Goal: Task Accomplishment & Management: Complete application form

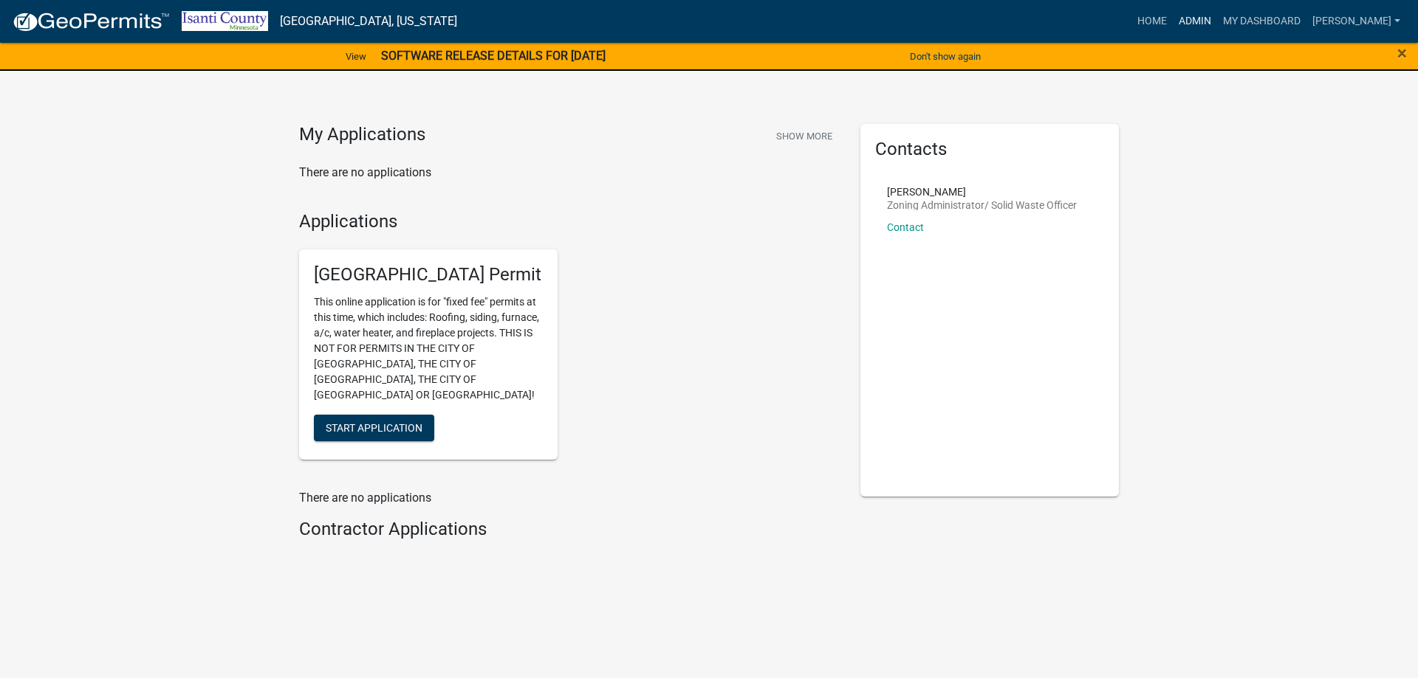
click at [1191, 20] on link "Admin" at bounding box center [1194, 21] width 44 height 28
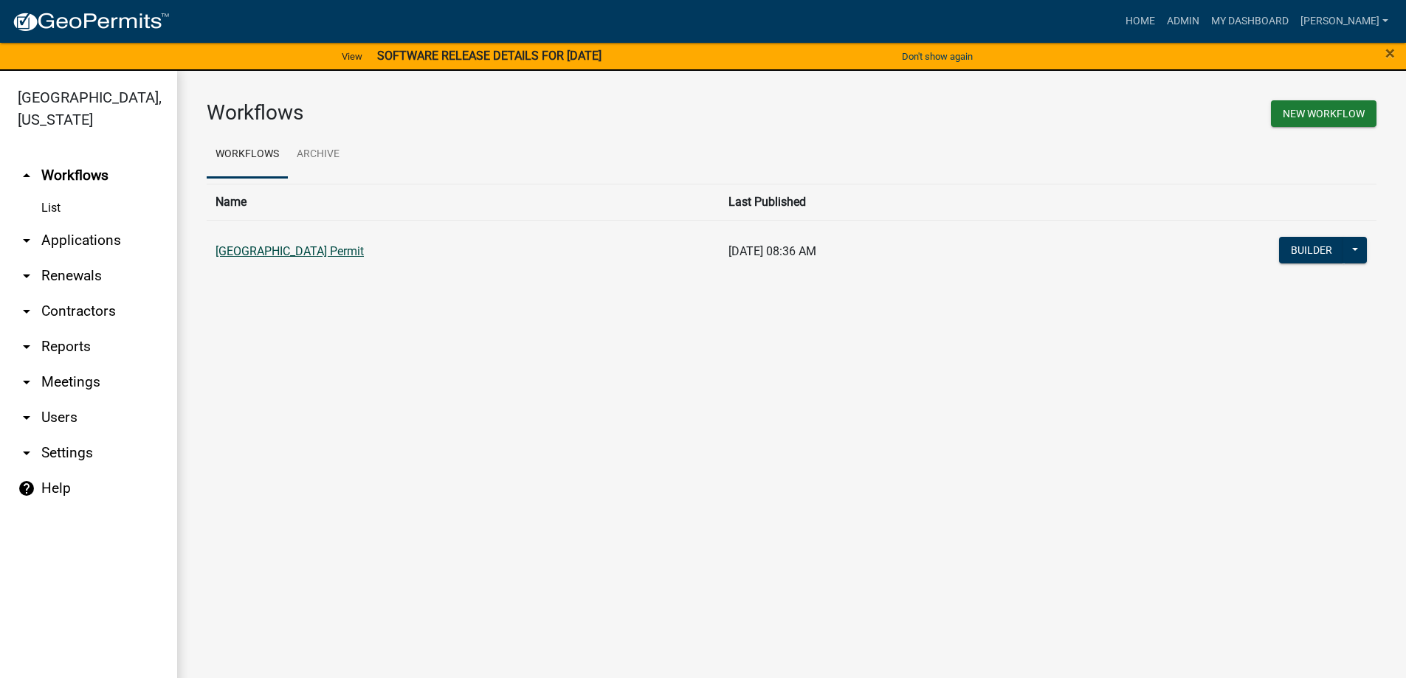
click at [333, 254] on link "[GEOGRAPHIC_DATA] Permit" at bounding box center [290, 251] width 148 height 14
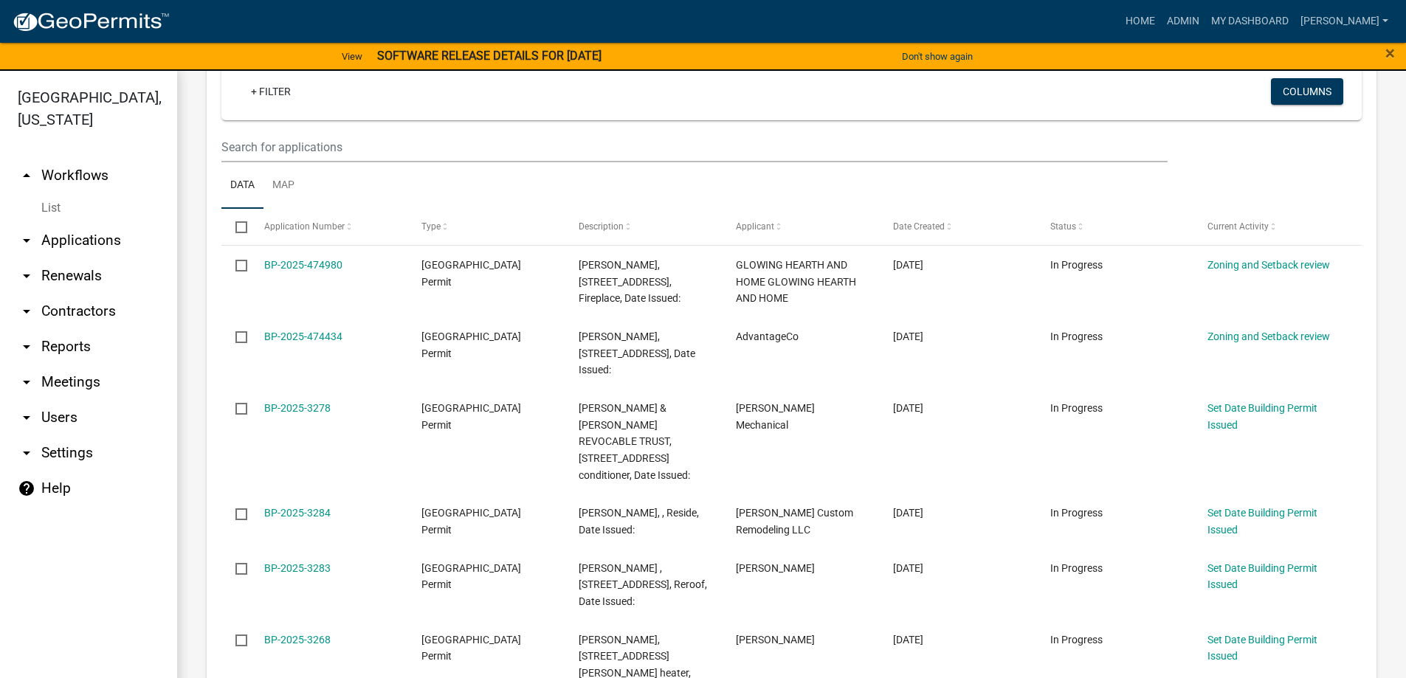
scroll to position [295, 0]
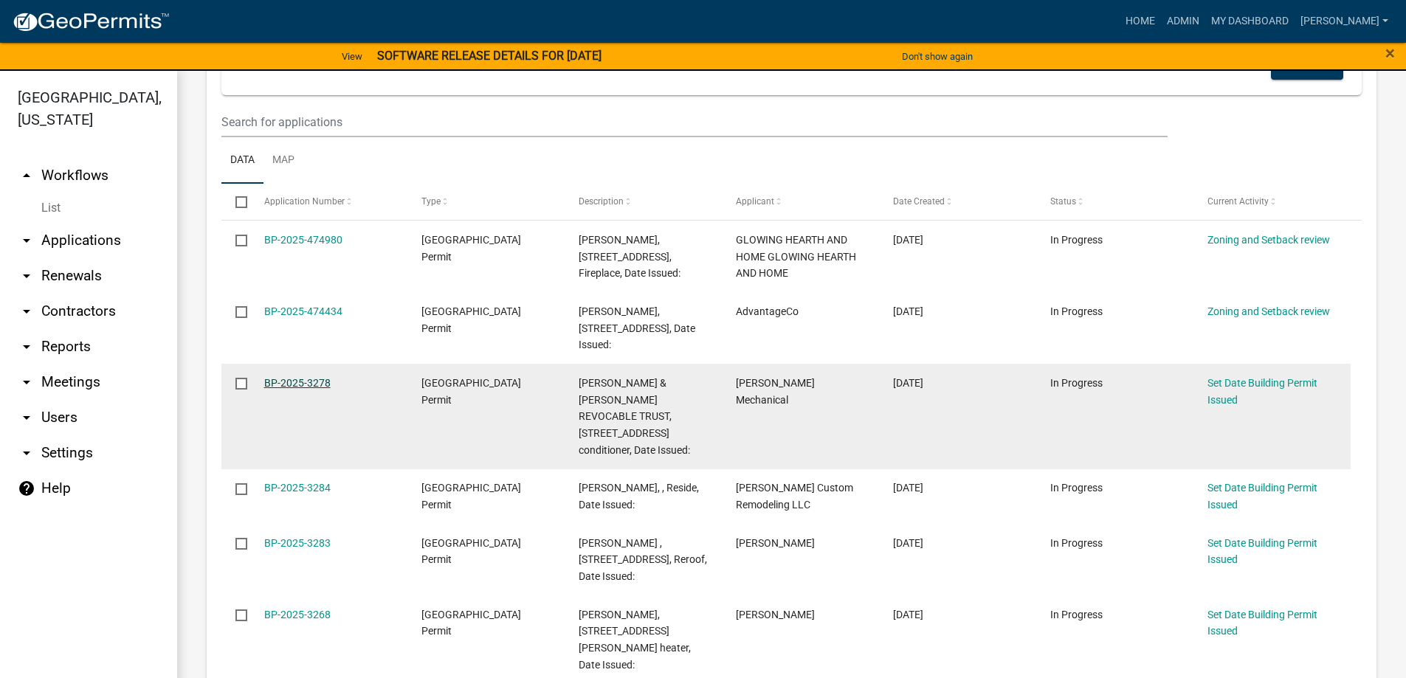
click at [289, 385] on link "BP-2025-3278" at bounding box center [297, 383] width 66 height 12
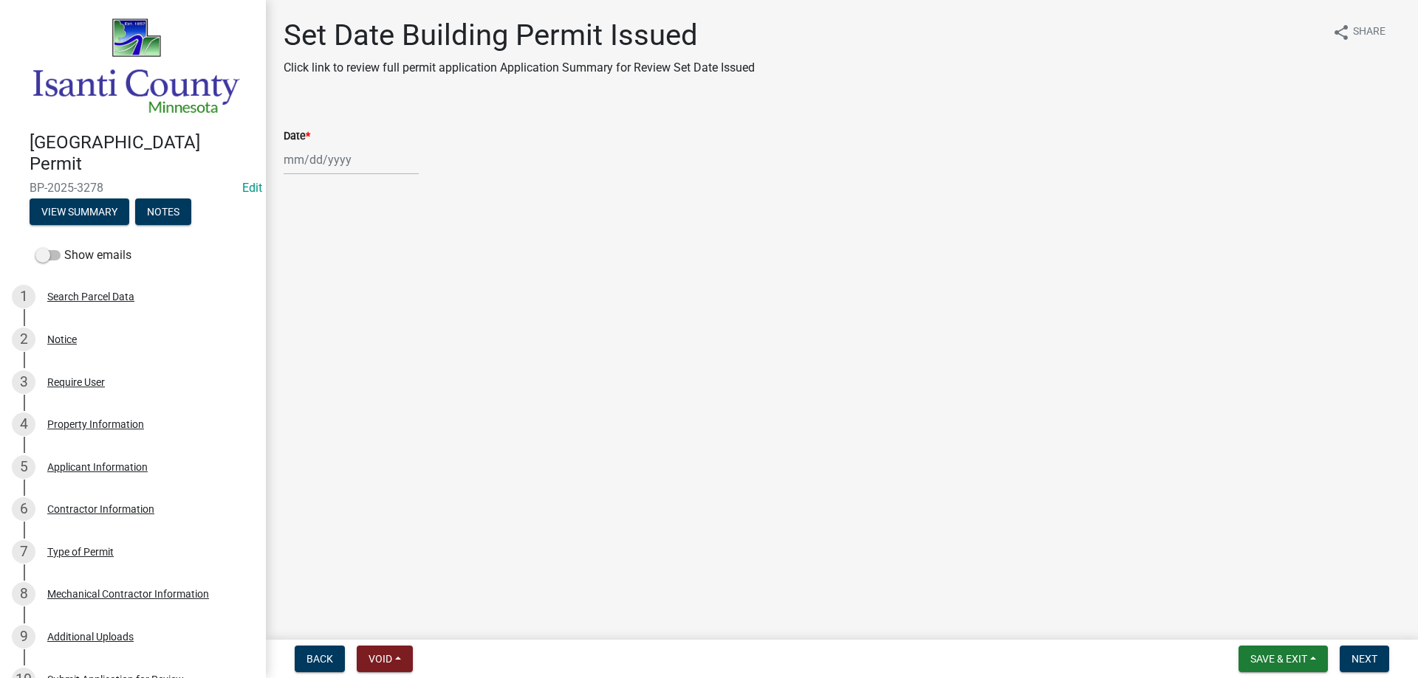
select select "9"
select select "2025"
click at [316, 167] on div "[PERSON_NAME] Feb Mar Apr [PERSON_NAME][DATE] Oct Nov [DATE] 1526 1527 1528 152…" at bounding box center [351, 160] width 135 height 30
click at [318, 261] on div "9" at bounding box center [322, 262] width 24 height 24
type input "[DATE]"
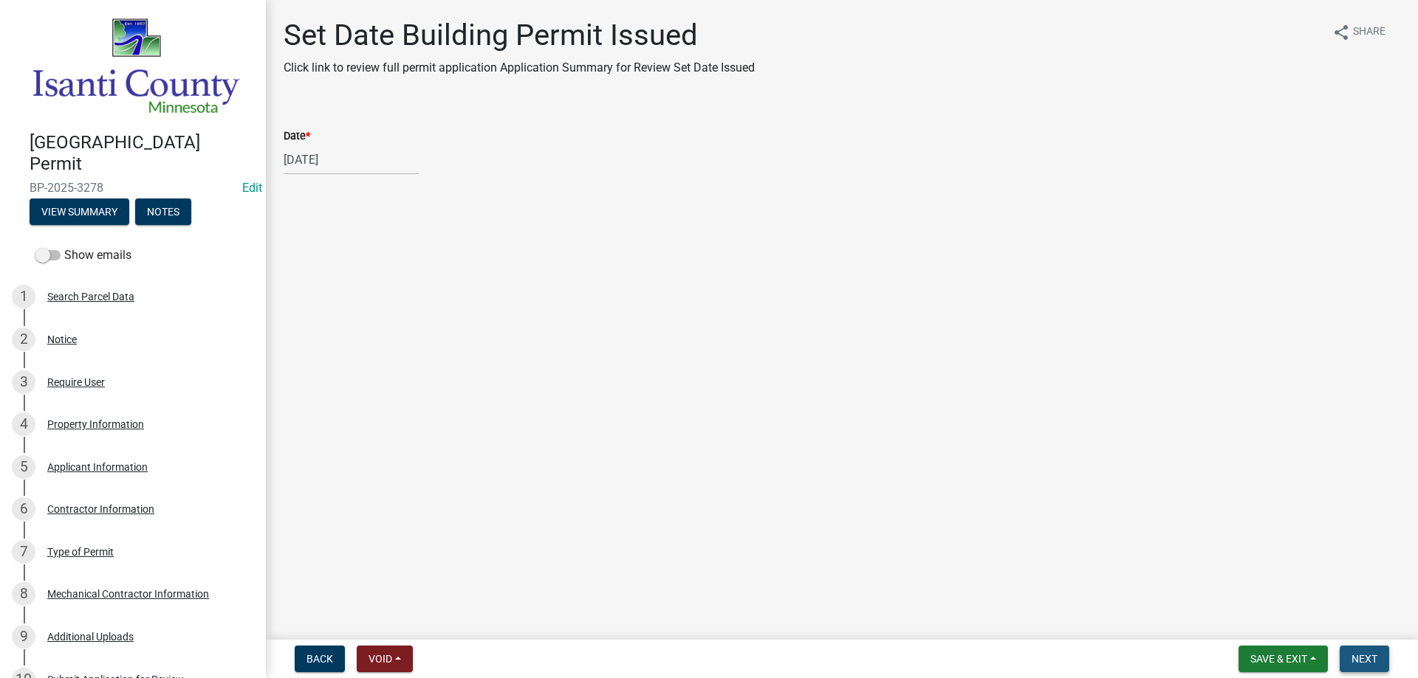
click at [1371, 663] on span "Next" at bounding box center [1364, 659] width 26 height 12
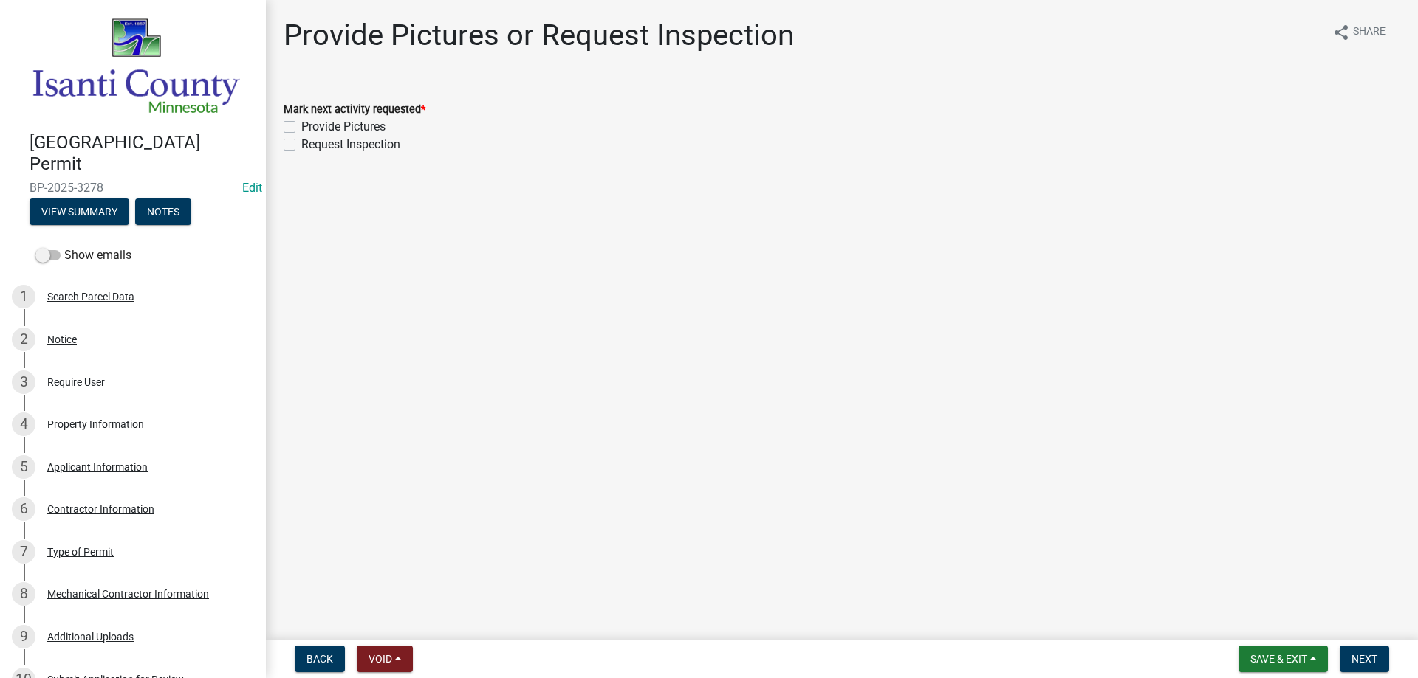
click at [301, 141] on label "Request Inspection" at bounding box center [350, 145] width 99 height 18
click at [301, 141] on input "Request Inspection" at bounding box center [306, 141] width 10 height 10
checkbox input "true"
checkbox input "false"
checkbox input "true"
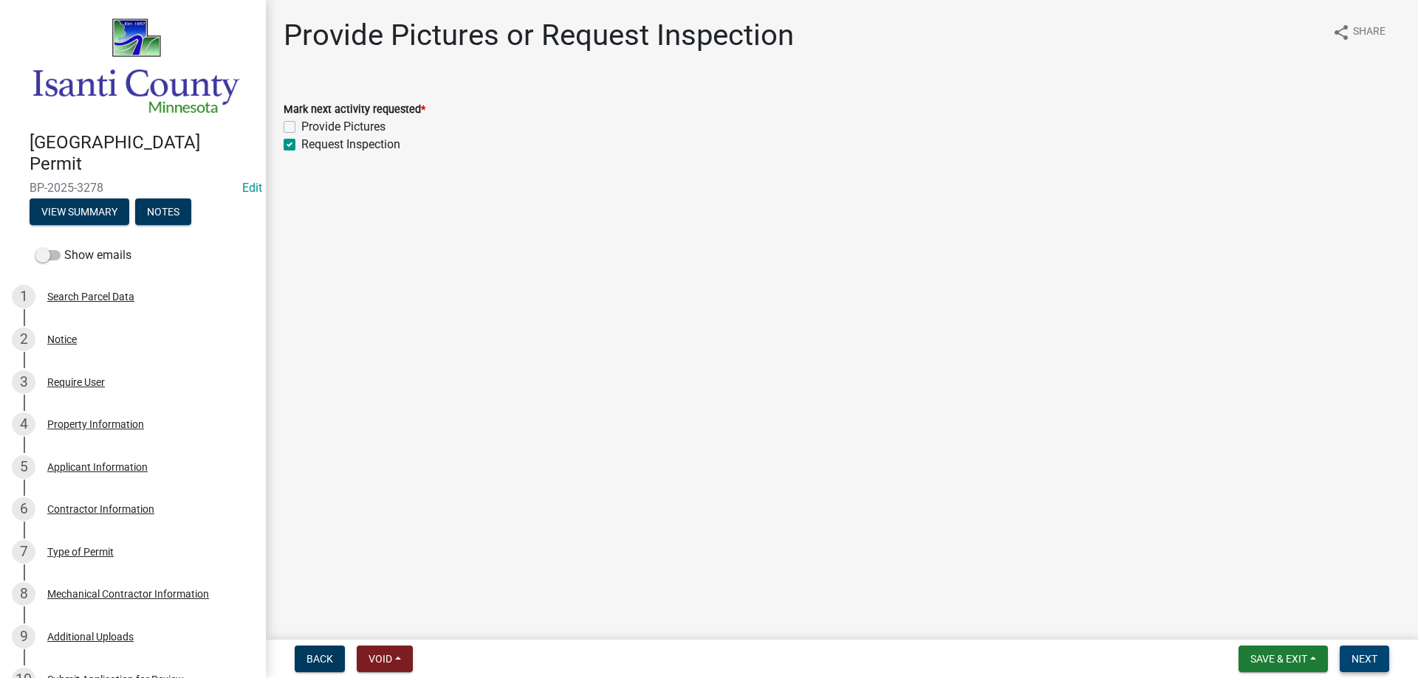
click at [1356, 648] on button "Next" at bounding box center [1363, 659] width 49 height 27
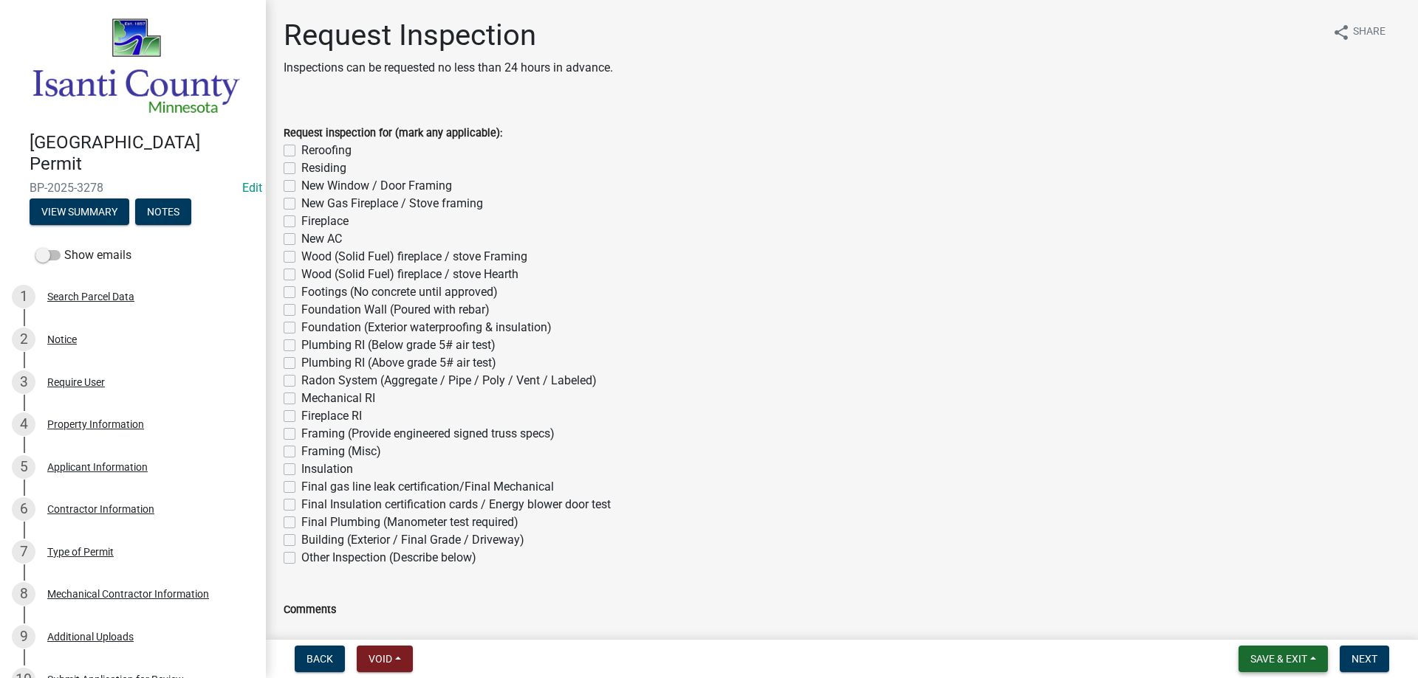
click at [1281, 657] on span "Save & Exit" at bounding box center [1278, 659] width 57 height 12
click at [1233, 625] on button "Save & Exit" at bounding box center [1268, 620] width 118 height 35
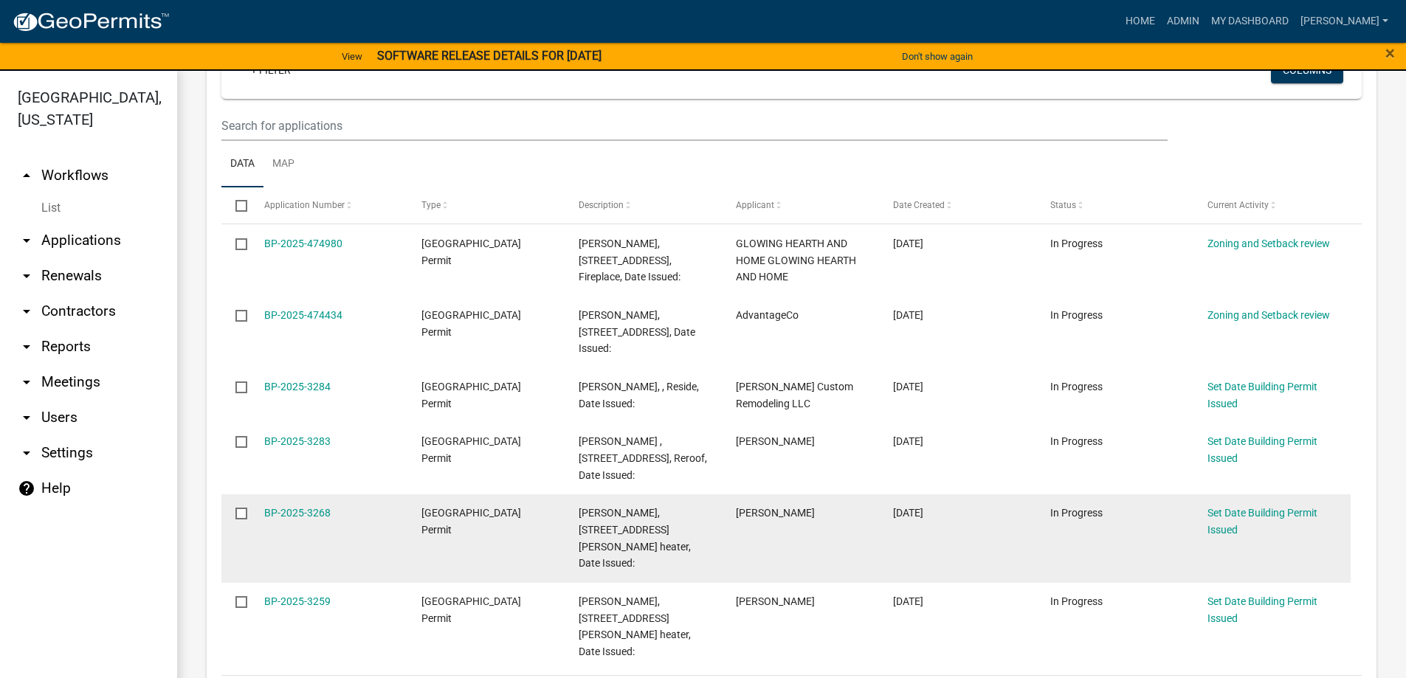
scroll to position [295, 0]
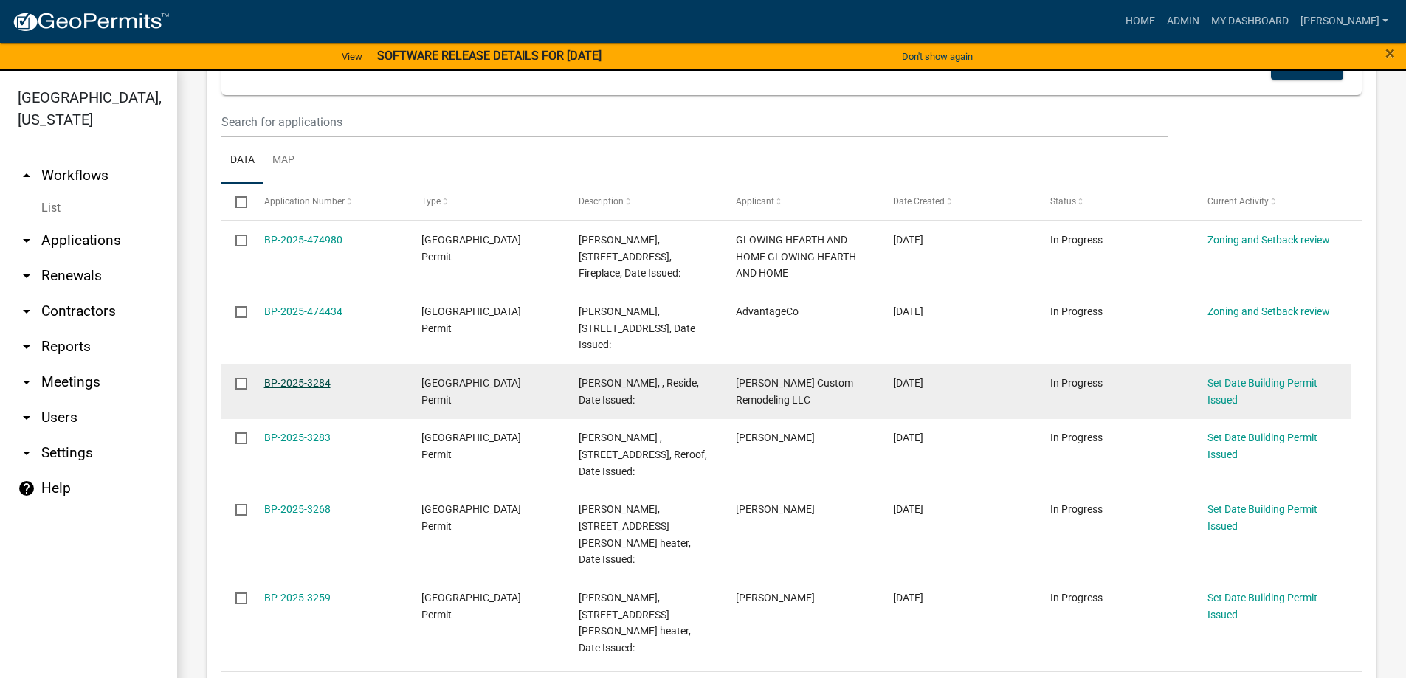
click at [284, 383] on link "BP-2025-3284" at bounding box center [297, 383] width 66 height 12
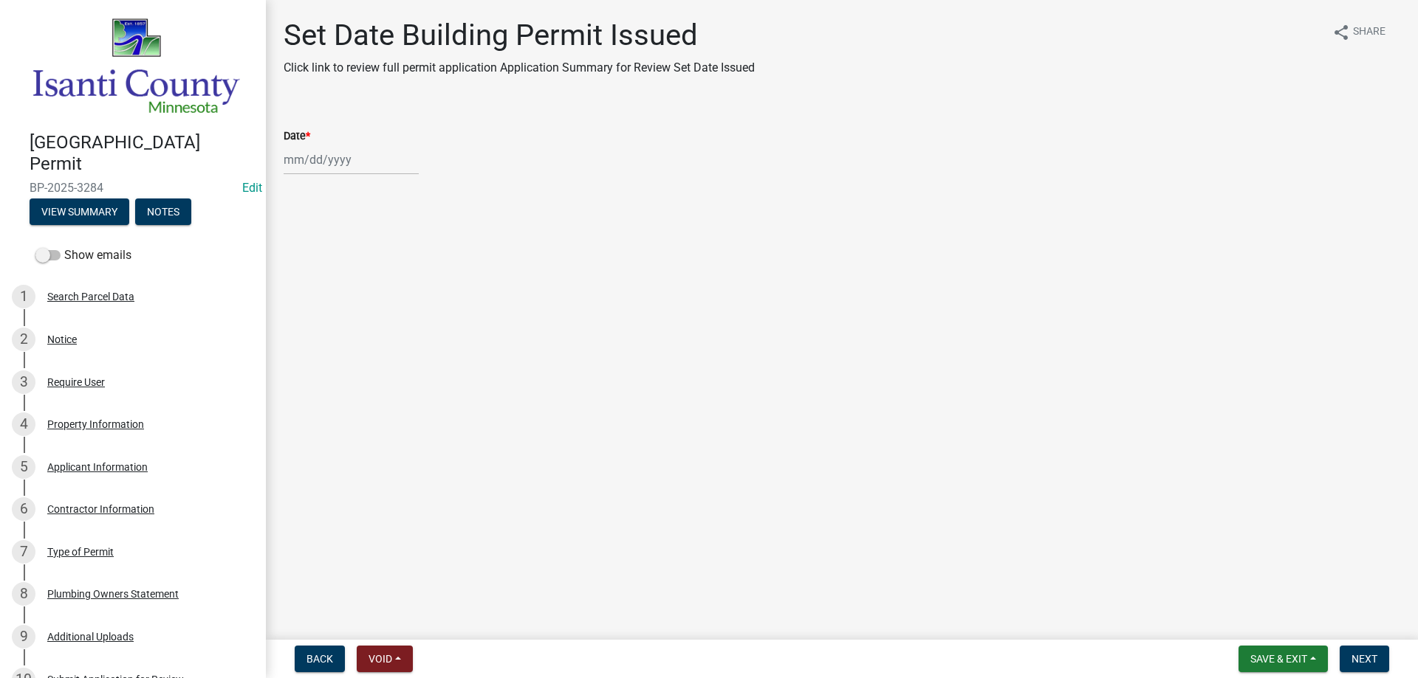
click at [332, 170] on div at bounding box center [351, 160] width 135 height 30
select select "9"
select select "2025"
click at [317, 256] on div "9" at bounding box center [322, 262] width 24 height 24
type input "[DATE]"
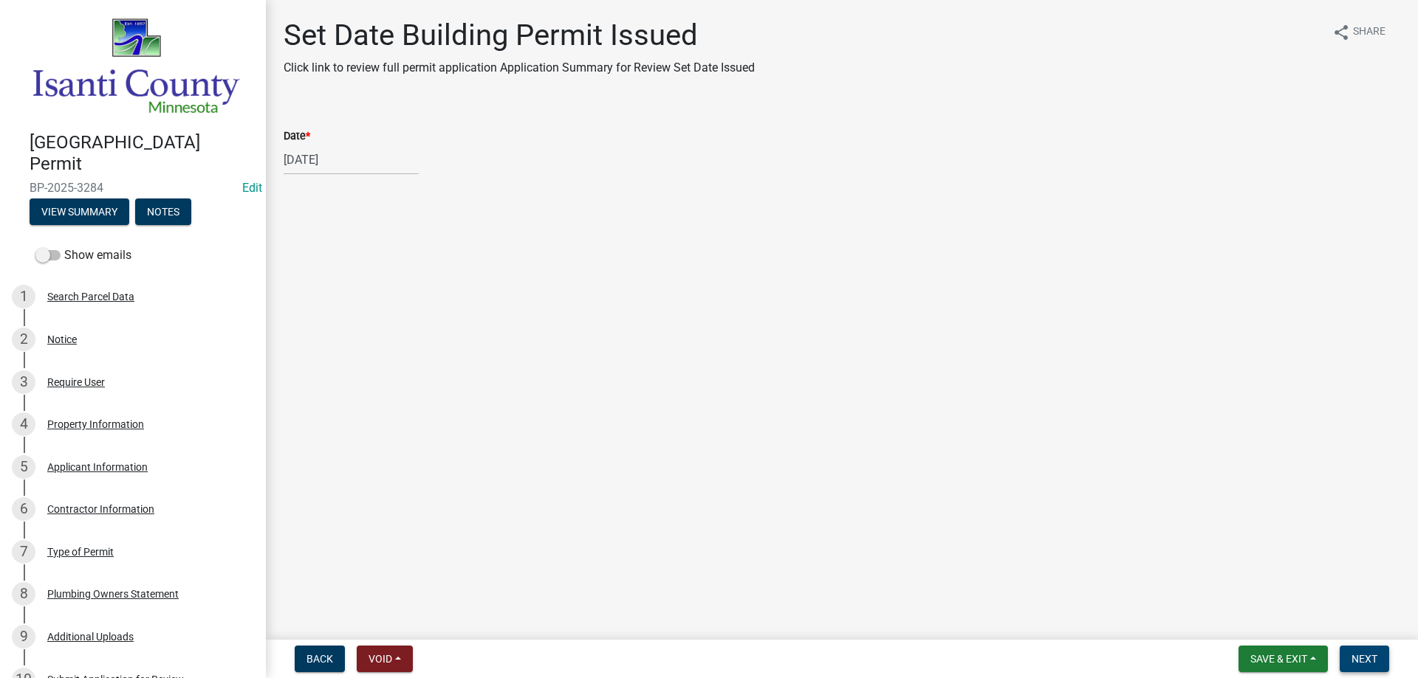
click at [1347, 664] on button "Next" at bounding box center [1363, 659] width 49 height 27
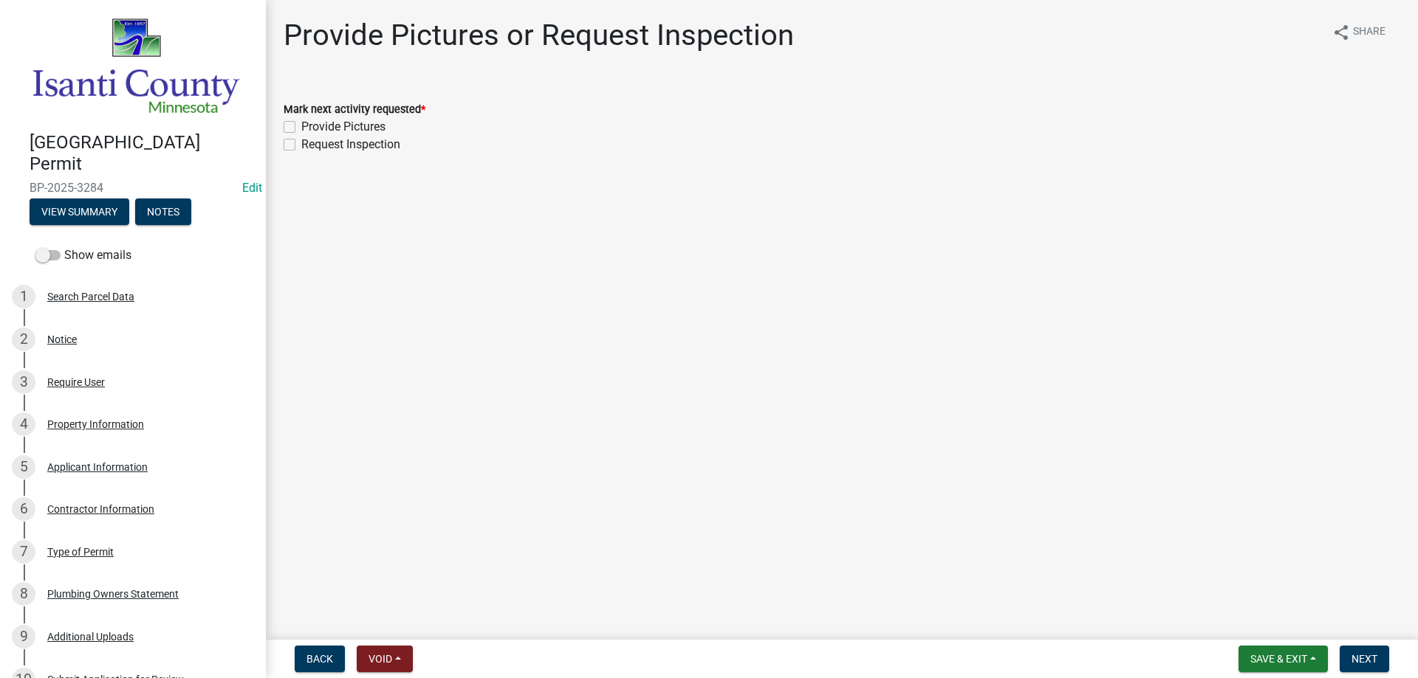
click at [301, 127] on label "Provide Pictures" at bounding box center [343, 127] width 84 height 18
click at [301, 127] on input "Provide Pictures" at bounding box center [306, 123] width 10 height 10
checkbox input "true"
click at [301, 146] on label "Request Inspection" at bounding box center [350, 145] width 99 height 18
click at [301, 145] on input "Request Inspection" at bounding box center [306, 141] width 10 height 10
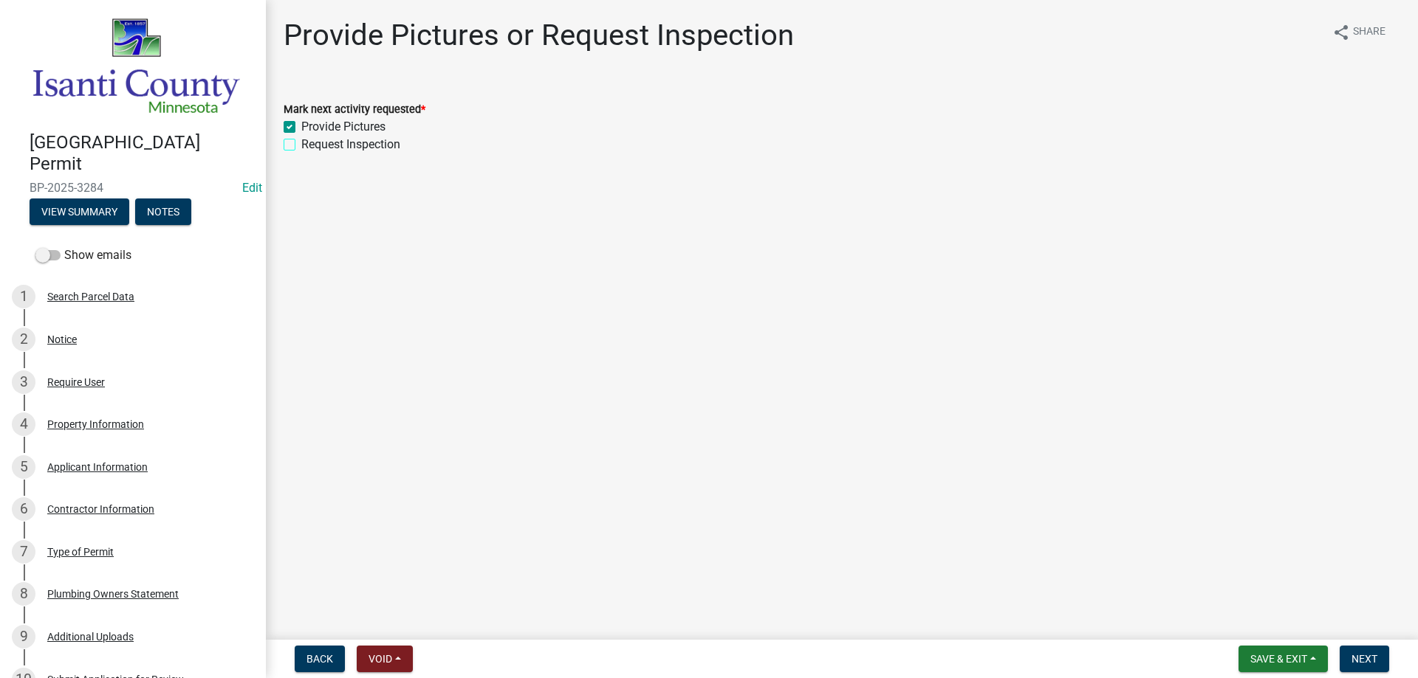
checkbox input "true"
click at [1358, 661] on span "Next" at bounding box center [1364, 659] width 26 height 12
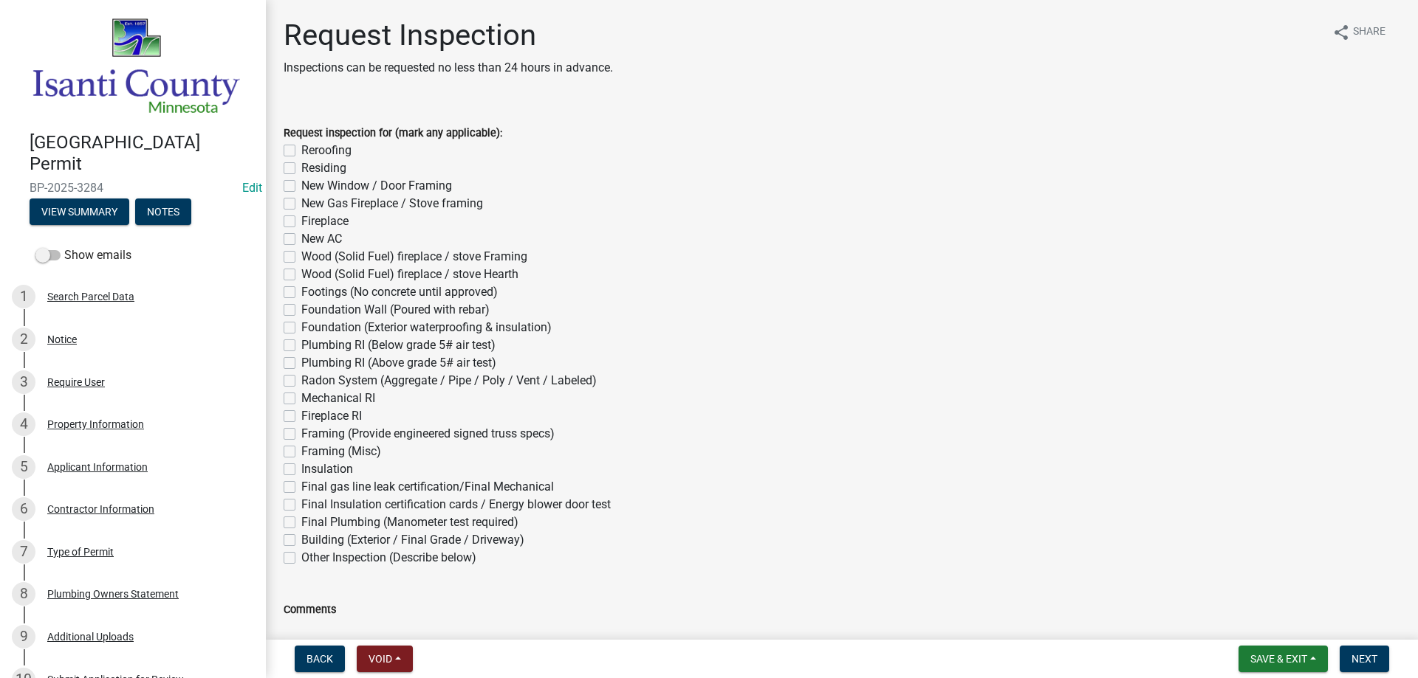
drag, startPoint x: 1350, startPoint y: 650, endPoint x: 961, endPoint y: 320, distance: 509.1
click at [907, 286] on div "Footings (No concrete until approved)" at bounding box center [842, 293] width 1116 height 18
click at [1303, 662] on span "Save & Exit" at bounding box center [1278, 659] width 57 height 12
click at [1251, 617] on button "Save & Exit" at bounding box center [1268, 620] width 118 height 35
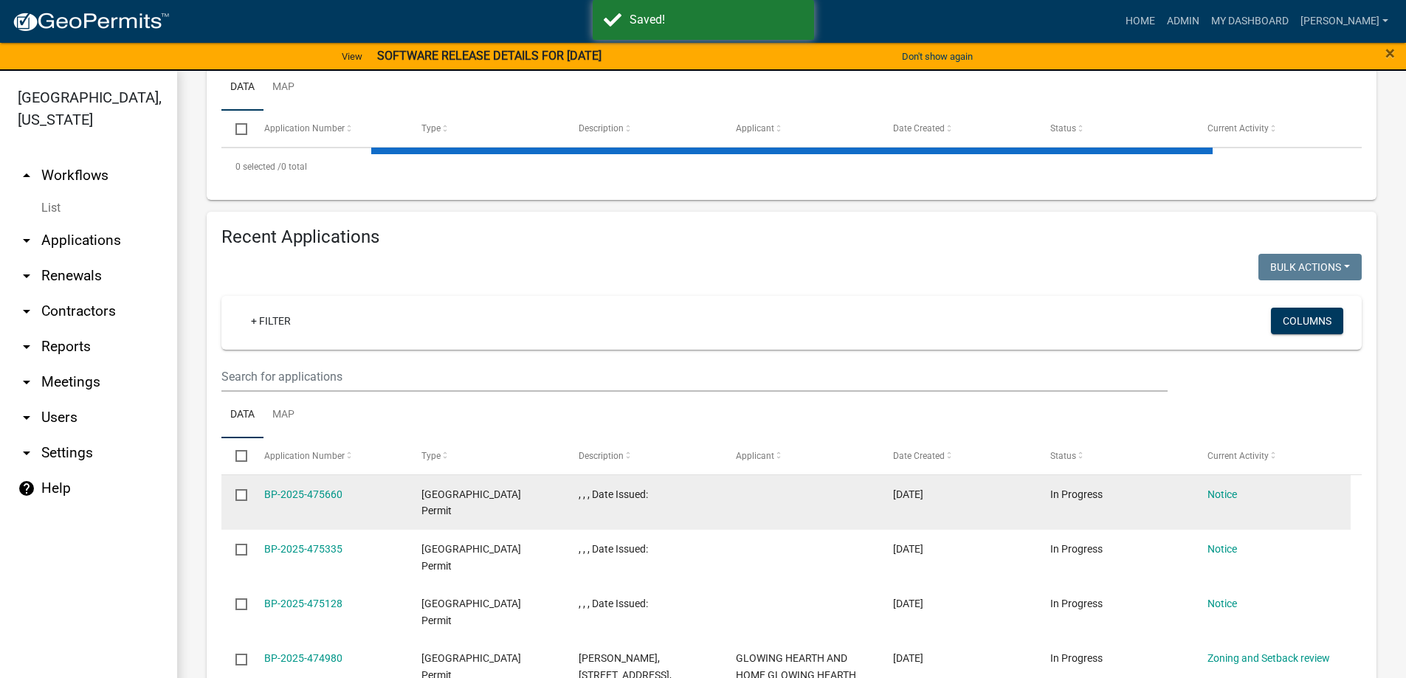
scroll to position [369, 0]
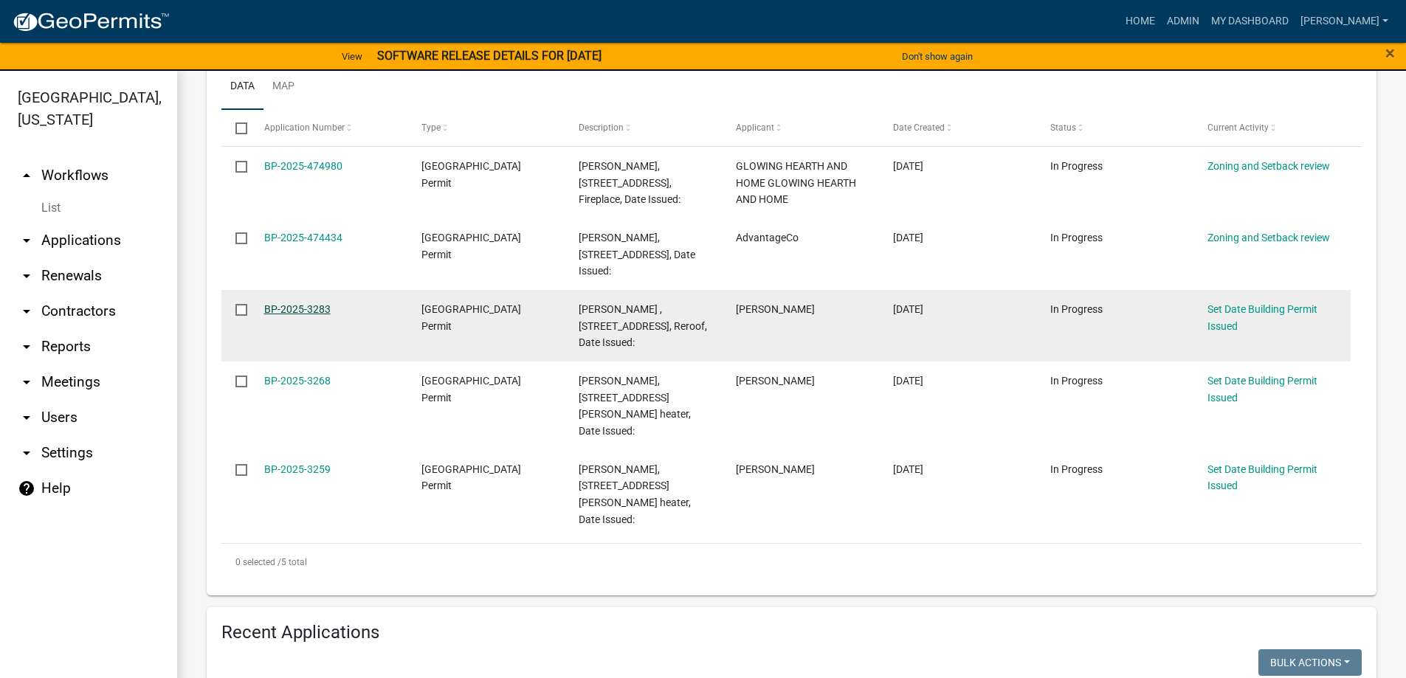
click at [282, 305] on link "BP-2025-3283" at bounding box center [297, 309] width 66 height 12
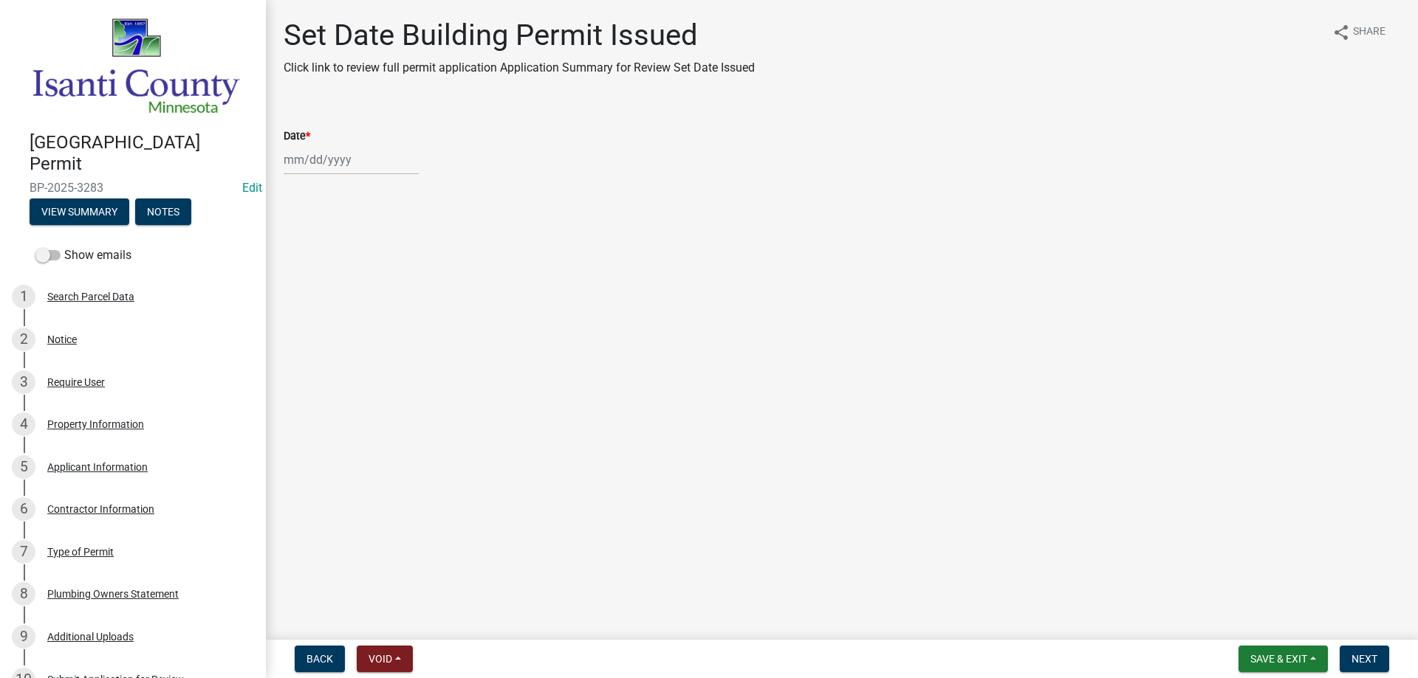
select select "9"
select select "2025"
click at [314, 162] on div "[PERSON_NAME] Feb Mar Apr [PERSON_NAME][DATE] Oct Nov [DATE] 1526 1527 1528 152…" at bounding box center [351, 160] width 135 height 30
click at [317, 258] on div "9" at bounding box center [322, 262] width 24 height 24
type input "[DATE]"
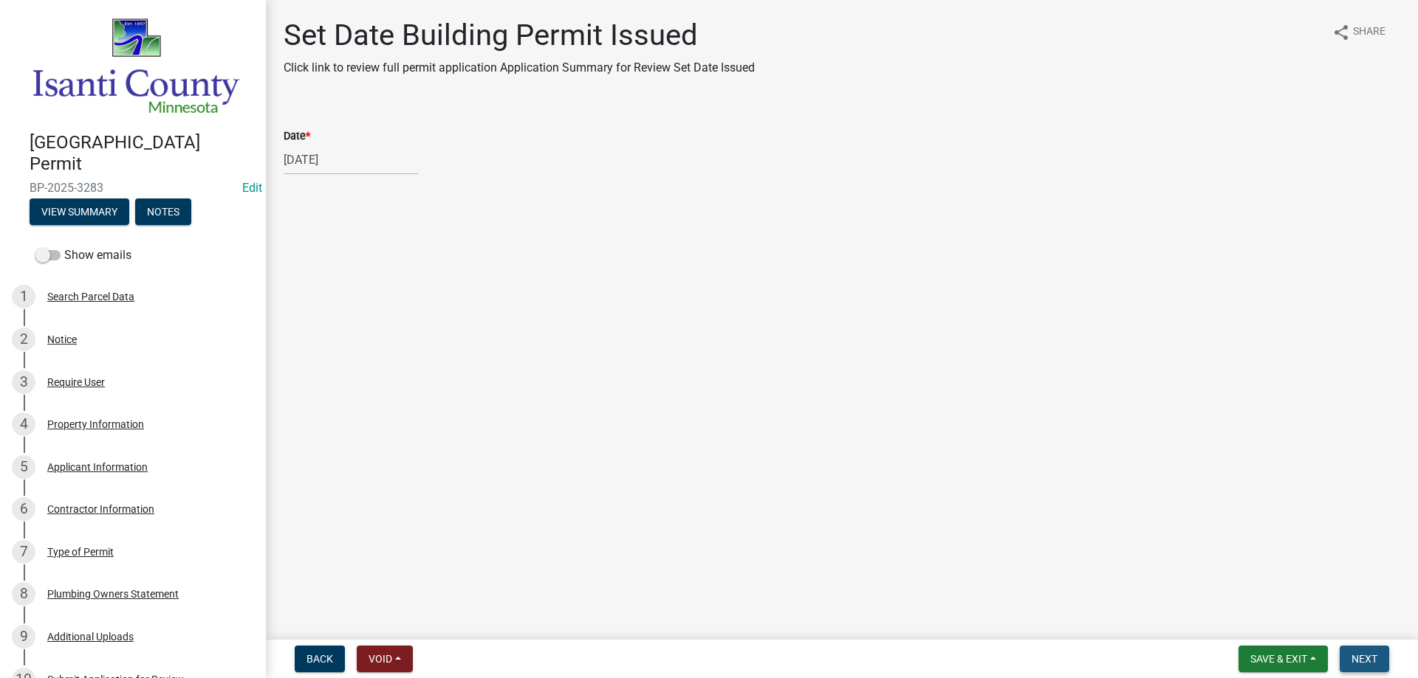
click at [1355, 663] on span "Next" at bounding box center [1364, 659] width 26 height 12
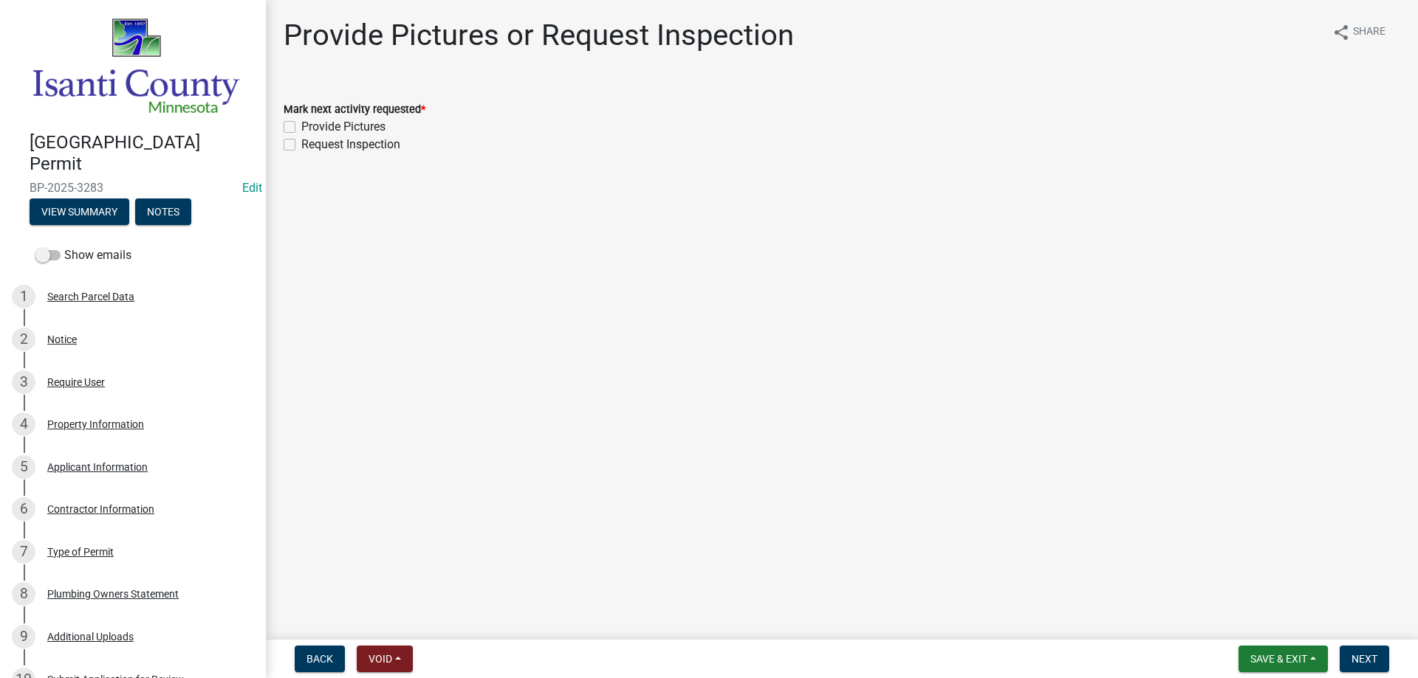
click at [301, 123] on label "Provide Pictures" at bounding box center [343, 127] width 84 height 18
click at [301, 123] on input "Provide Pictures" at bounding box center [306, 123] width 10 height 10
checkbox input "true"
drag, startPoint x: 287, startPoint y: 143, endPoint x: 311, endPoint y: 159, distance: 28.7
click at [301, 144] on label "Request Inspection" at bounding box center [350, 145] width 99 height 18
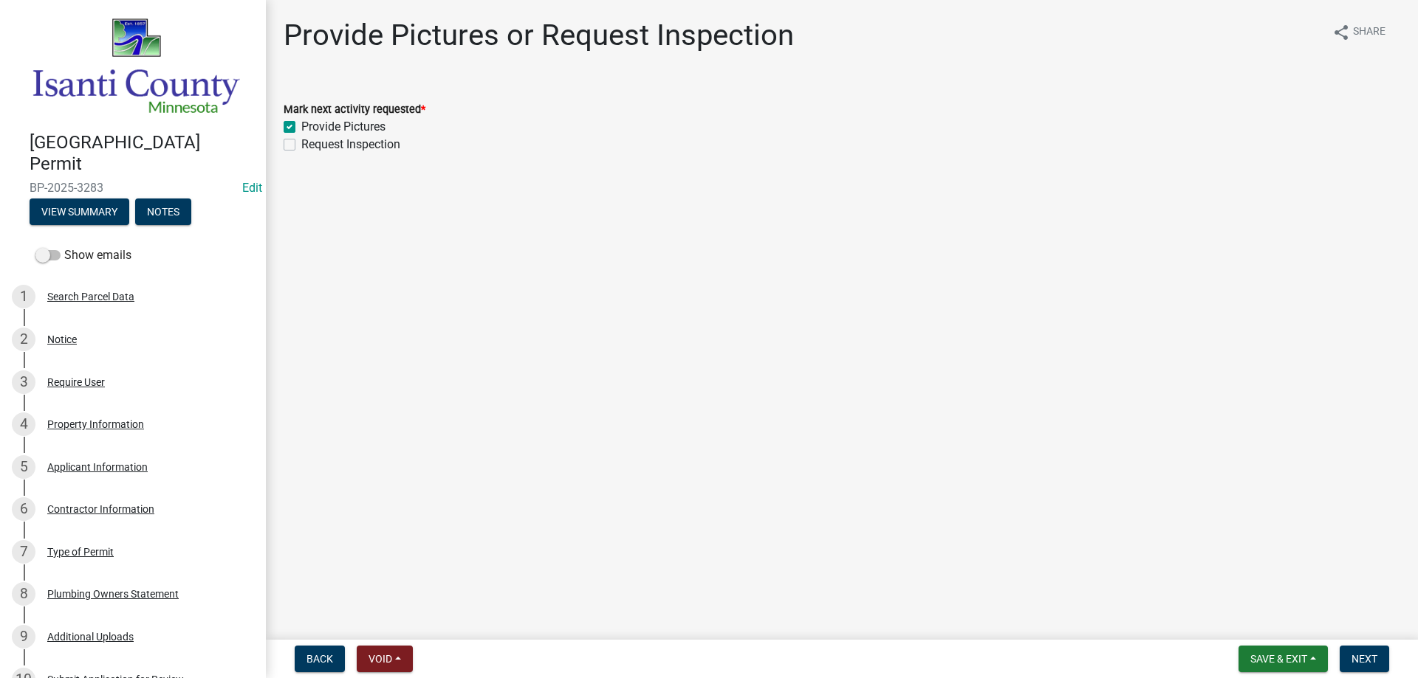
click at [301, 144] on input "Request Inspection" at bounding box center [306, 141] width 10 height 10
checkbox input "true"
click at [1352, 659] on span "Next" at bounding box center [1364, 659] width 26 height 12
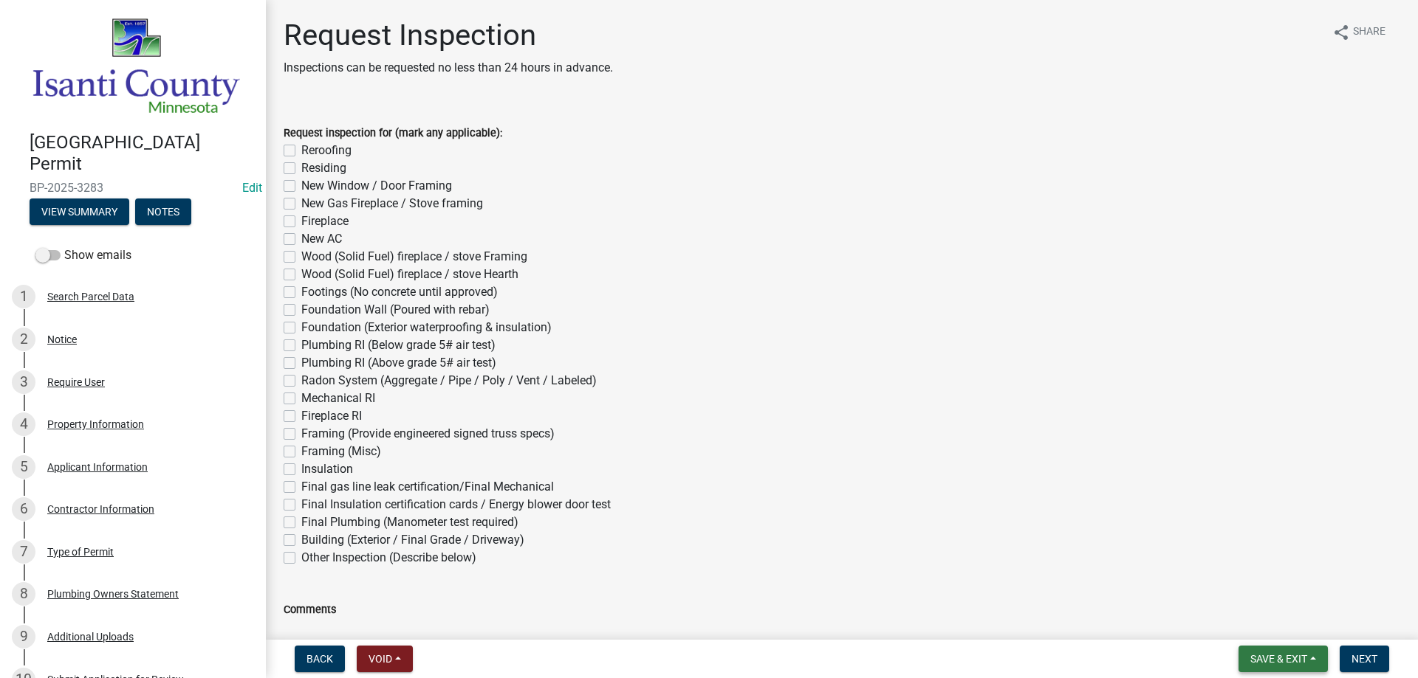
click at [1282, 656] on span "Save & Exit" at bounding box center [1278, 659] width 57 height 12
click at [1264, 627] on button "Save & Exit" at bounding box center [1268, 620] width 118 height 35
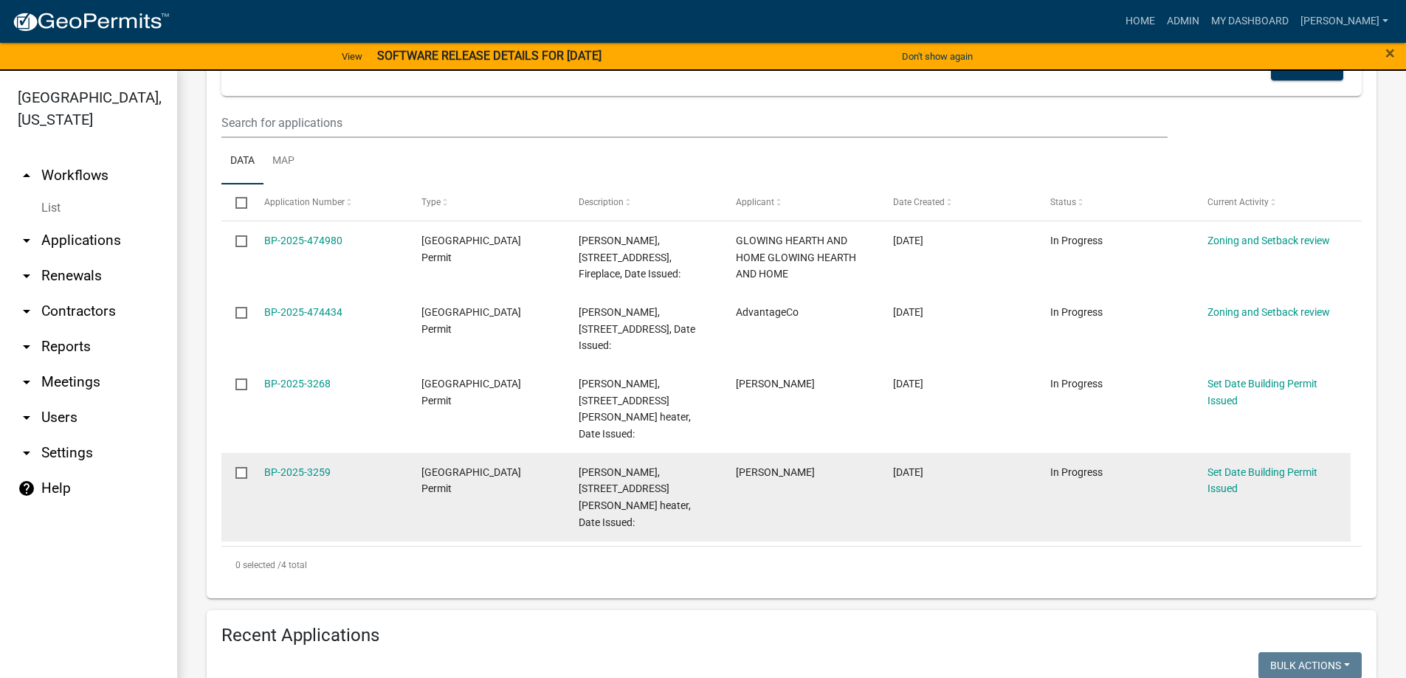
scroll to position [295, 0]
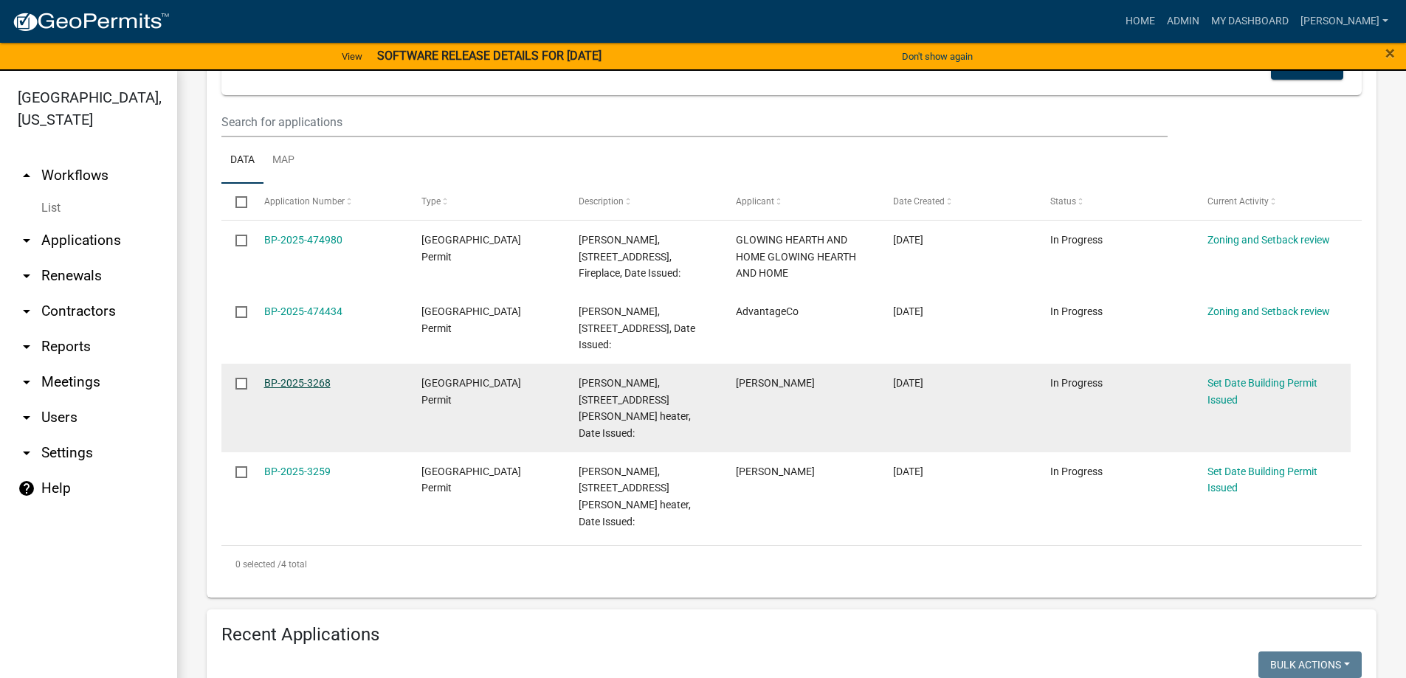
click at [303, 380] on link "BP-2025-3268" at bounding box center [297, 383] width 66 height 12
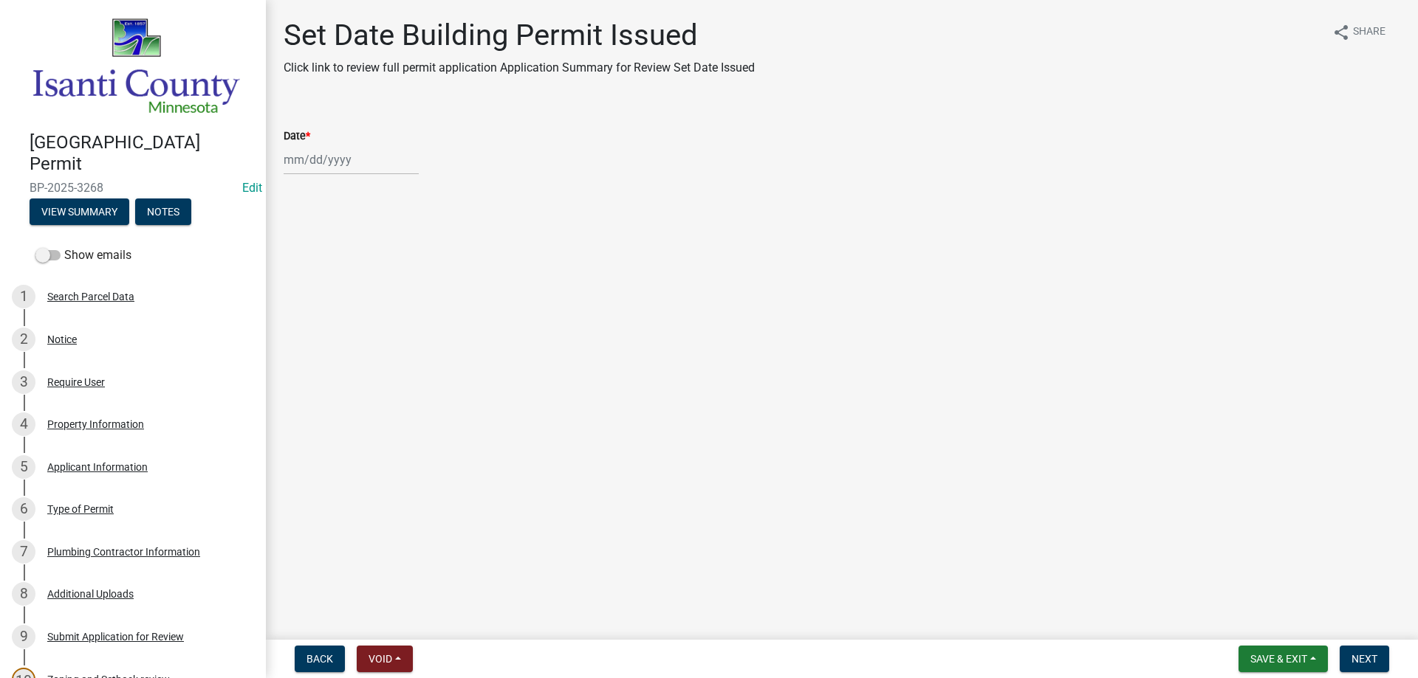
click at [323, 162] on div at bounding box center [351, 160] width 135 height 30
select select "9"
select select "2025"
click at [319, 263] on div "9" at bounding box center [322, 262] width 24 height 24
type input "[DATE]"
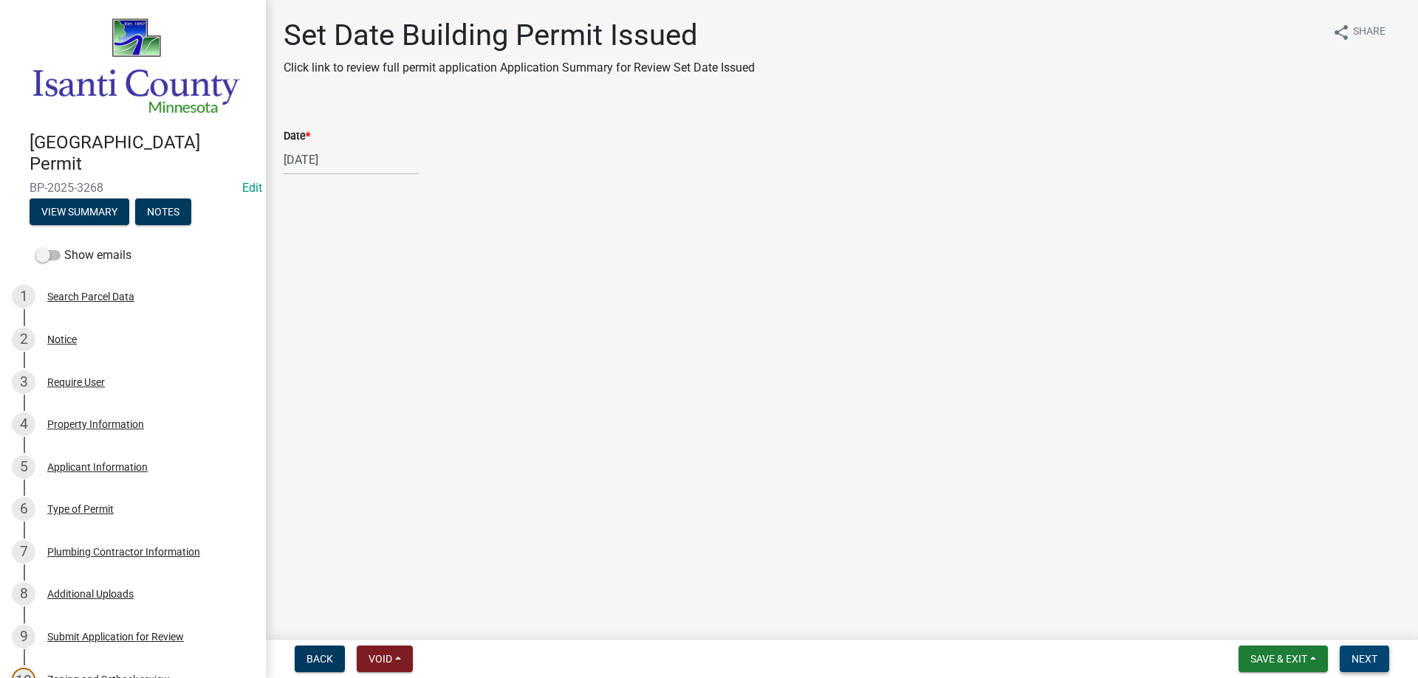
click at [1354, 661] on span "Next" at bounding box center [1364, 659] width 26 height 12
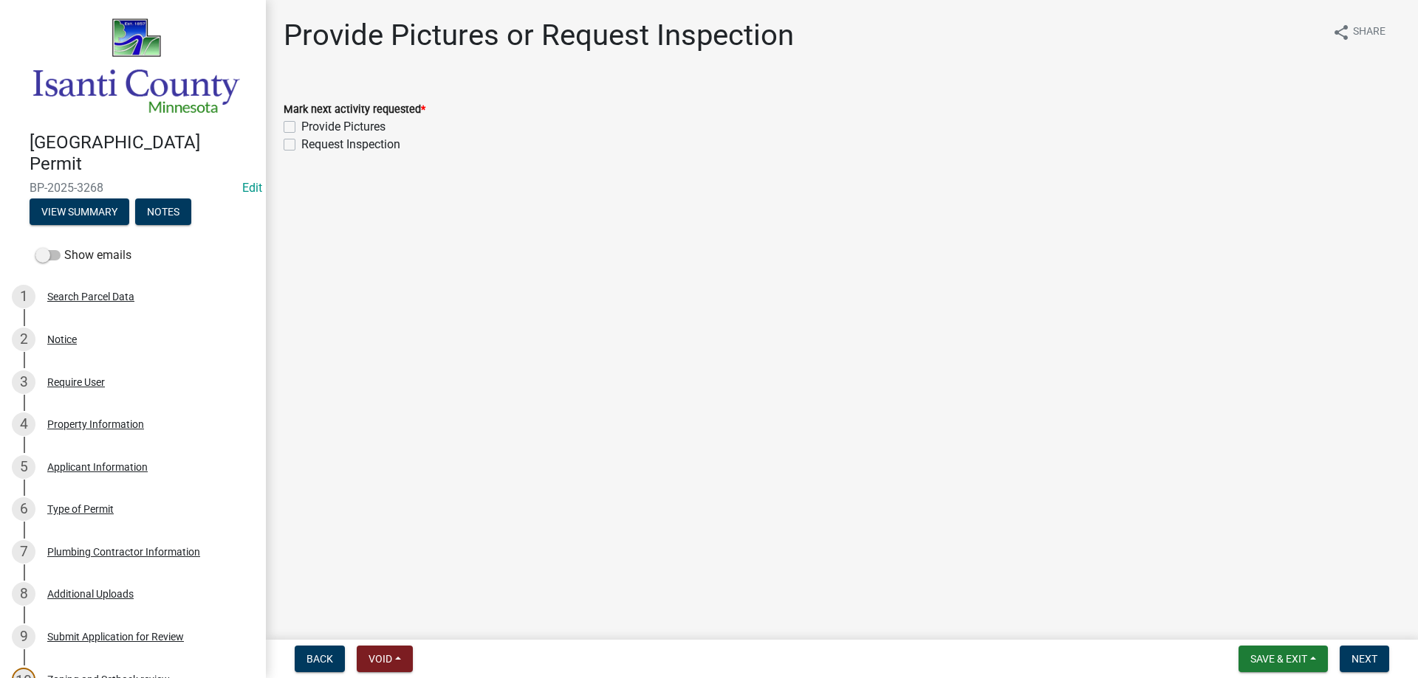
click at [301, 139] on label "Request Inspection" at bounding box center [350, 145] width 99 height 18
click at [301, 139] on input "Request Inspection" at bounding box center [306, 141] width 10 height 10
checkbox input "true"
checkbox input "false"
checkbox input "true"
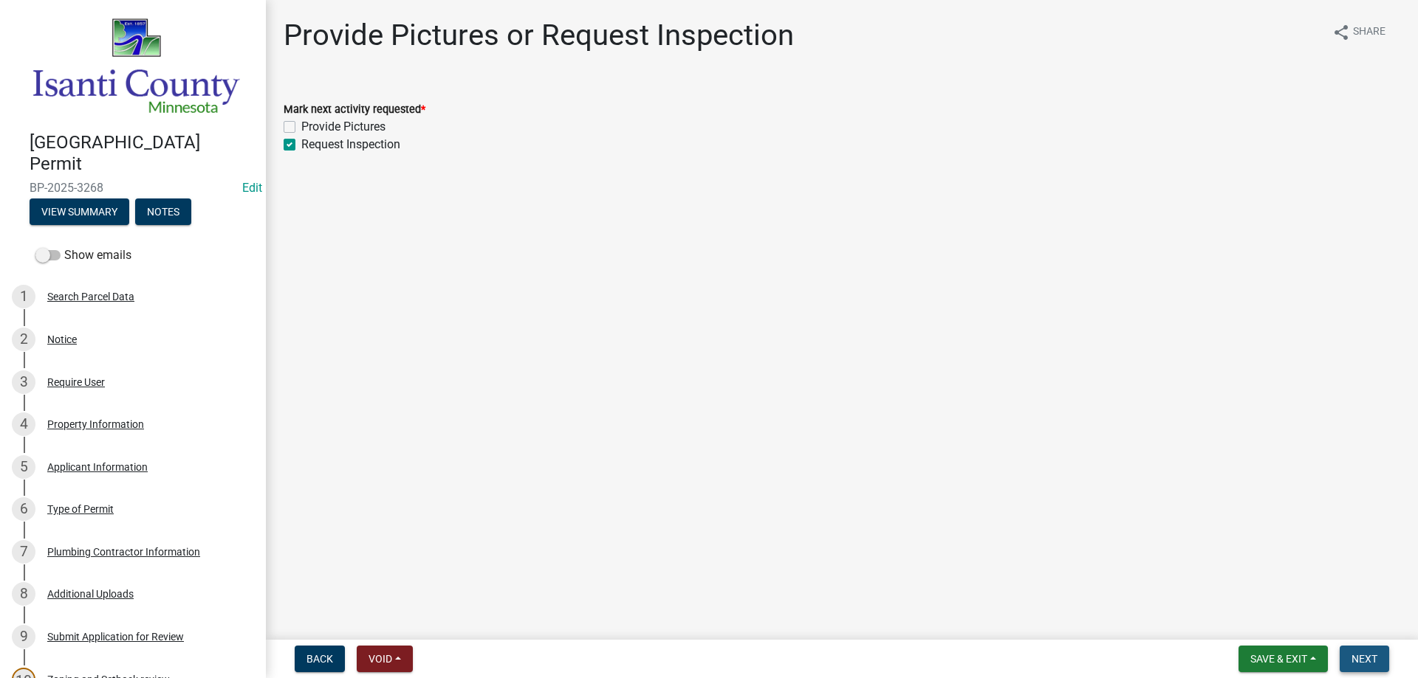
click at [1360, 662] on span "Next" at bounding box center [1364, 659] width 26 height 12
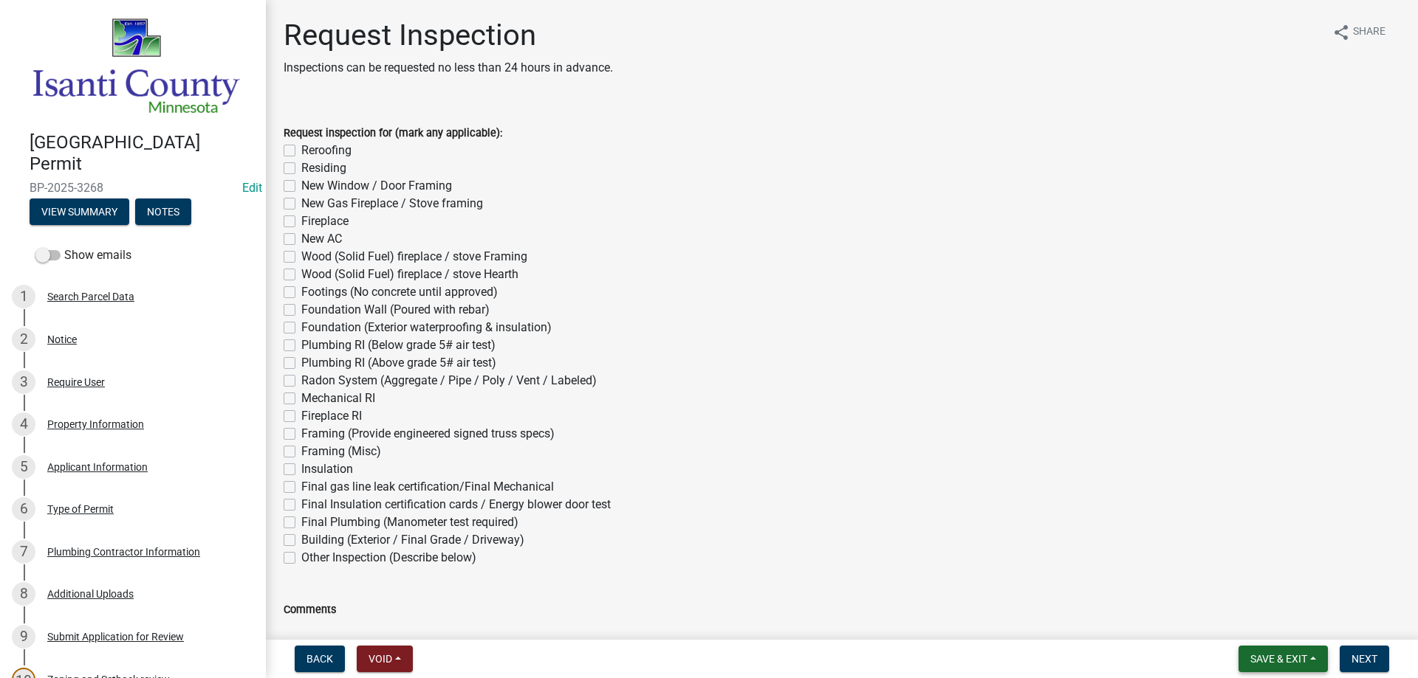
click at [1291, 657] on span "Save & Exit" at bounding box center [1278, 659] width 57 height 12
click at [1257, 628] on button "Save & Exit" at bounding box center [1268, 620] width 118 height 35
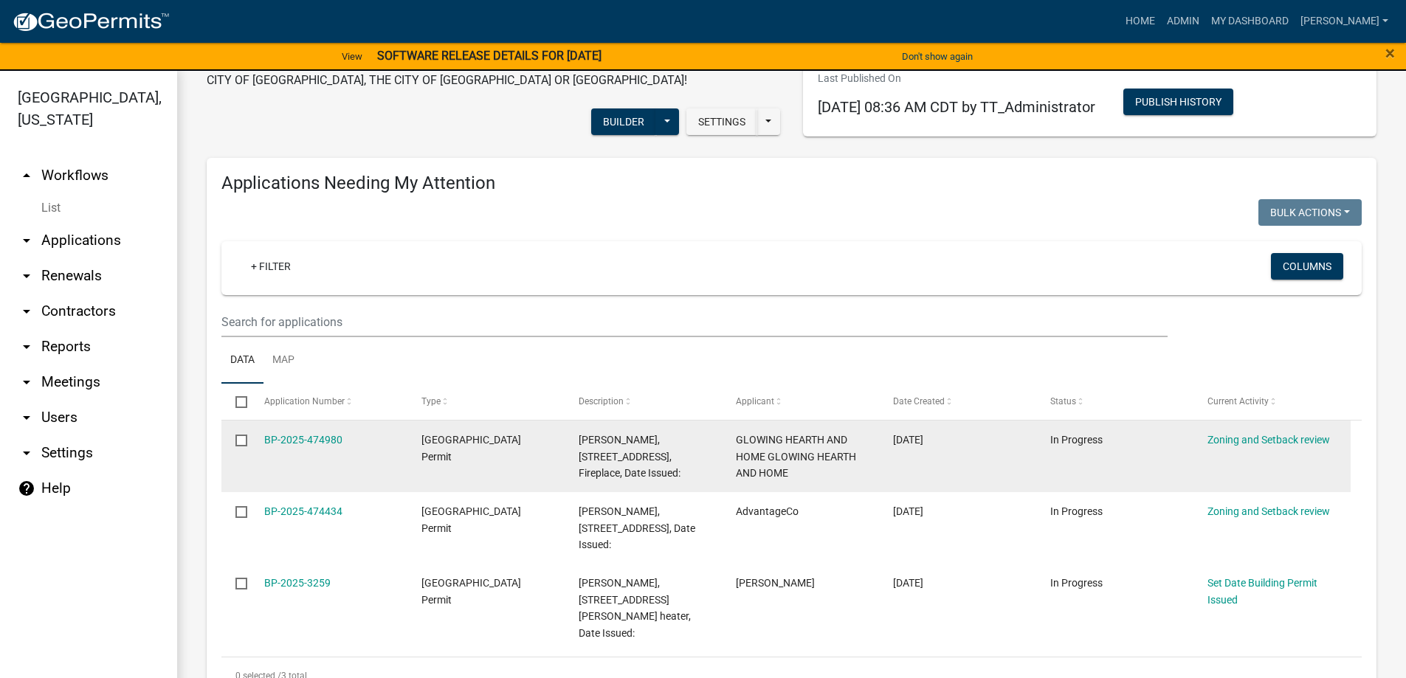
scroll to position [295, 0]
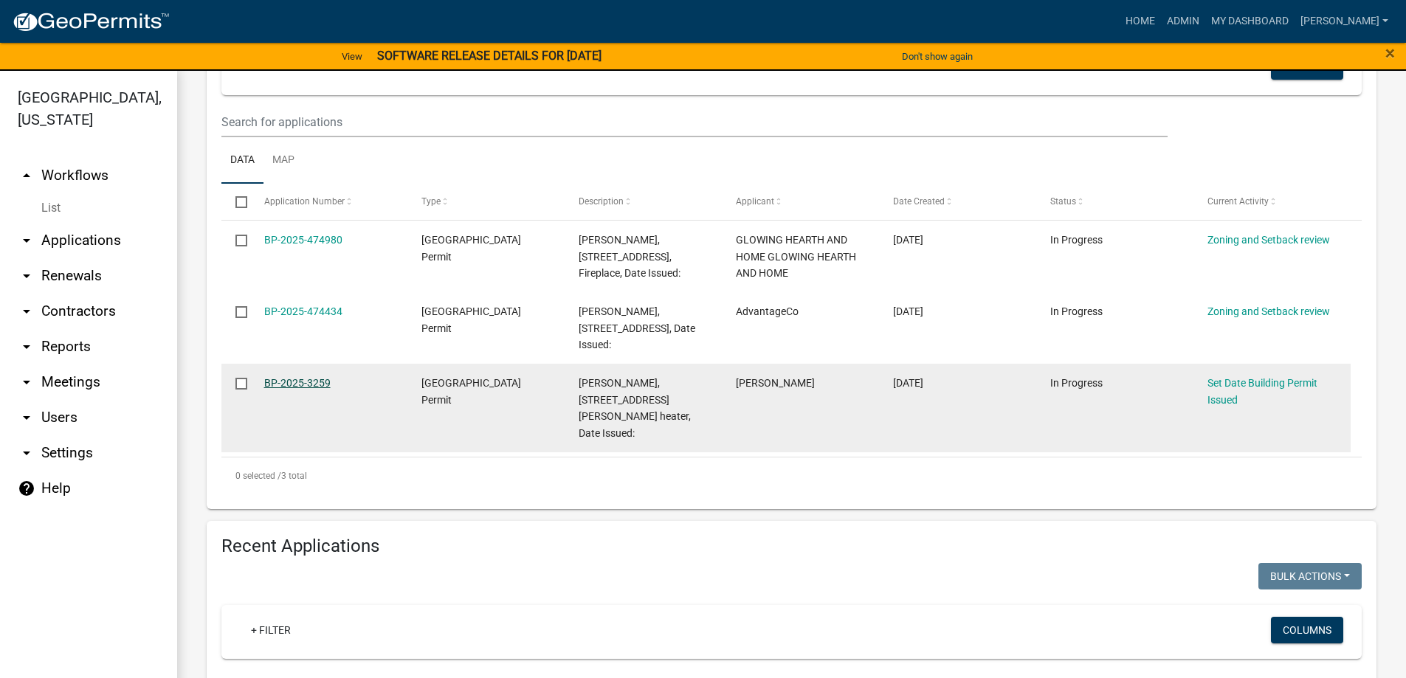
click at [295, 385] on link "BP-2025-3259" at bounding box center [297, 383] width 66 height 12
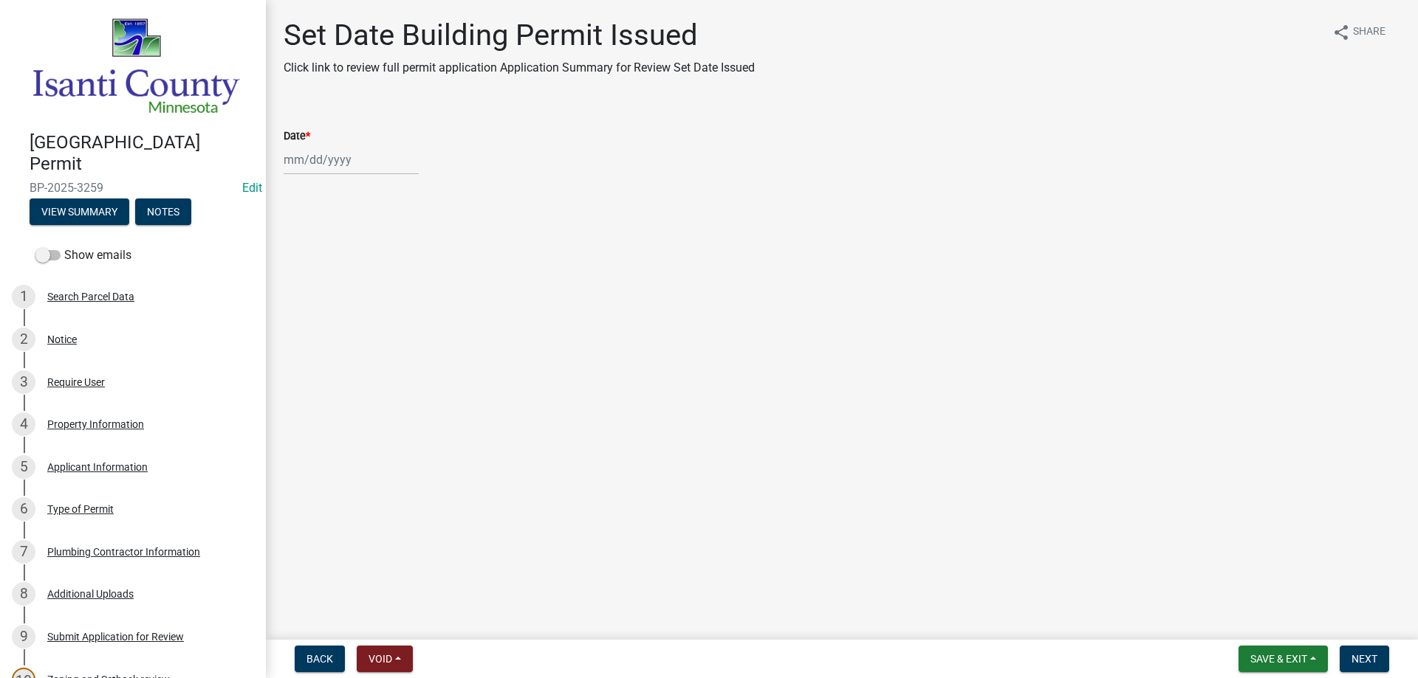
select select "9"
select select "2025"
click at [326, 161] on div "[PERSON_NAME] Feb Mar Apr [PERSON_NAME][DATE] Oct Nov [DATE] 1526 1527 1528 152…" at bounding box center [351, 160] width 135 height 30
click at [316, 261] on div "9" at bounding box center [322, 262] width 24 height 24
type input "[DATE]"
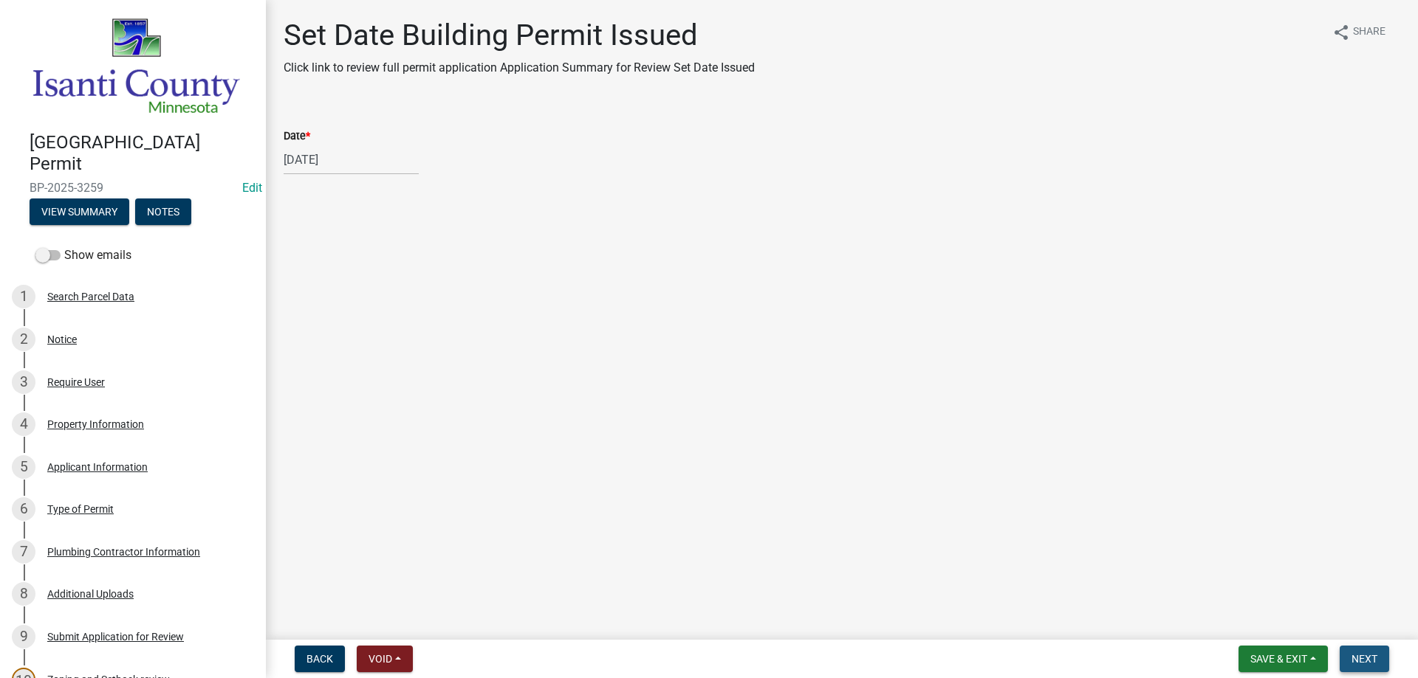
click at [1355, 653] on span "Next" at bounding box center [1364, 659] width 26 height 12
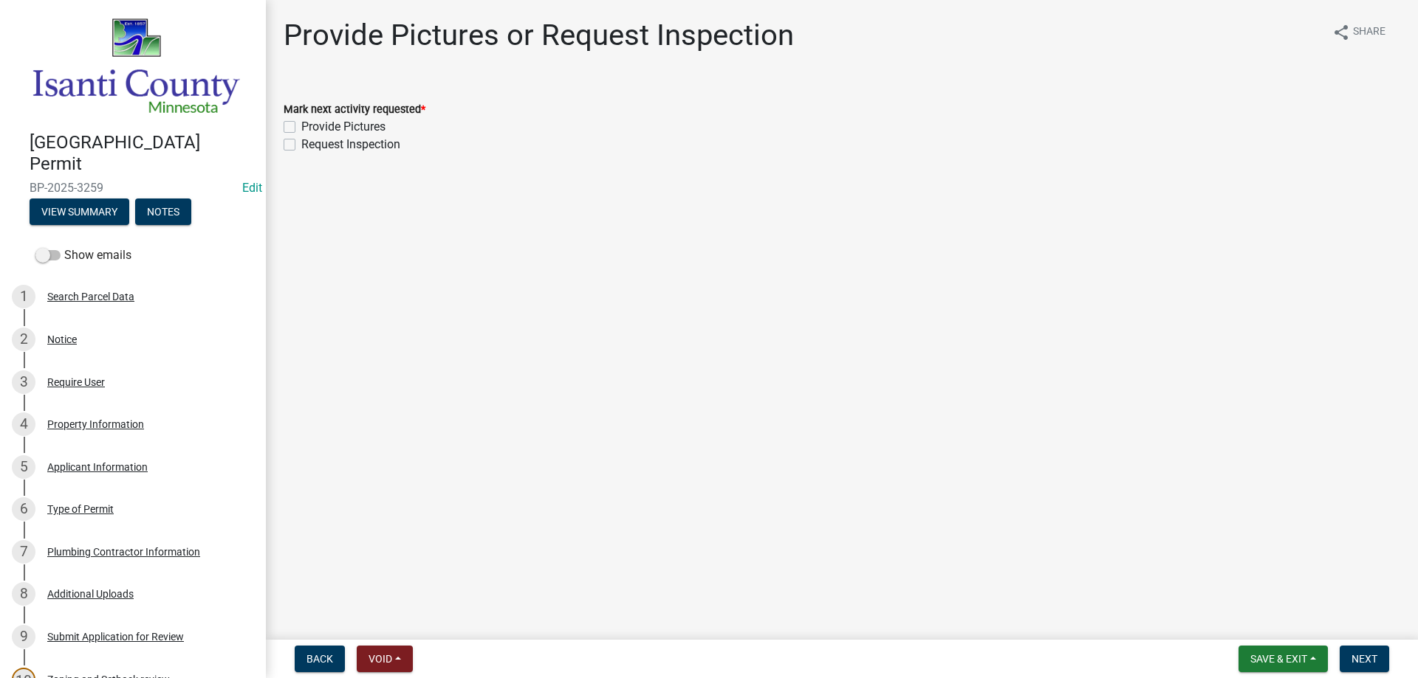
click at [301, 144] on label "Request Inspection" at bounding box center [350, 145] width 99 height 18
click at [301, 144] on input "Request Inspection" at bounding box center [306, 141] width 10 height 10
checkbox input "true"
checkbox input "false"
checkbox input "true"
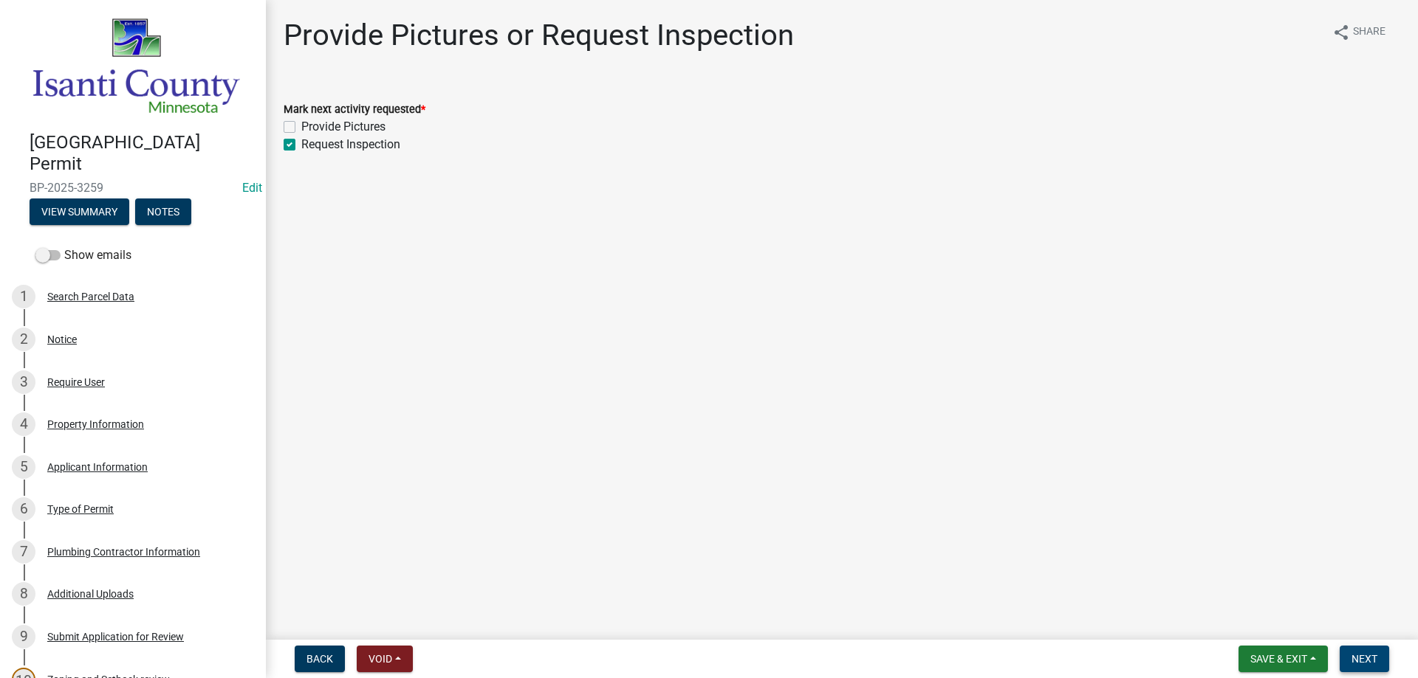
click at [1355, 660] on span "Next" at bounding box center [1364, 659] width 26 height 12
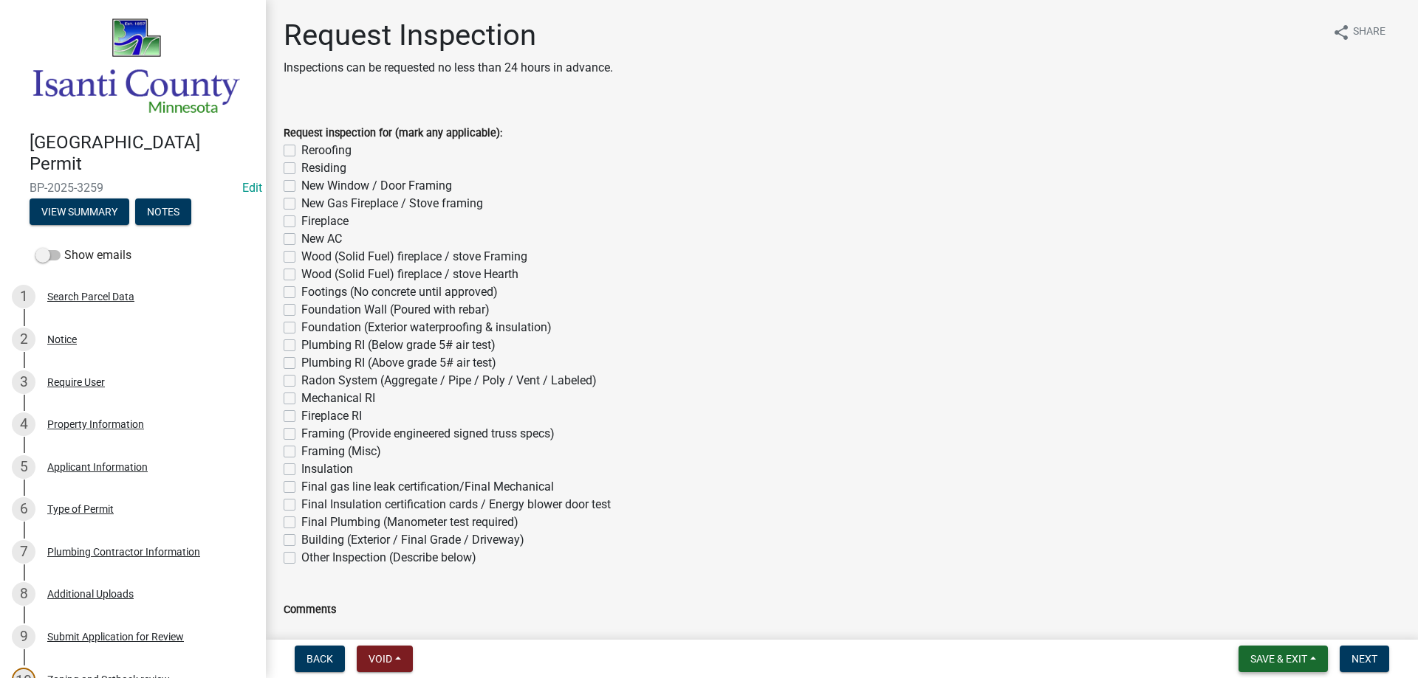
click at [1286, 653] on span "Save & Exit" at bounding box center [1278, 659] width 57 height 12
click at [1271, 622] on button "Save & Exit" at bounding box center [1268, 620] width 118 height 35
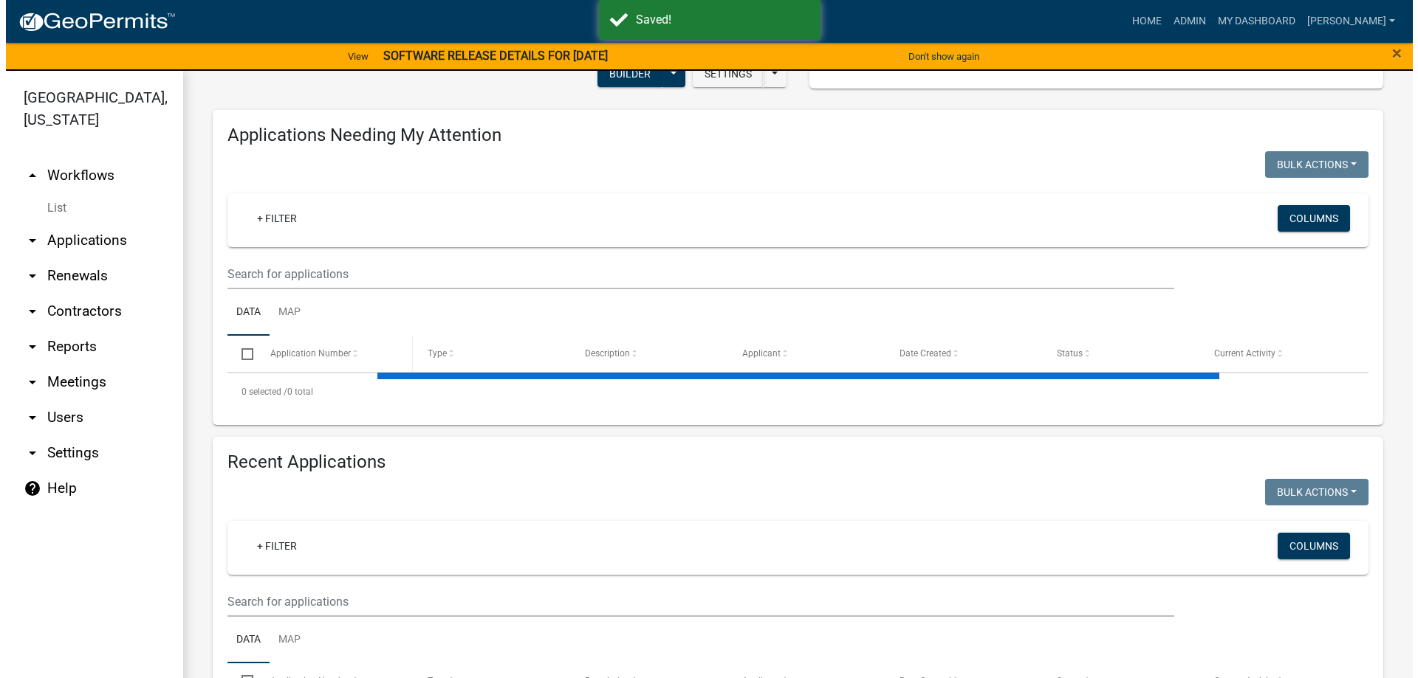
scroll to position [148, 0]
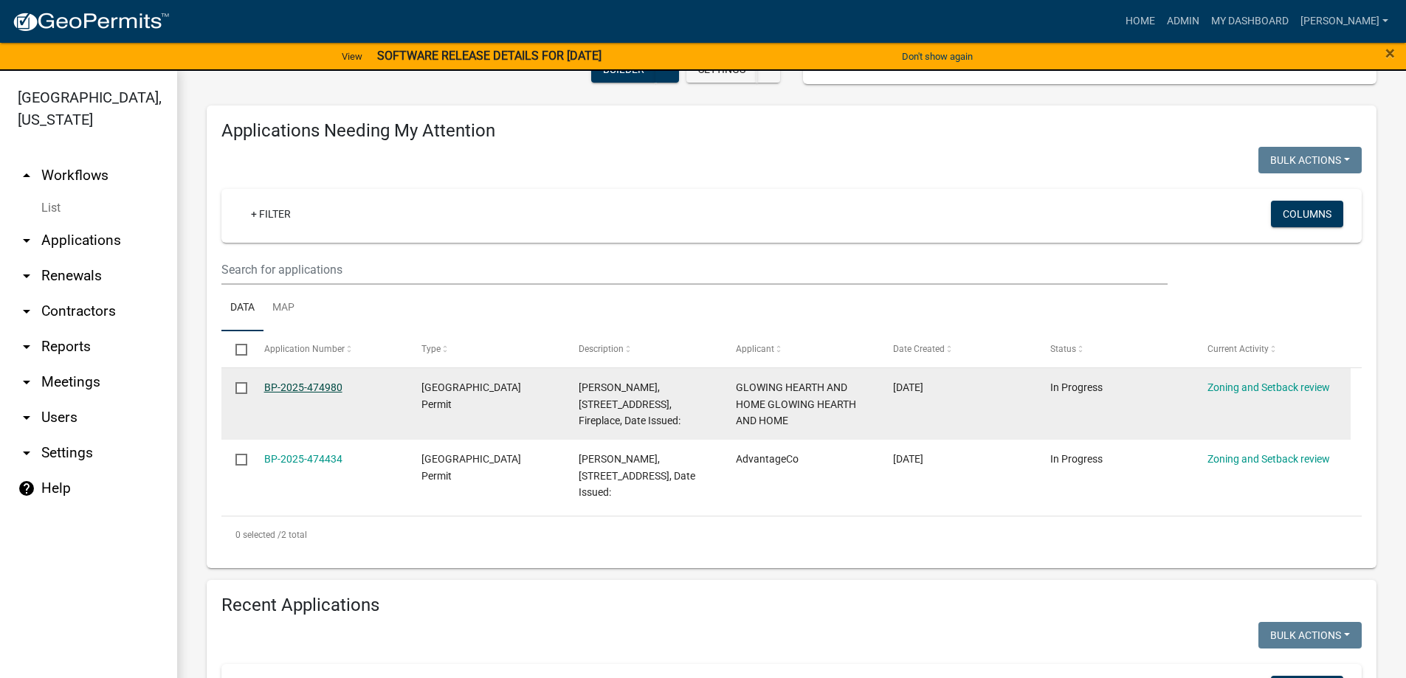
click at [288, 391] on link "BP-2025-474980" at bounding box center [303, 388] width 78 height 12
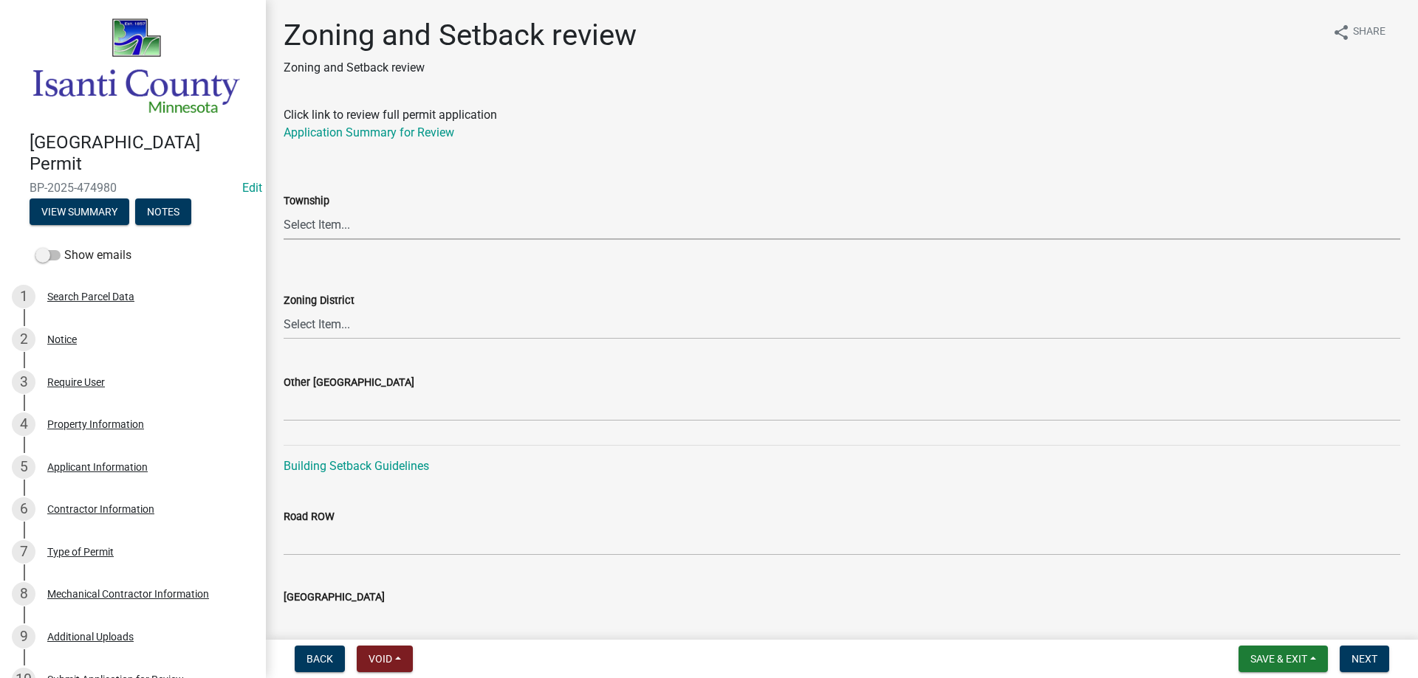
click at [329, 227] on select "Select Item... [PERSON_NAME] Cambridge [PERSON_NAME] Isanti [GEOGRAPHIC_DATA] […" at bounding box center [842, 225] width 1116 height 30
click at [284, 210] on select "Select Item... [PERSON_NAME] Cambridge [PERSON_NAME] Isanti [GEOGRAPHIC_DATA] […" at bounding box center [842, 225] width 1116 height 30
select select "b3f40229-9fd0-4dd5-b6b2-7268e7d7bfa1"
click at [312, 326] on select "Select Item... Agricultural/Residential (A/R) Tier 1 General Business (B) Indus…" at bounding box center [842, 324] width 1116 height 30
click at [284, 309] on select "Select Item... Agricultural/Residential (A/R) Tier 1 General Business (B) Indus…" at bounding box center [842, 324] width 1116 height 30
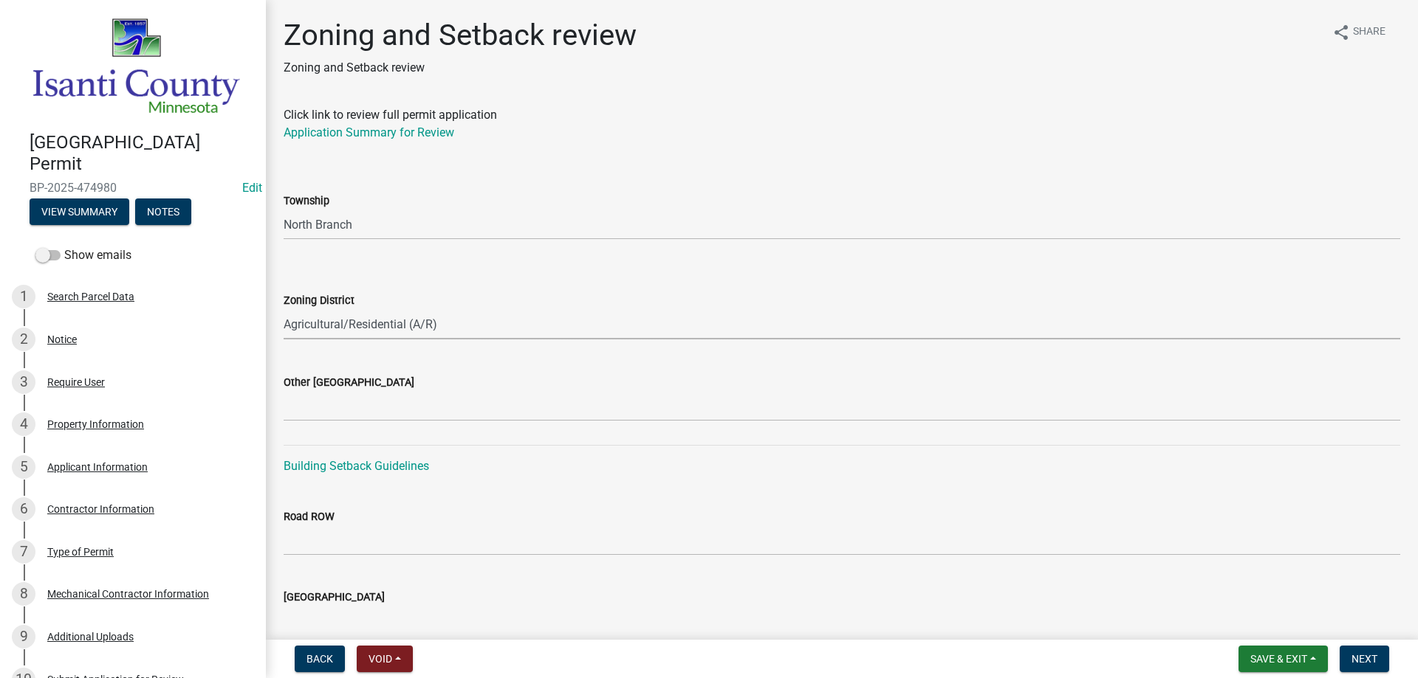
select select "55e8a5cf-285f-40b2-b696-56a64a6e31ef"
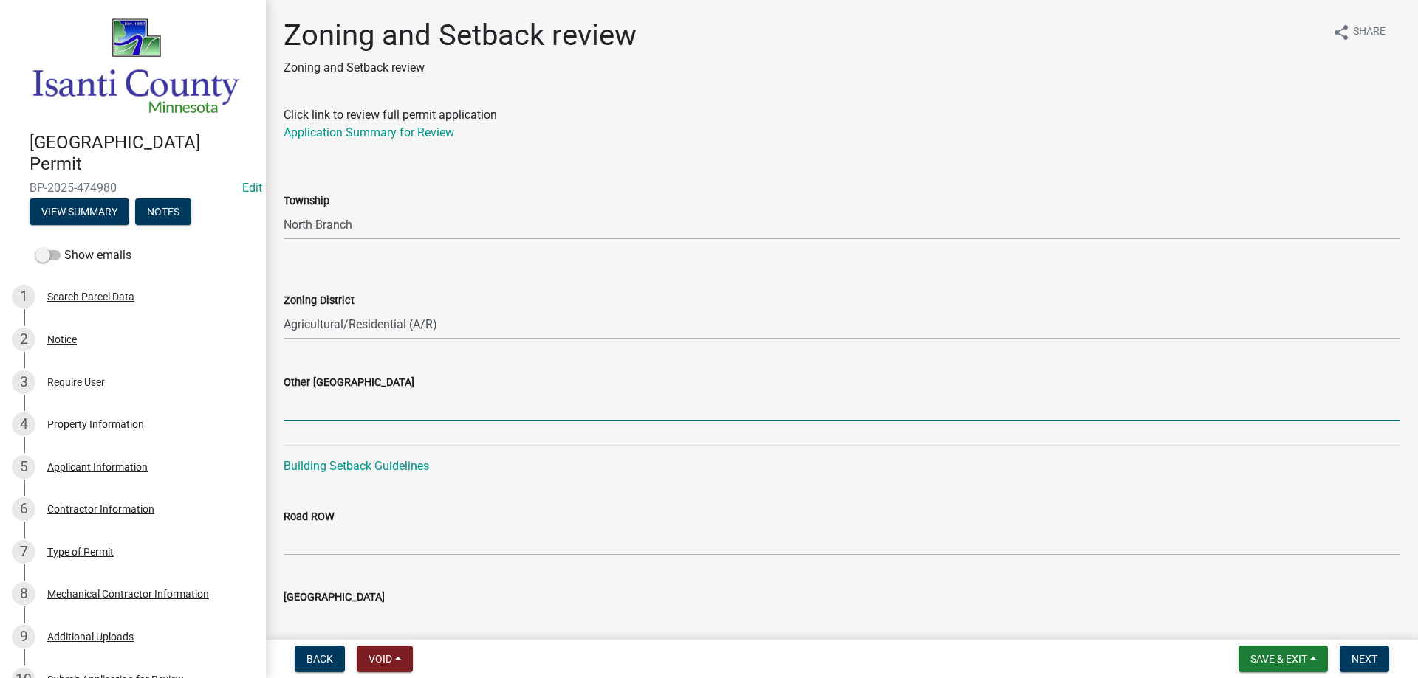
click at [321, 418] on input "Other [GEOGRAPHIC_DATA]" at bounding box center [842, 406] width 1116 height 30
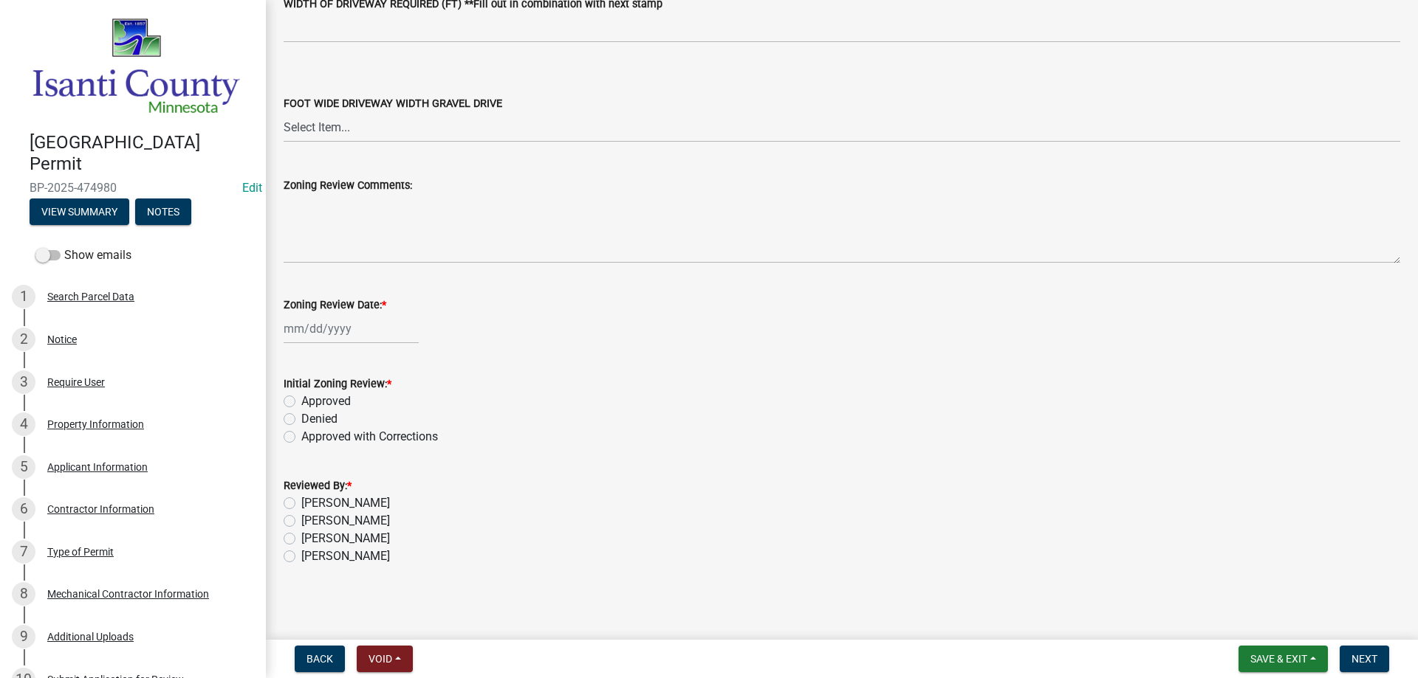
scroll to position [2506, 0]
type input "8/35/22"
select select "9"
select select "2025"
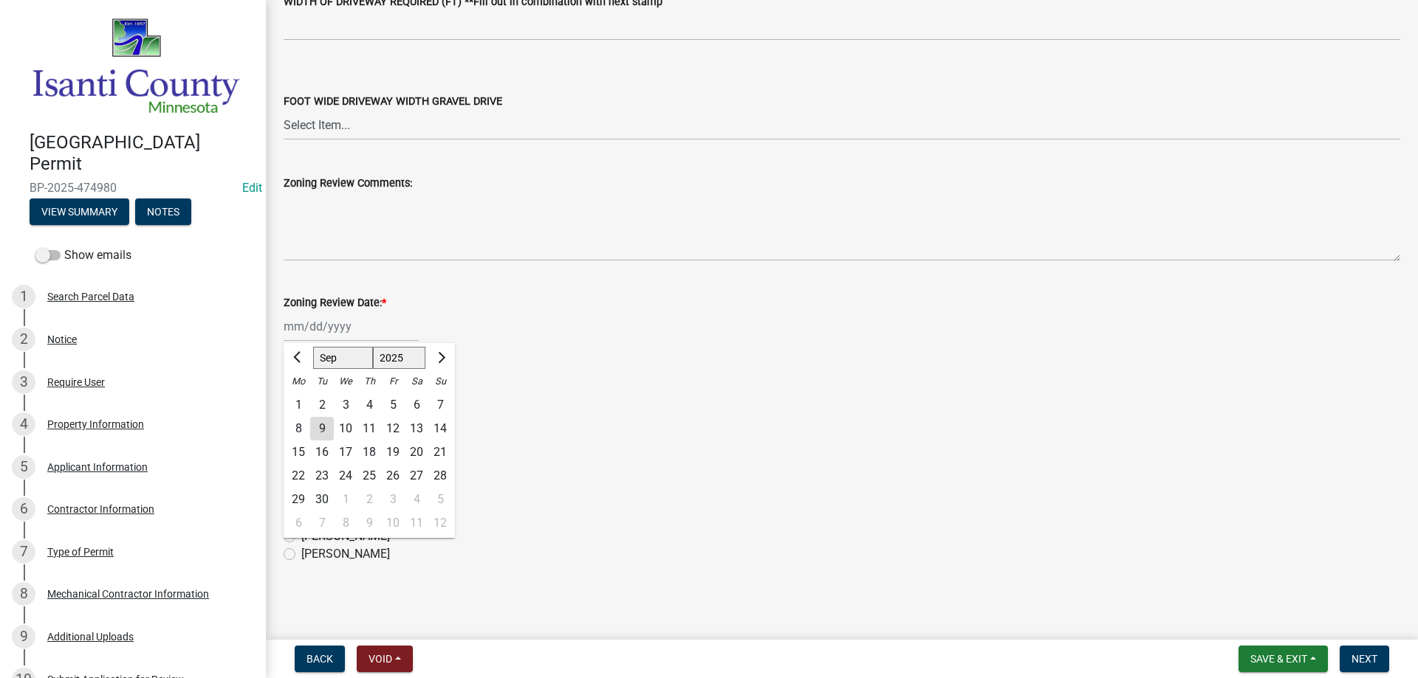
click at [300, 323] on div "[PERSON_NAME] Feb Mar Apr [PERSON_NAME][DATE] Oct Nov [DATE] 1526 1527 1528 152…" at bounding box center [351, 327] width 135 height 30
click at [317, 423] on div "9" at bounding box center [322, 429] width 24 height 24
type input "[DATE]"
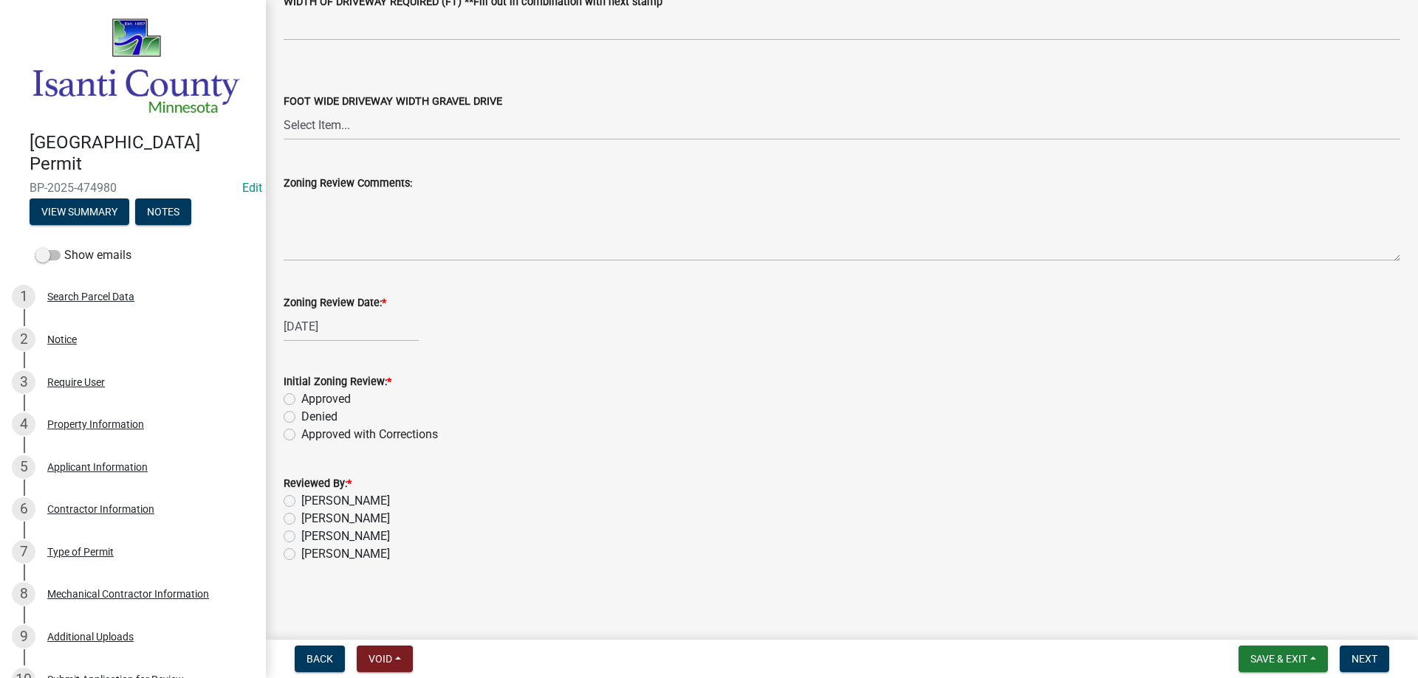
click at [301, 398] on label "Approved" at bounding box center [325, 400] width 49 height 18
click at [301, 398] on input "Approved" at bounding box center [306, 396] width 10 height 10
radio input "true"
click at [301, 557] on label "[PERSON_NAME]" at bounding box center [345, 555] width 89 height 18
click at [301, 555] on input "[PERSON_NAME]" at bounding box center [306, 551] width 10 height 10
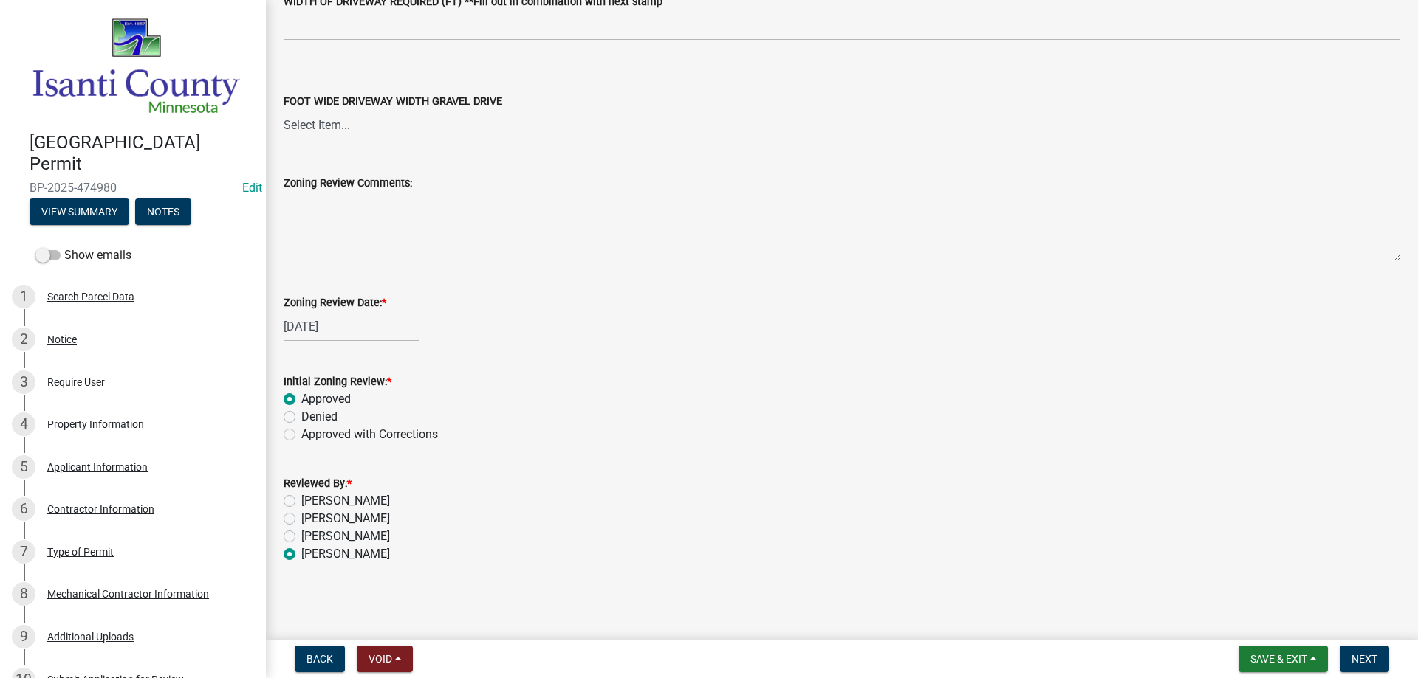
radio input "true"
click at [1354, 654] on span "Next" at bounding box center [1364, 659] width 26 height 12
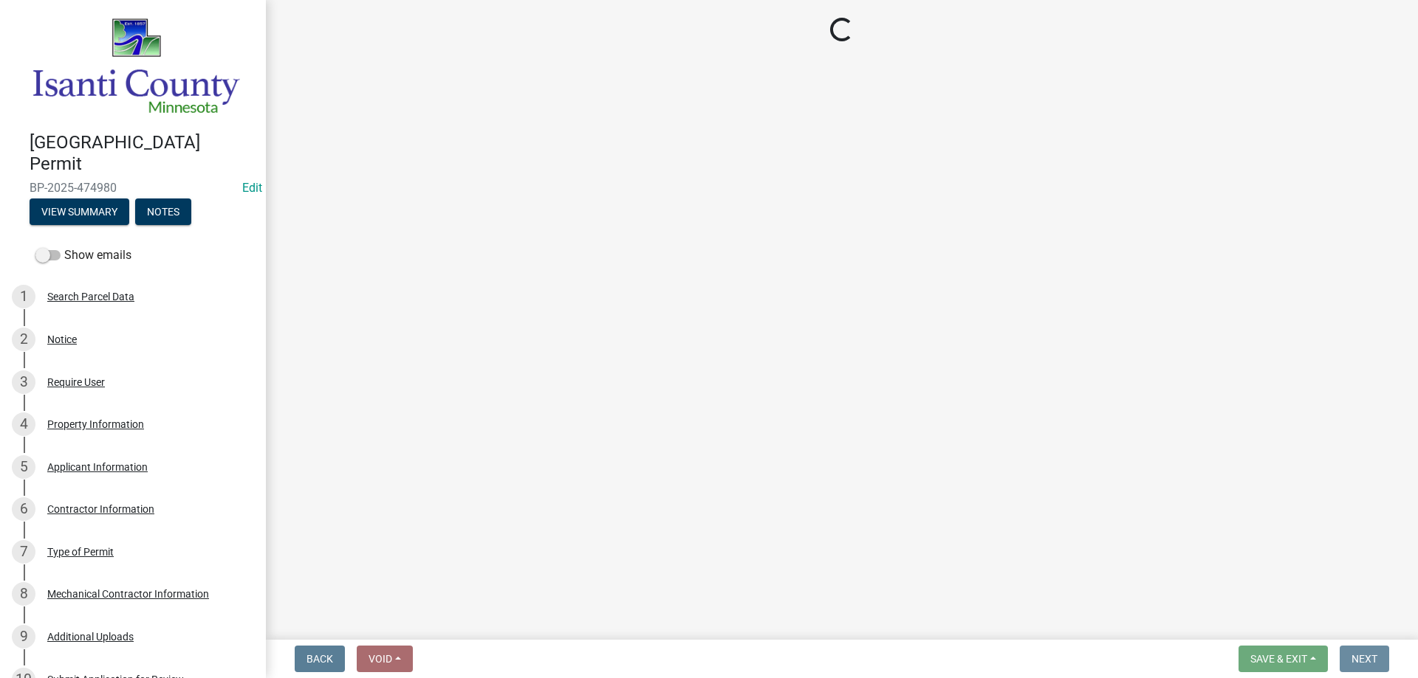
scroll to position [0, 0]
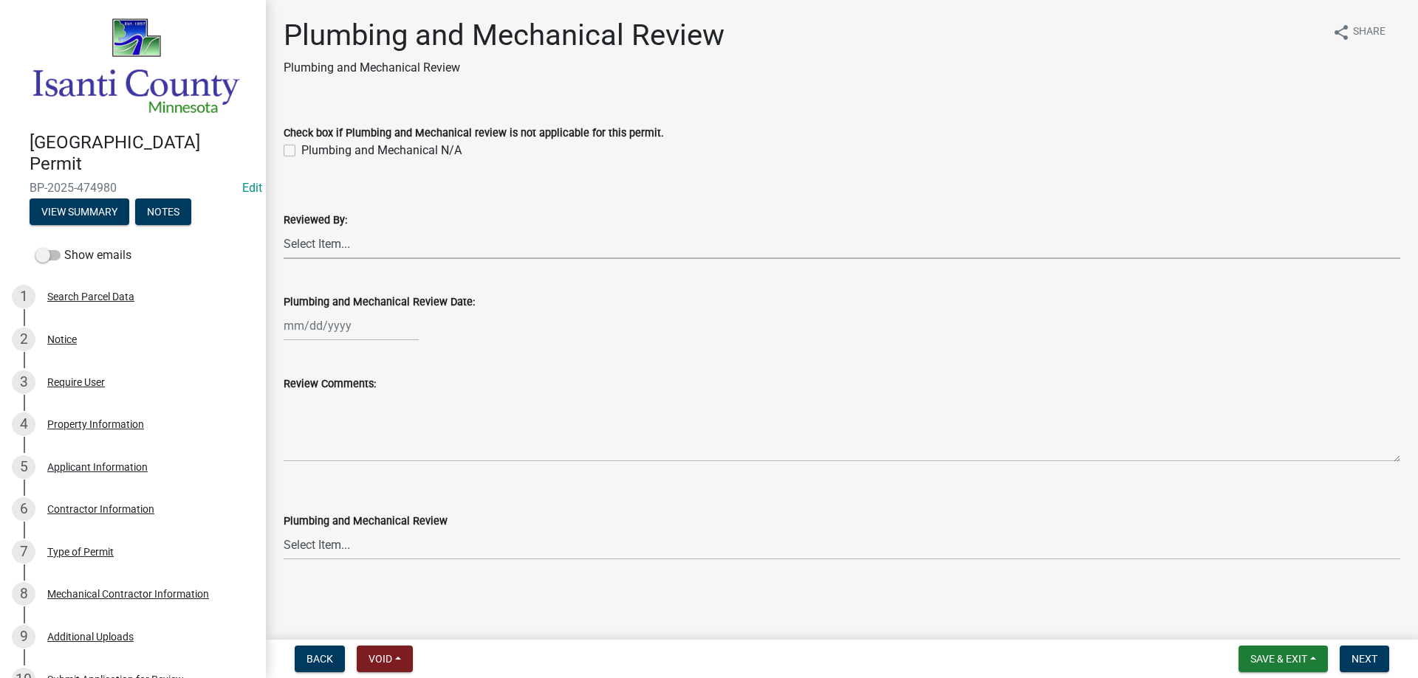
click at [295, 230] on select "Select Item... [PERSON_NAME] [PERSON_NAME] [PERSON_NAME] [PERSON_NAME] [PERSON_…" at bounding box center [842, 244] width 1116 height 30
click at [284, 229] on select "Select Item... [PERSON_NAME] [PERSON_NAME] [PERSON_NAME] [PERSON_NAME] [PERSON_…" at bounding box center [842, 244] width 1116 height 30
select select "81bc52f6-788d-4852-bfd8-0afa9d74c98d"
click at [314, 326] on div at bounding box center [351, 326] width 135 height 30
select select "9"
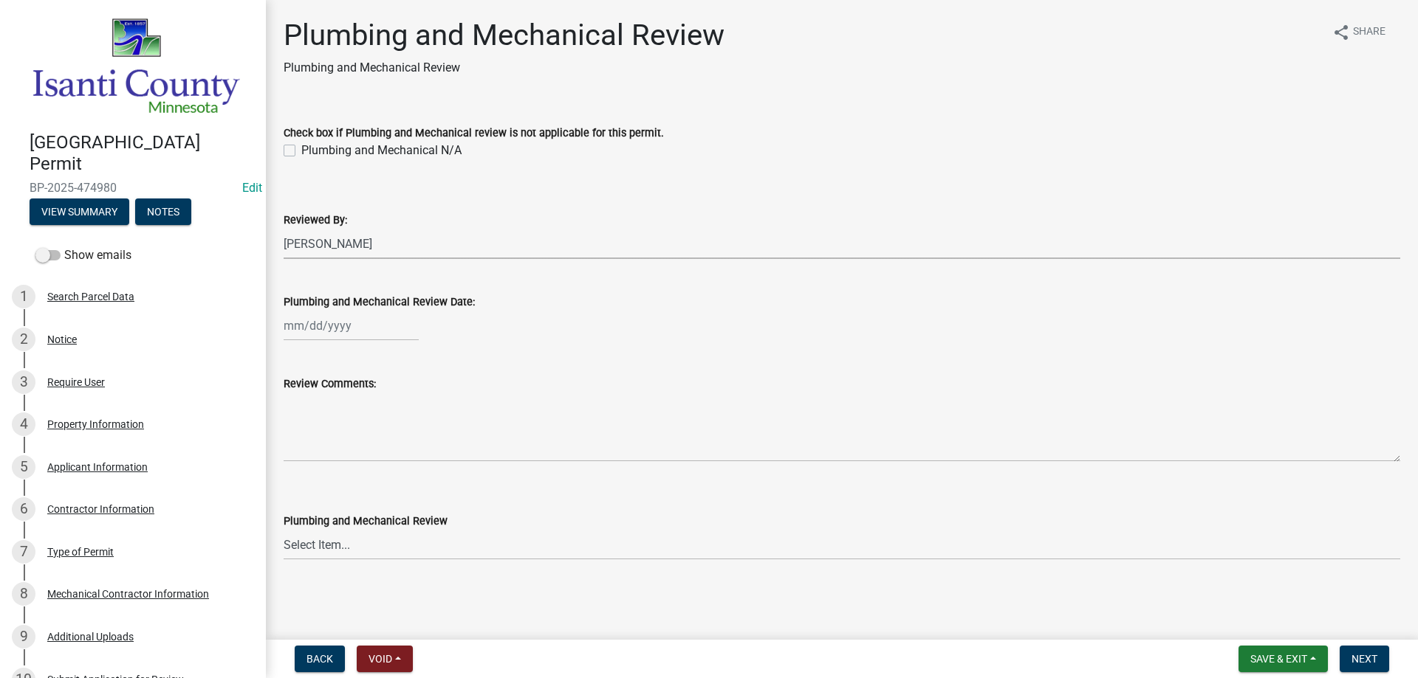
select select "2025"
click at [322, 427] on div "9" at bounding box center [322, 428] width 24 height 24
type input "[DATE]"
click at [313, 546] on select "Select Item... Approved Denied Approved with Corrections" at bounding box center [842, 545] width 1116 height 30
click at [284, 530] on select "Select Item... Approved Denied Approved with Corrections" at bounding box center [842, 545] width 1116 height 30
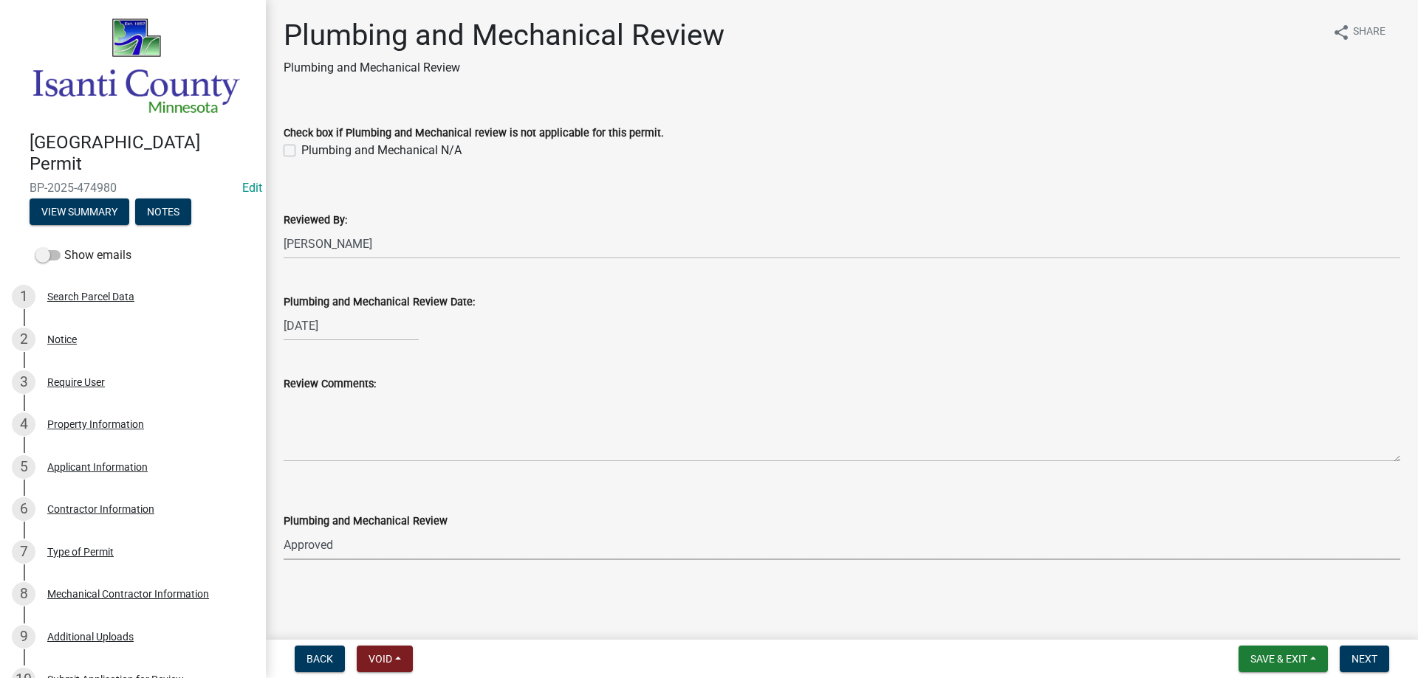
select select "060b00b2-ca65-431e-8b4a-bae5a2e790db"
click at [1353, 656] on span "Next" at bounding box center [1364, 659] width 26 height 12
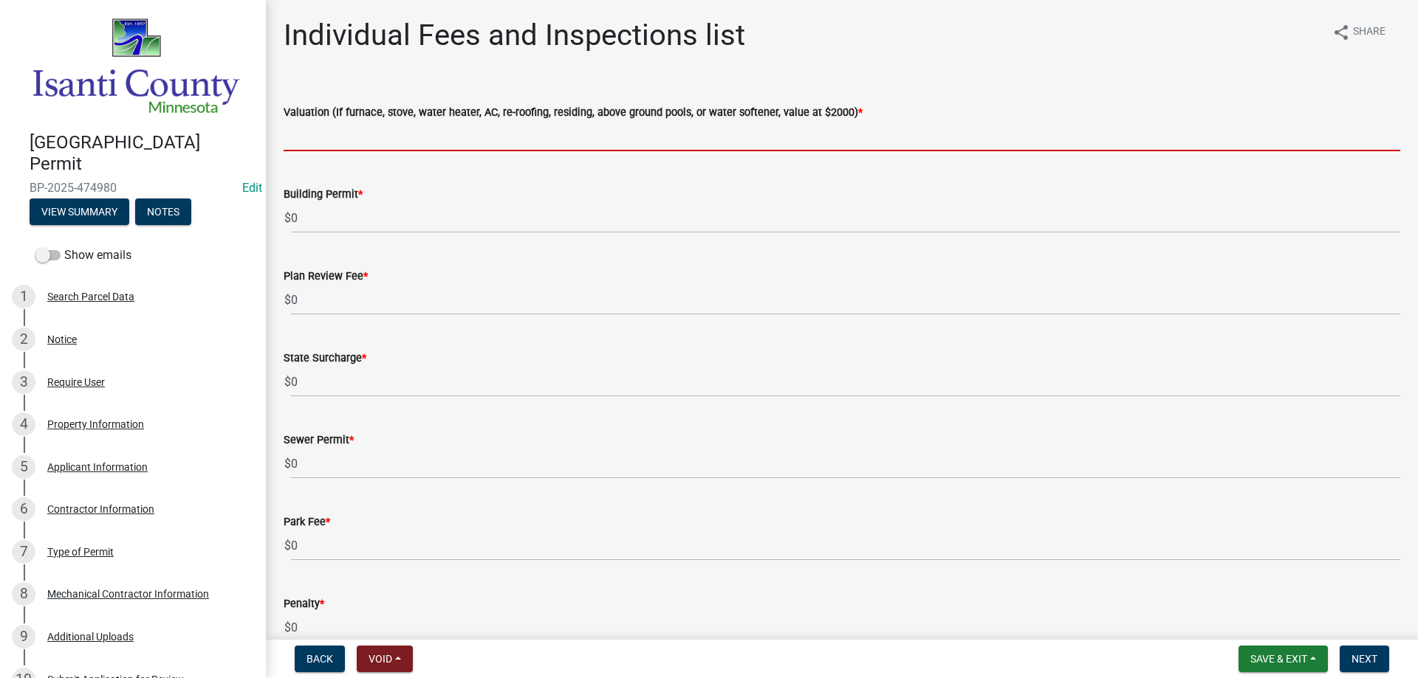
click at [314, 135] on input "text" at bounding box center [842, 136] width 1116 height 30
type input "2000"
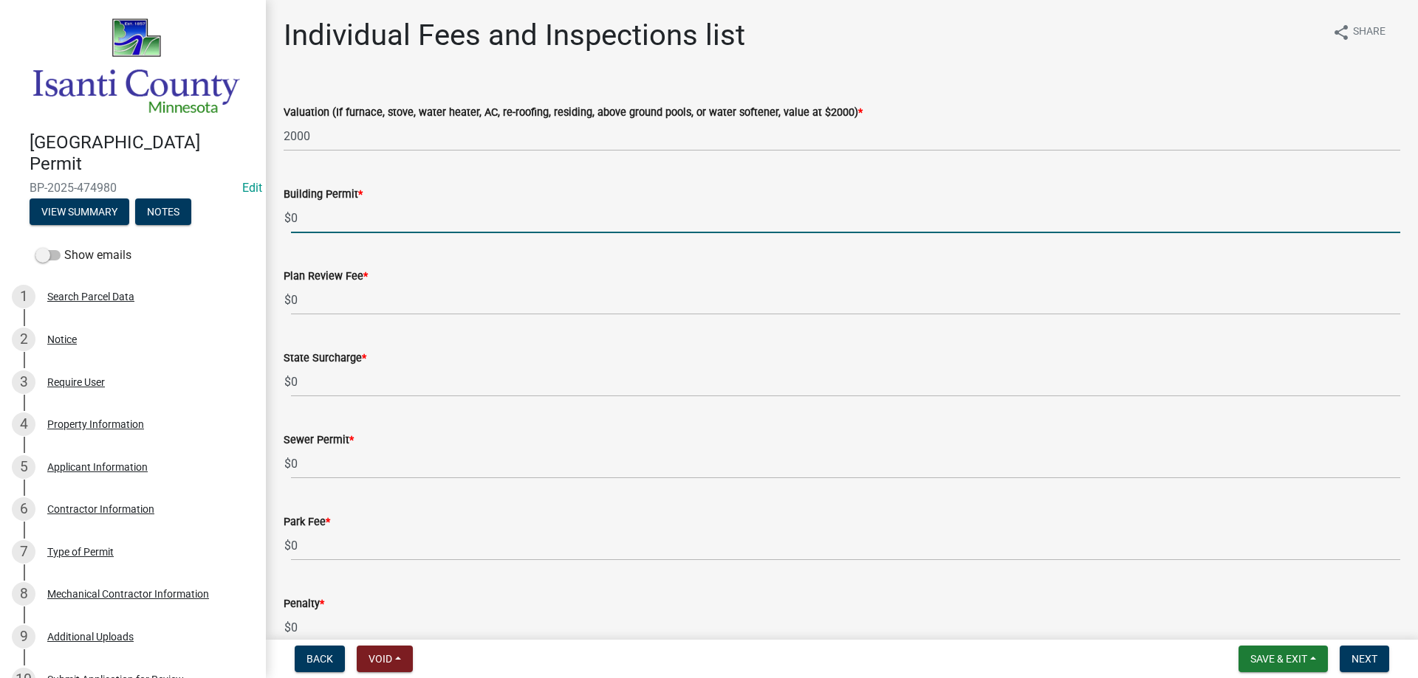
drag, startPoint x: 285, startPoint y: 219, endPoint x: 261, endPoint y: 219, distance: 24.4
click at [261, 219] on div "[GEOGRAPHIC_DATA] Permit BP-2025-474980 Edit View Summary Notes Show emails 1 S…" at bounding box center [709, 339] width 1418 height 678
type input "70"
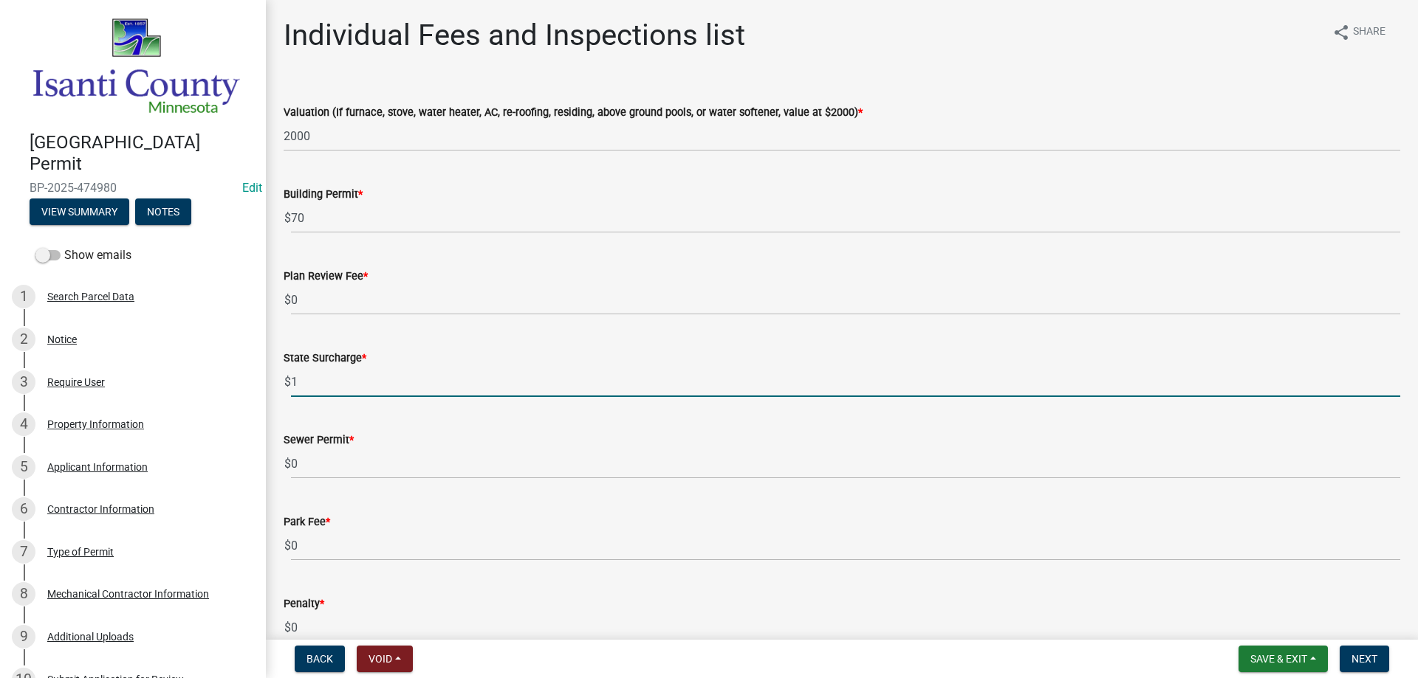
type input "1"
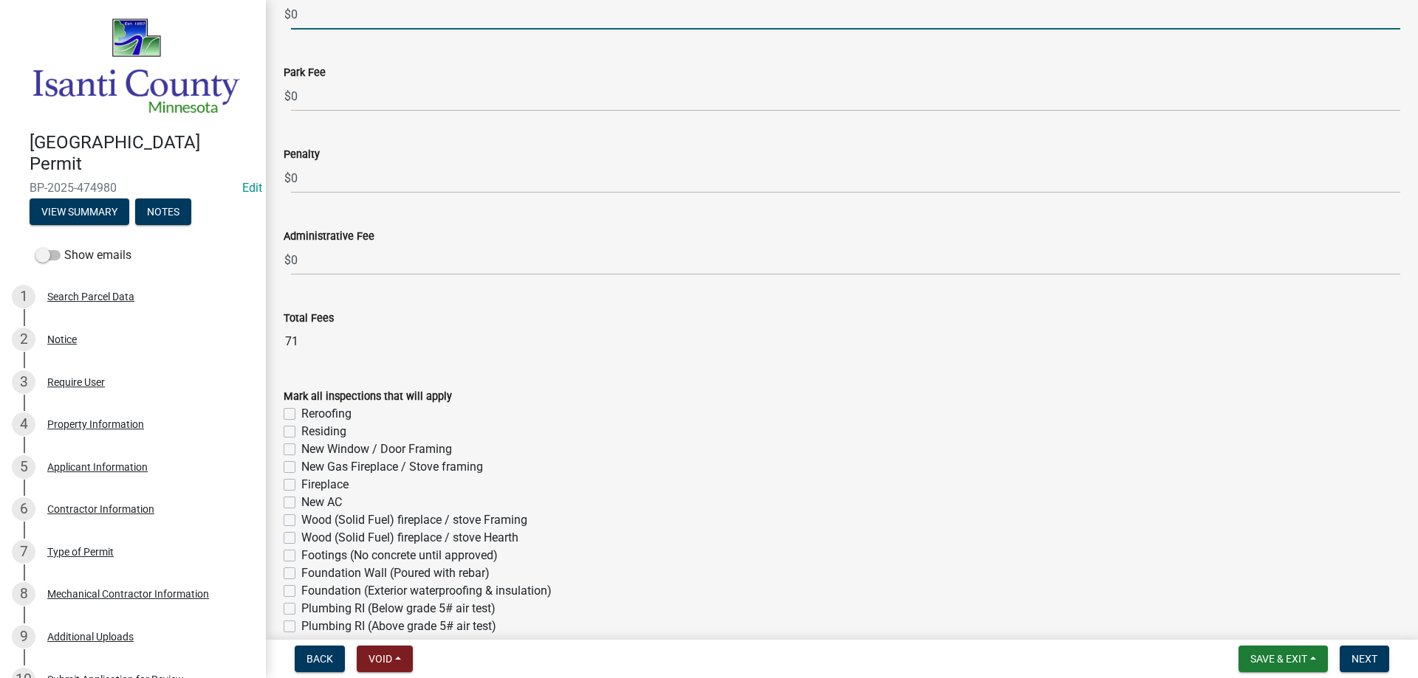
scroll to position [738, 0]
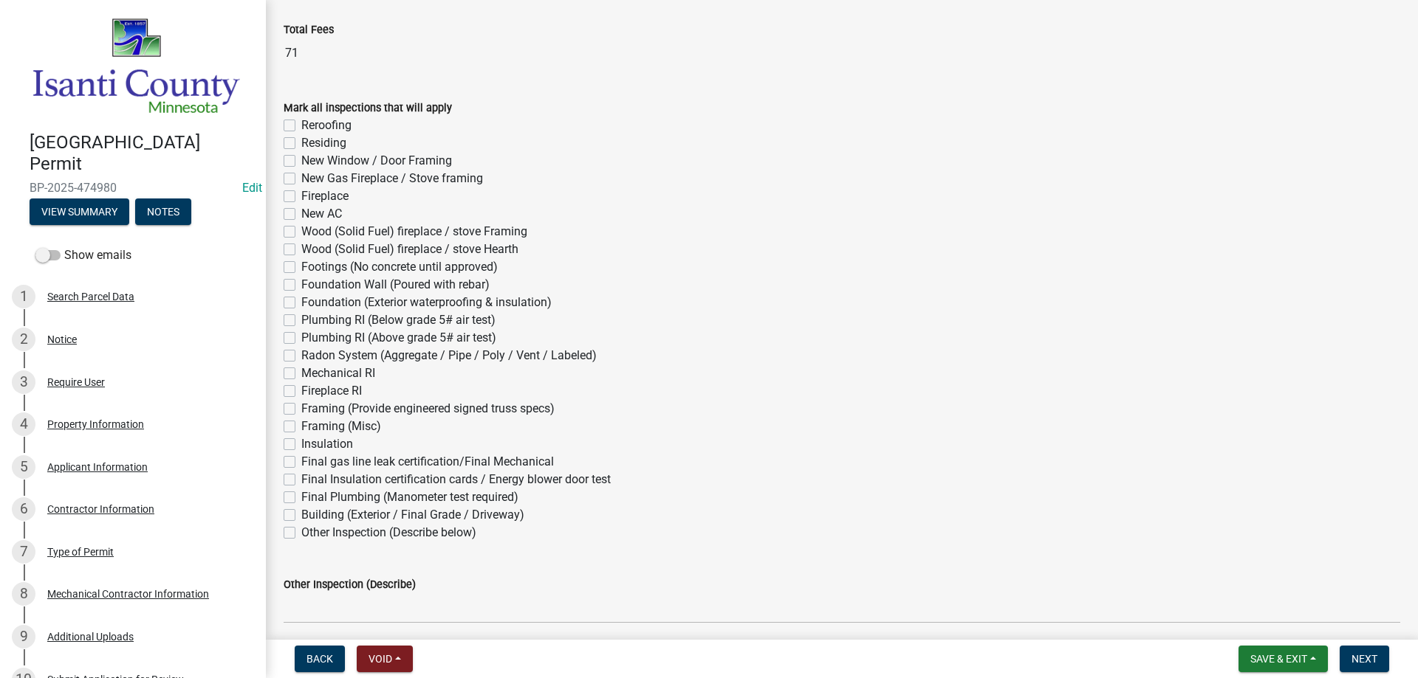
click at [301, 394] on label "Fireplace RI" at bounding box center [331, 391] width 61 height 18
click at [301, 392] on input "Fireplace RI" at bounding box center [306, 387] width 10 height 10
checkbox input "true"
checkbox input "false"
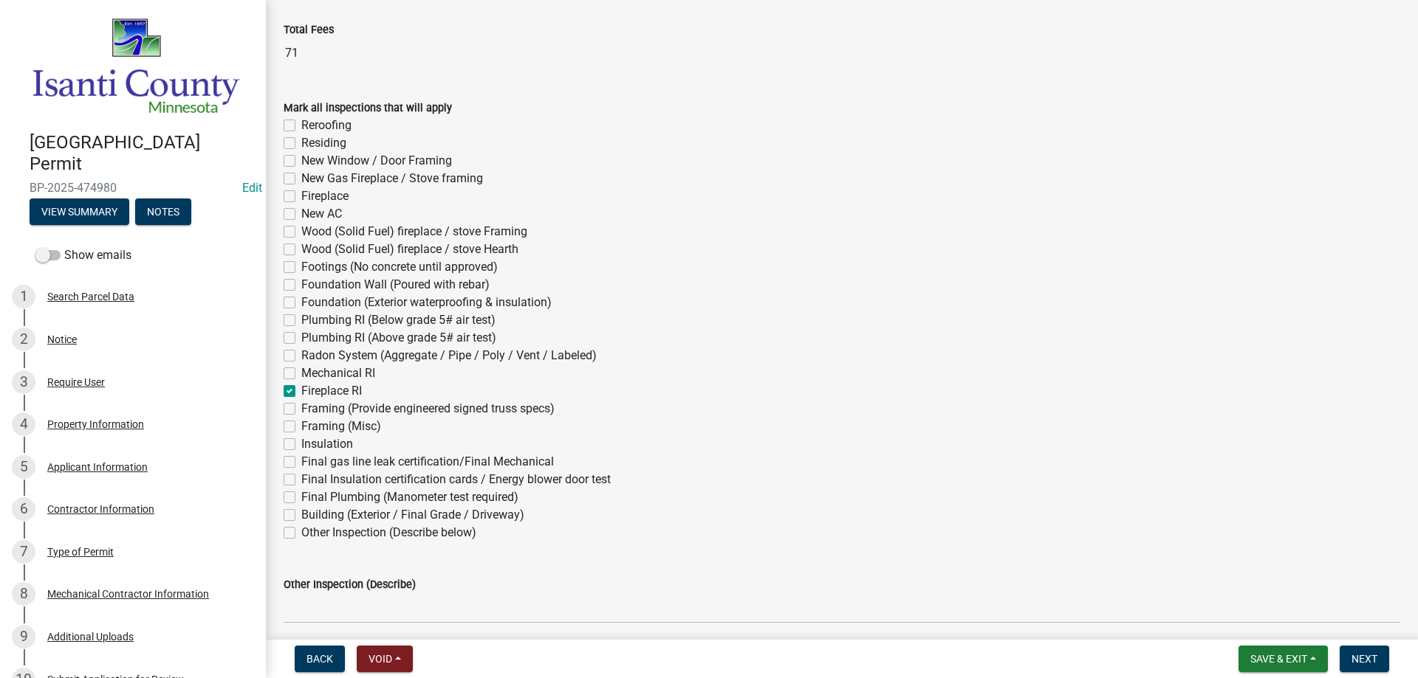
checkbox input "false"
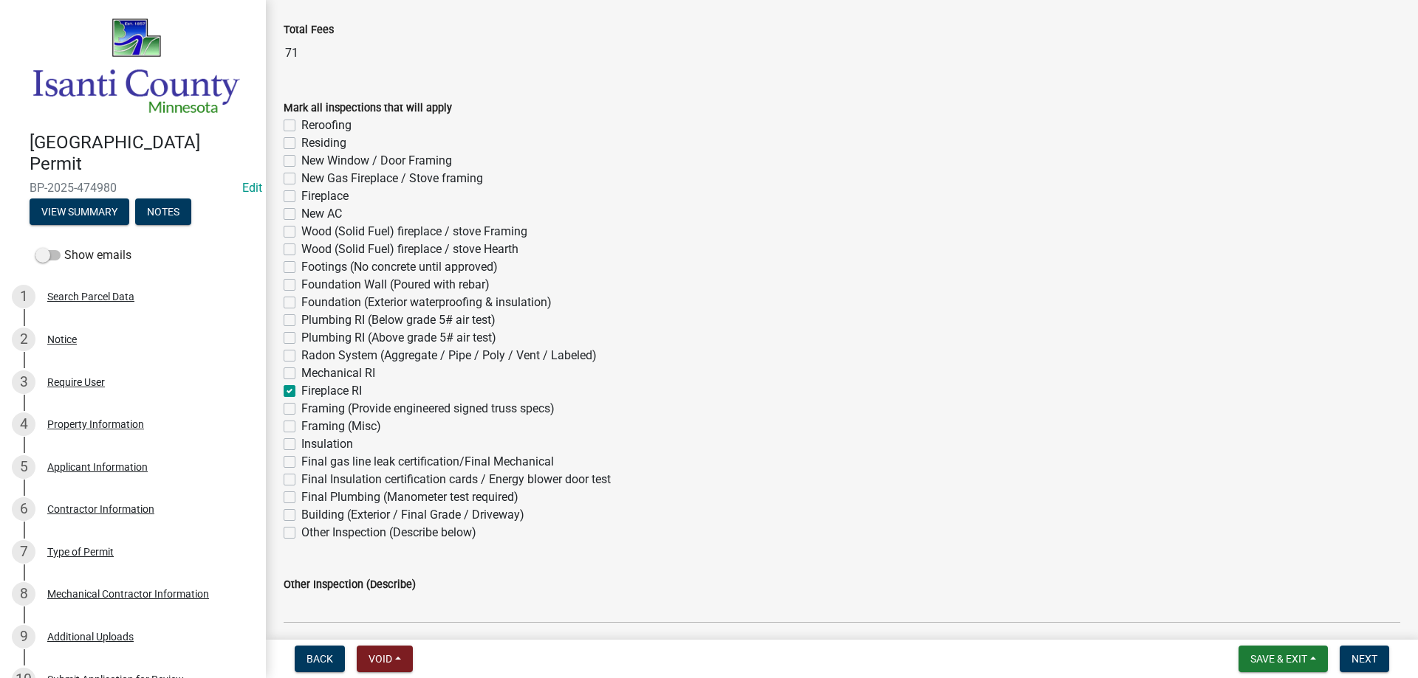
checkbox input "false"
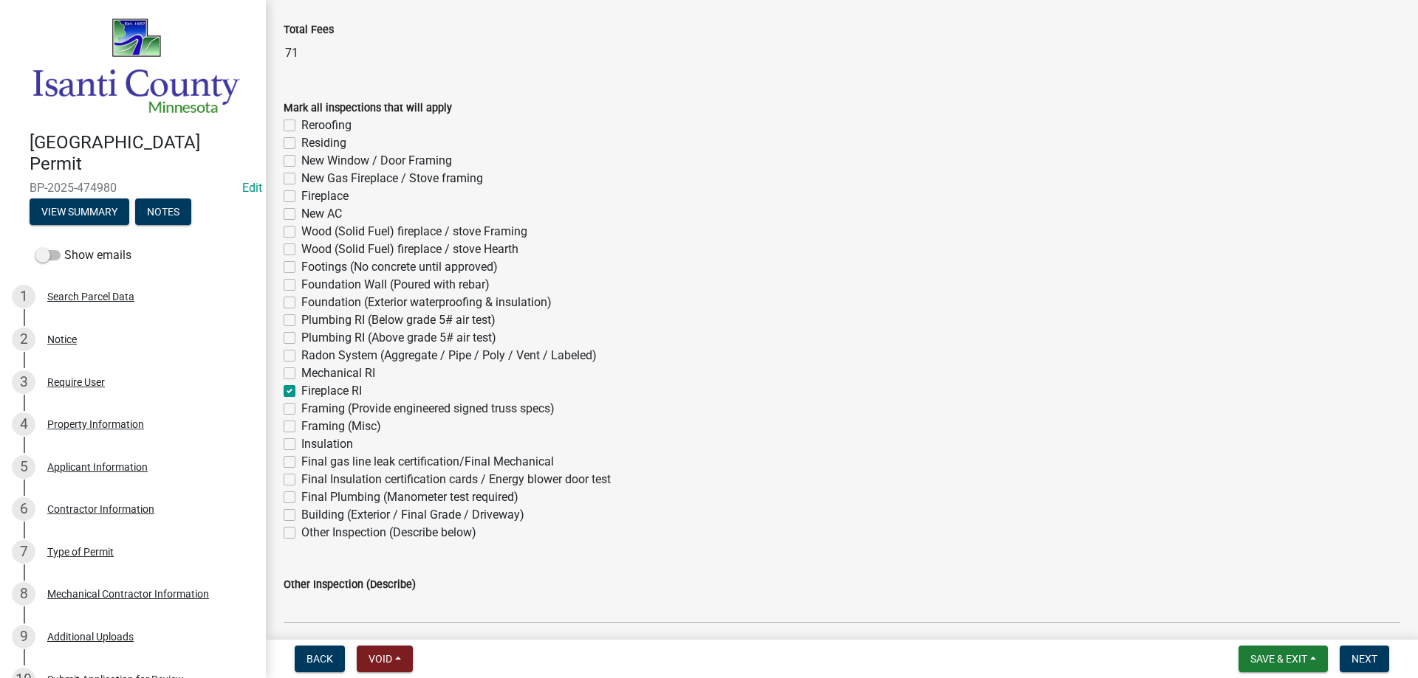
checkbox input "false"
checkbox input "true"
checkbox input "false"
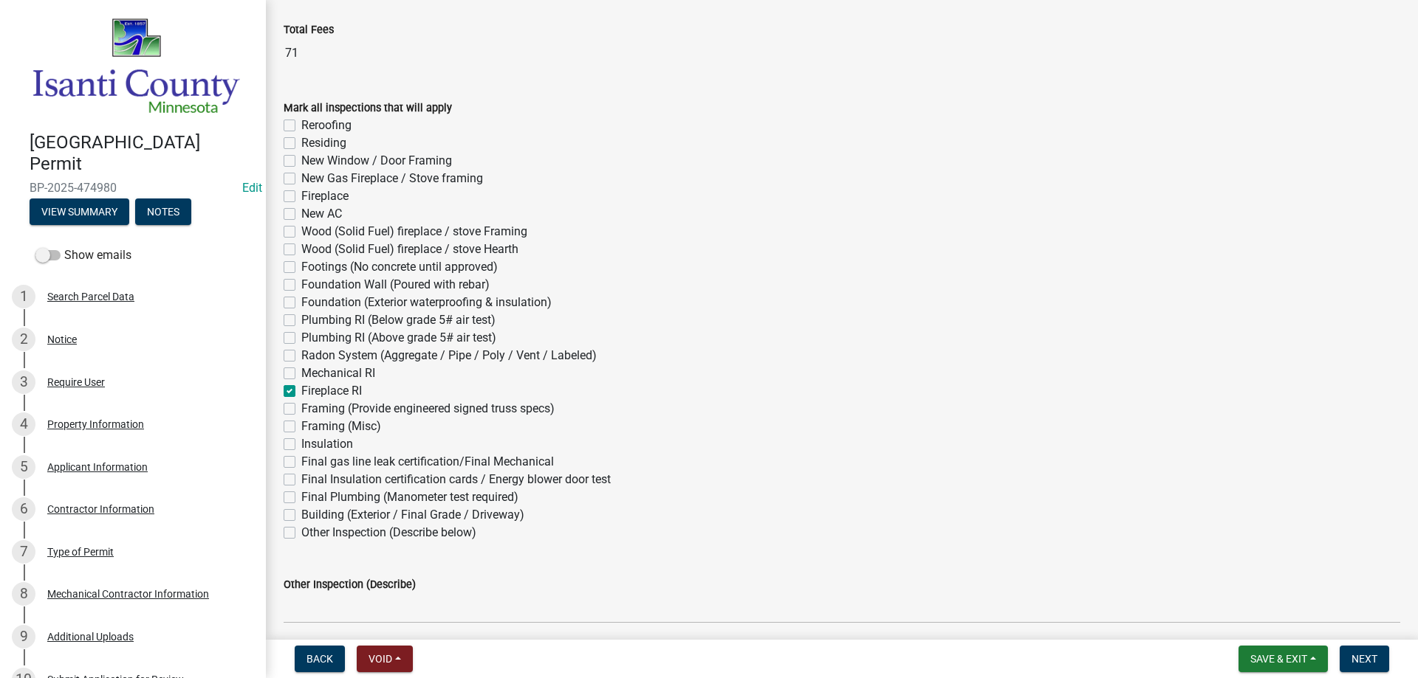
checkbox input "false"
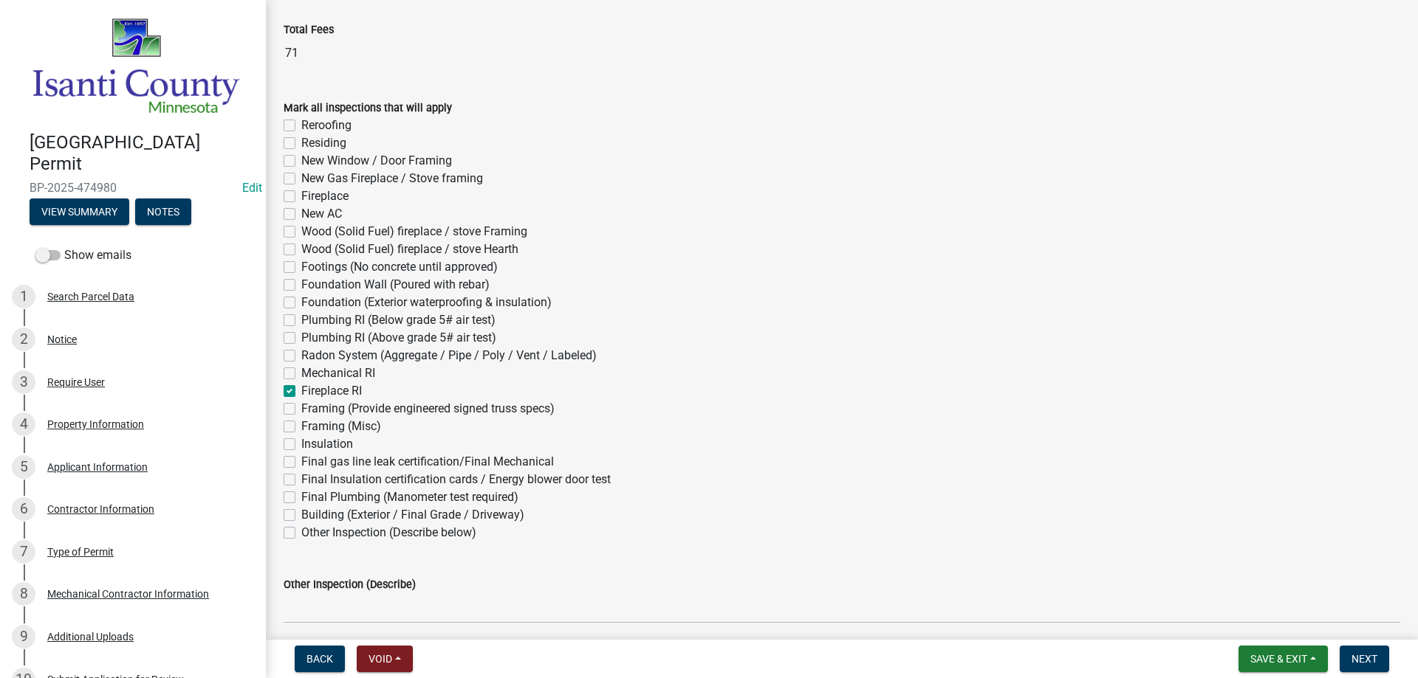
checkbox input "false"
click at [301, 463] on label "Final gas line leak certification/Final Mechanical" at bounding box center [427, 462] width 252 height 18
click at [301, 463] on input "Final gas line leak certification/Final Mechanical" at bounding box center [306, 458] width 10 height 10
checkbox input "true"
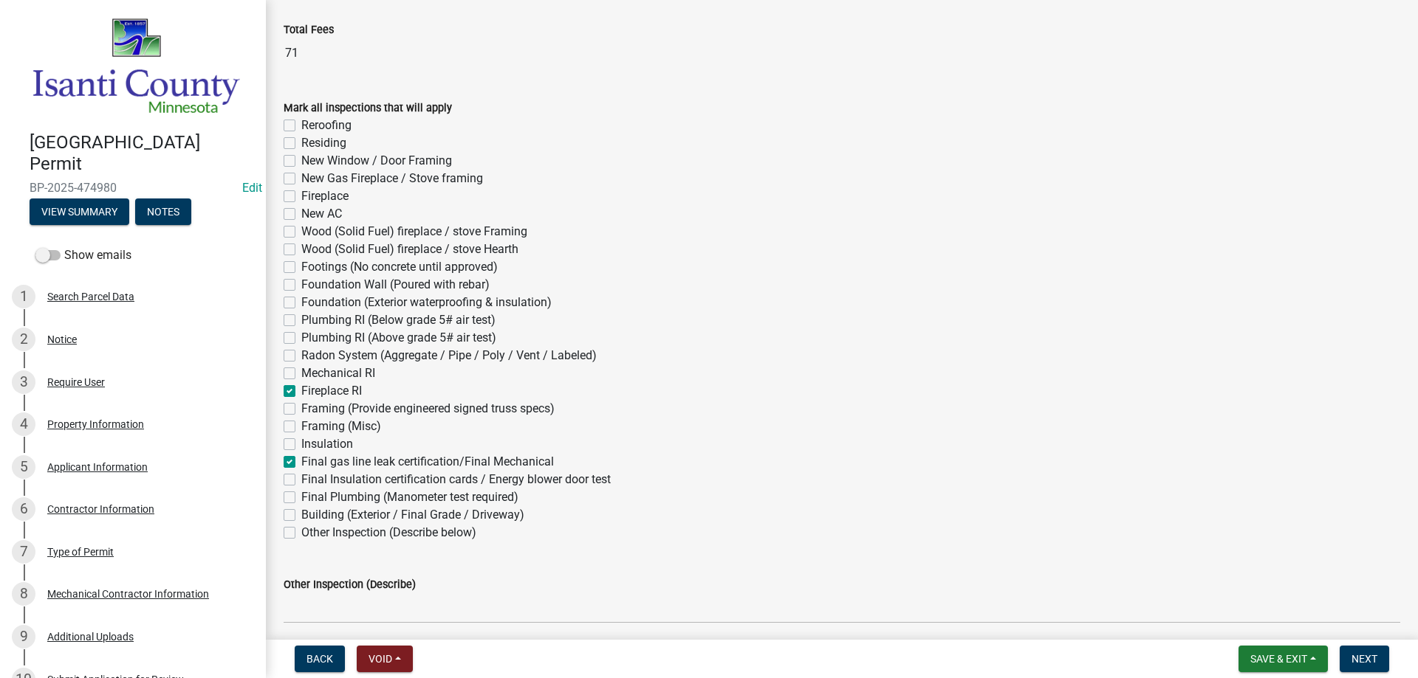
checkbox input "false"
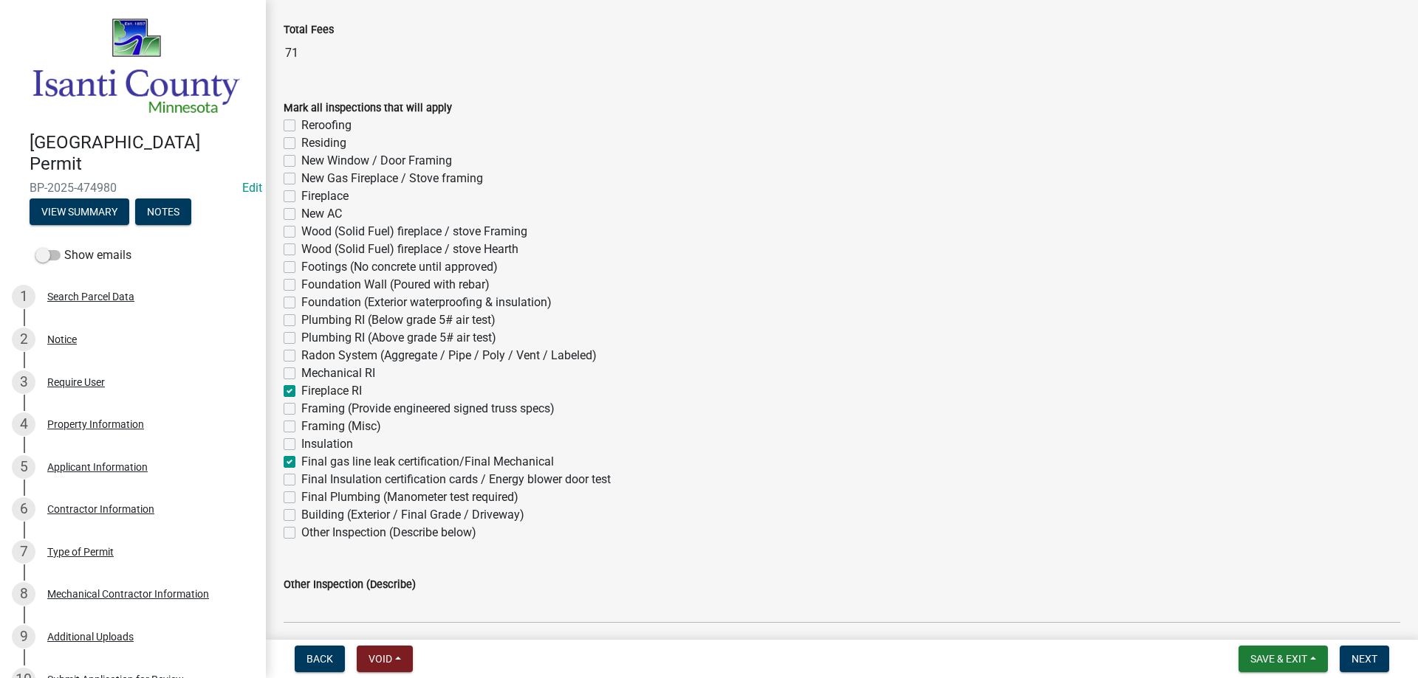
checkbox input "false"
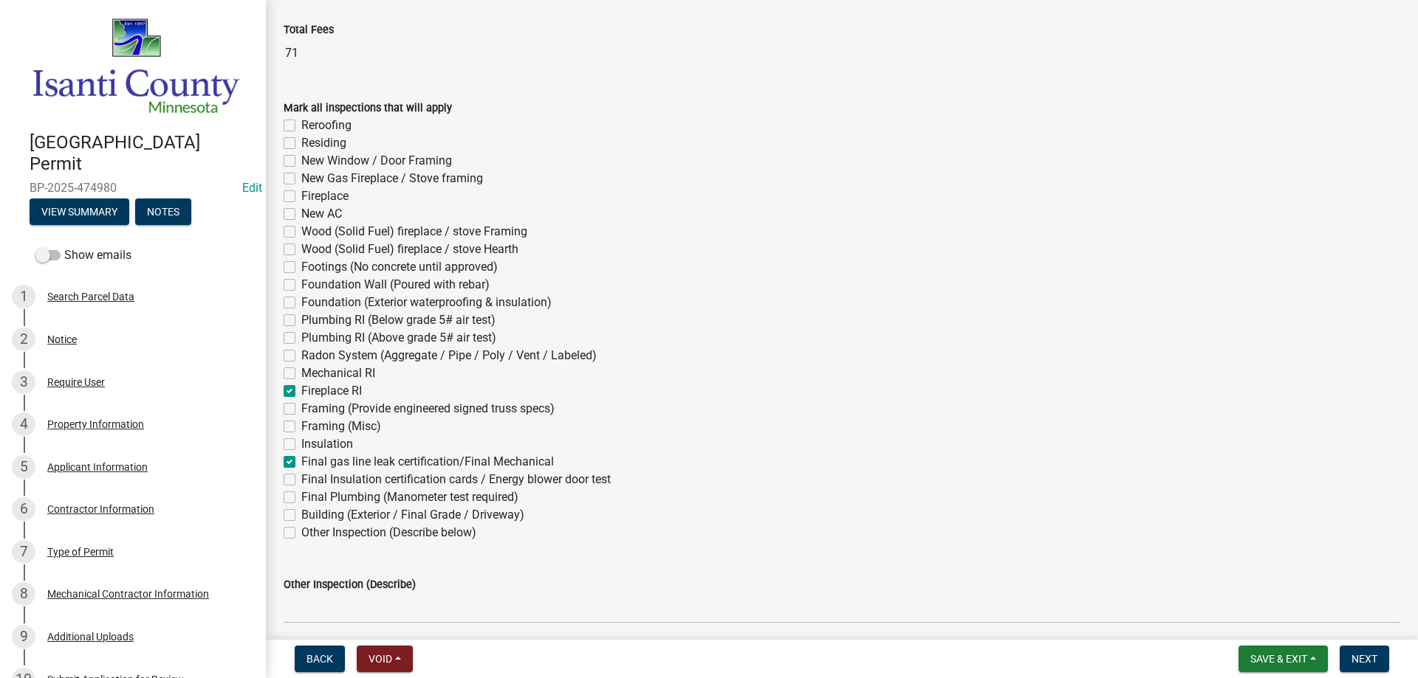
checkbox input "false"
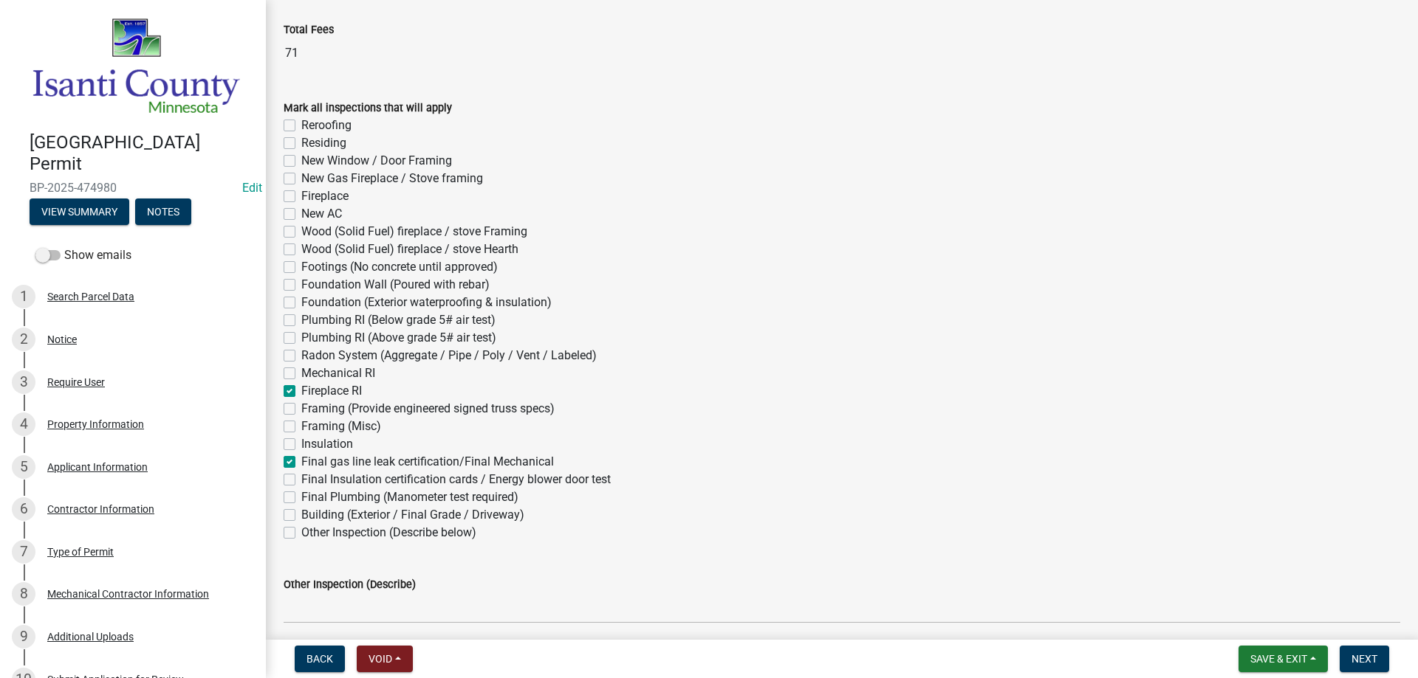
checkbox input "true"
checkbox input "false"
checkbox input "true"
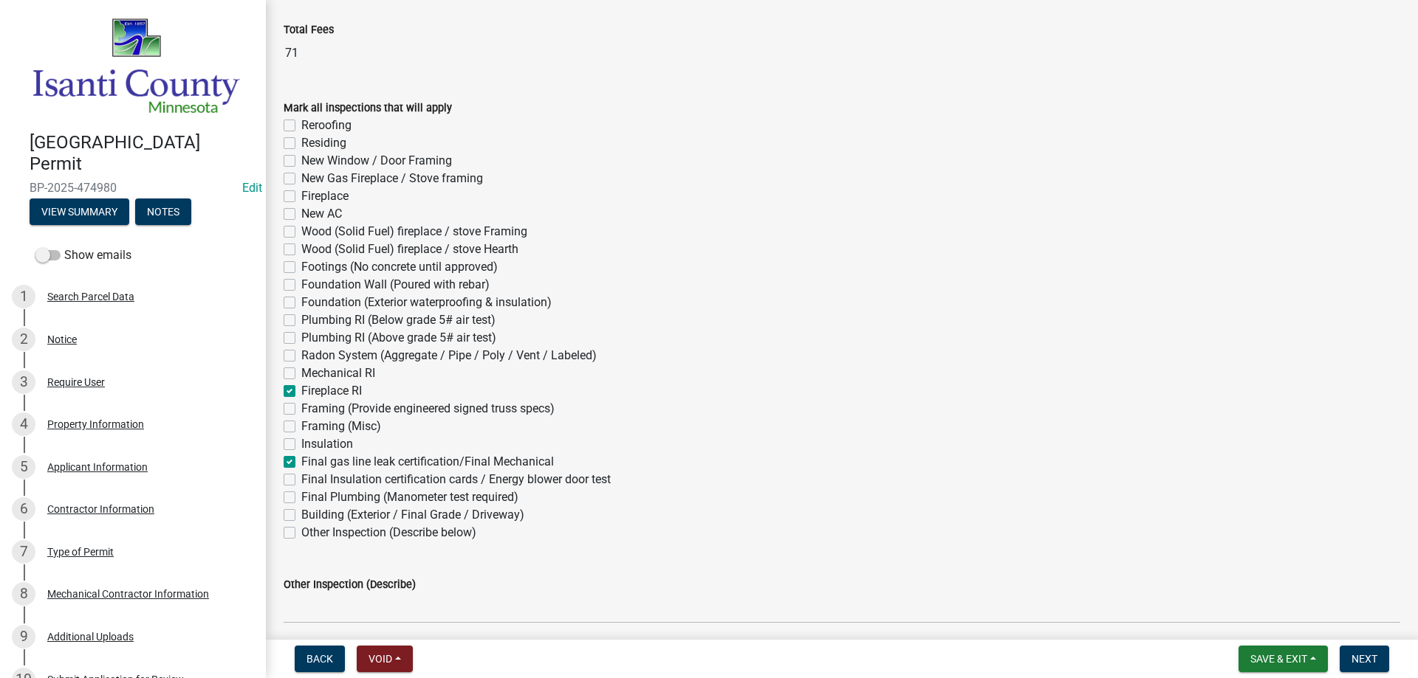
checkbox input "false"
click at [1367, 664] on span "Next" at bounding box center [1364, 659] width 26 height 12
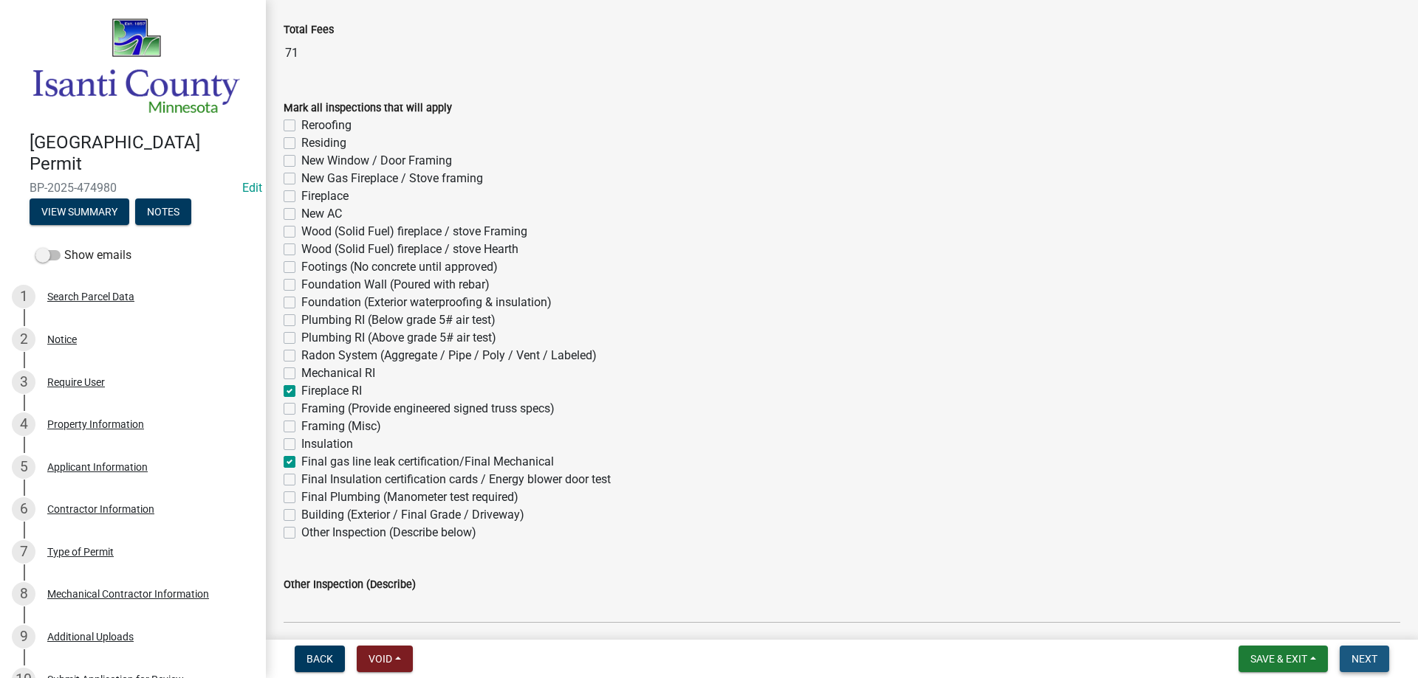
scroll to position [0, 0]
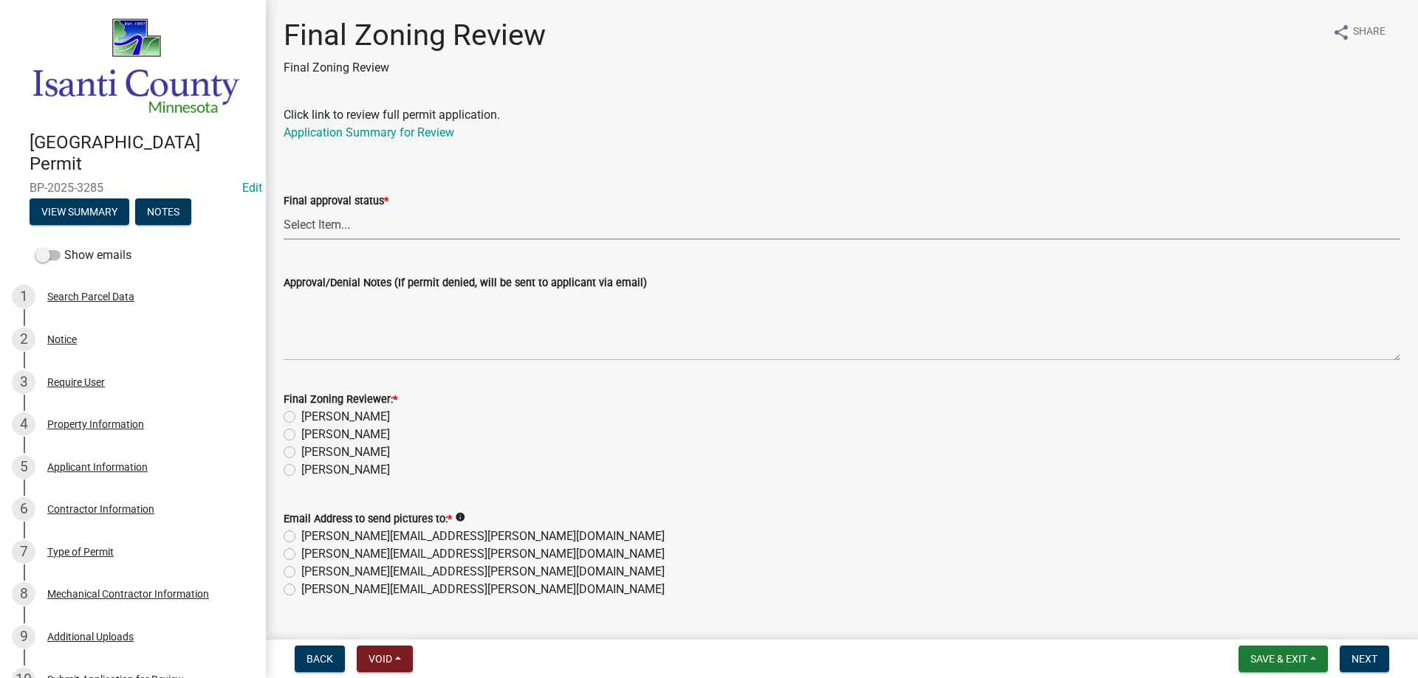
drag, startPoint x: 334, startPoint y: 221, endPoint x: 329, endPoint y: 238, distance: 18.5
click at [334, 221] on select "Select Item... Approved Denied" at bounding box center [842, 225] width 1116 height 30
click at [284, 210] on select "Select Item... Approved Denied" at bounding box center [842, 225] width 1116 height 30
select select "ea18257a-8a04-42cc-b171-77fc38c97f37"
click at [301, 475] on label "[PERSON_NAME]" at bounding box center [345, 470] width 89 height 18
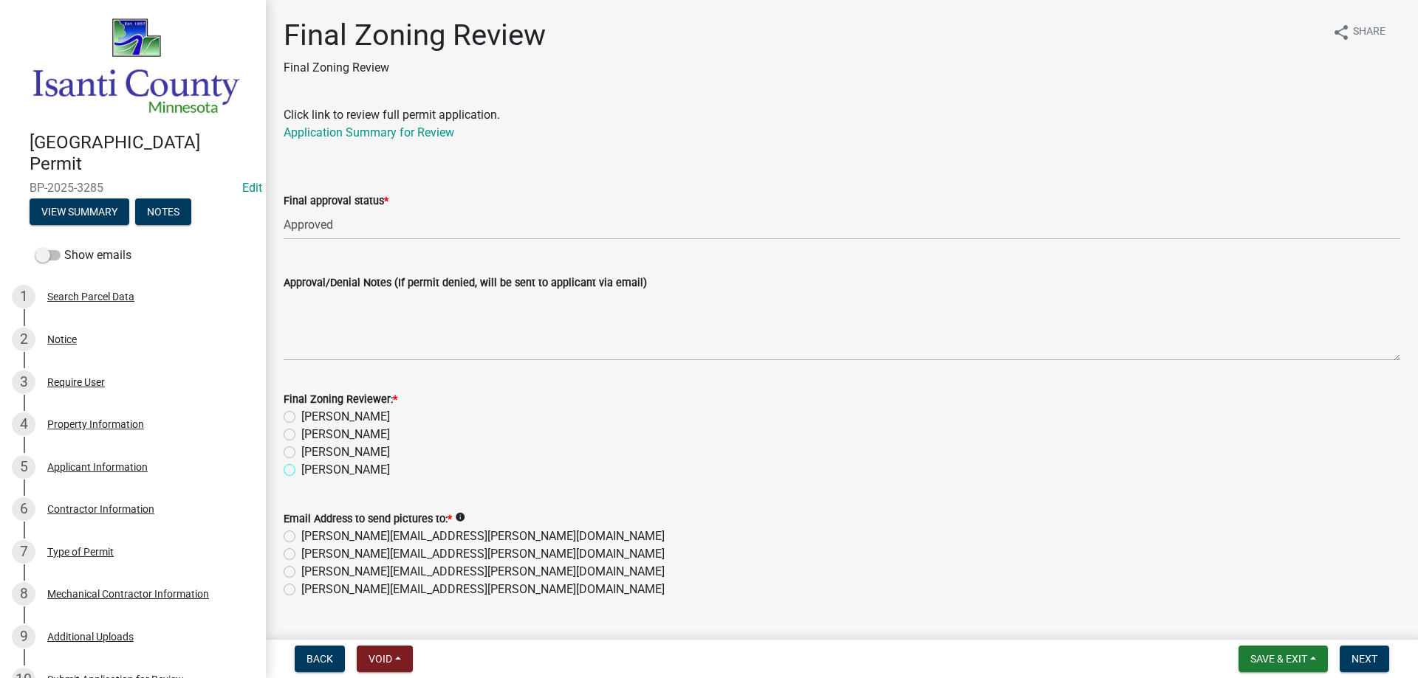
click at [301, 471] on input "[PERSON_NAME]" at bounding box center [306, 466] width 10 height 10
radio input "true"
click at [301, 593] on label "[PERSON_NAME][EMAIL_ADDRESS][PERSON_NAME][DOMAIN_NAME]" at bounding box center [482, 590] width 363 height 18
click at [301, 591] on input "[PERSON_NAME][EMAIL_ADDRESS][PERSON_NAME][DOMAIN_NAME]" at bounding box center [306, 586] width 10 height 10
radio input "true"
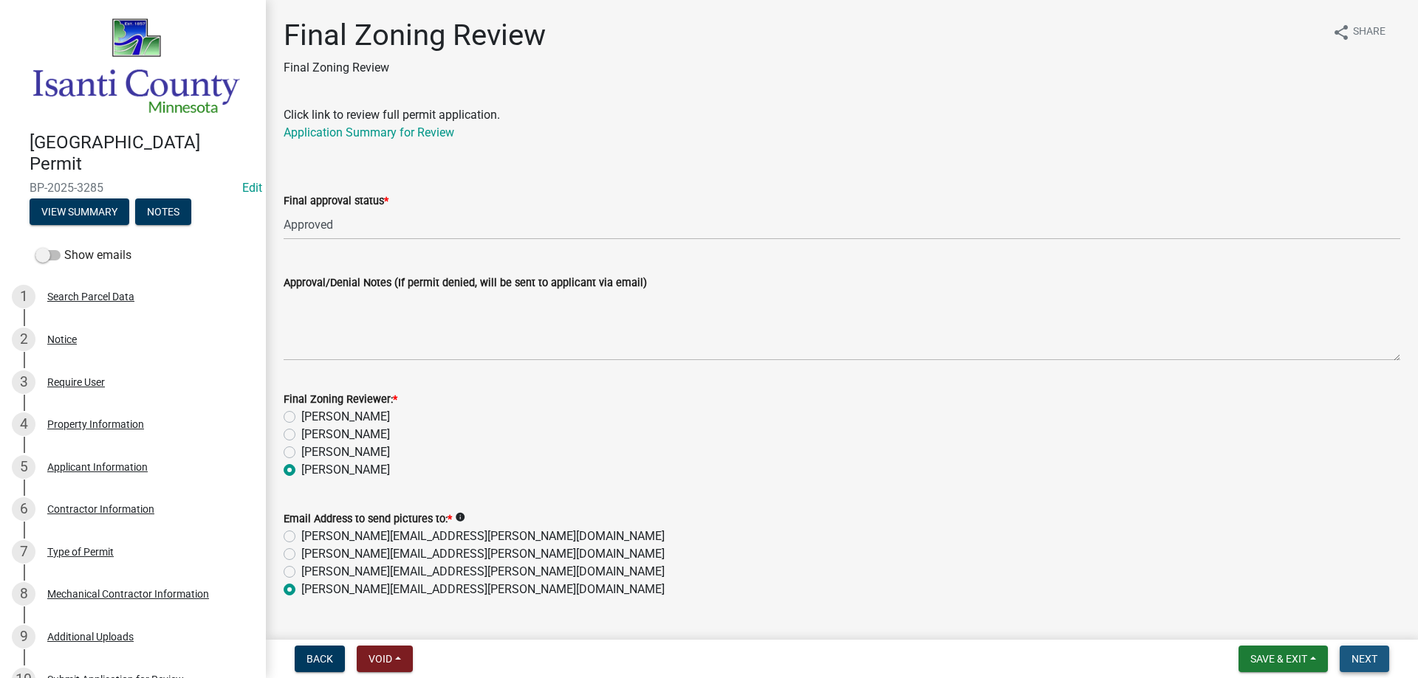
click at [1361, 659] on span "Next" at bounding box center [1364, 659] width 26 height 12
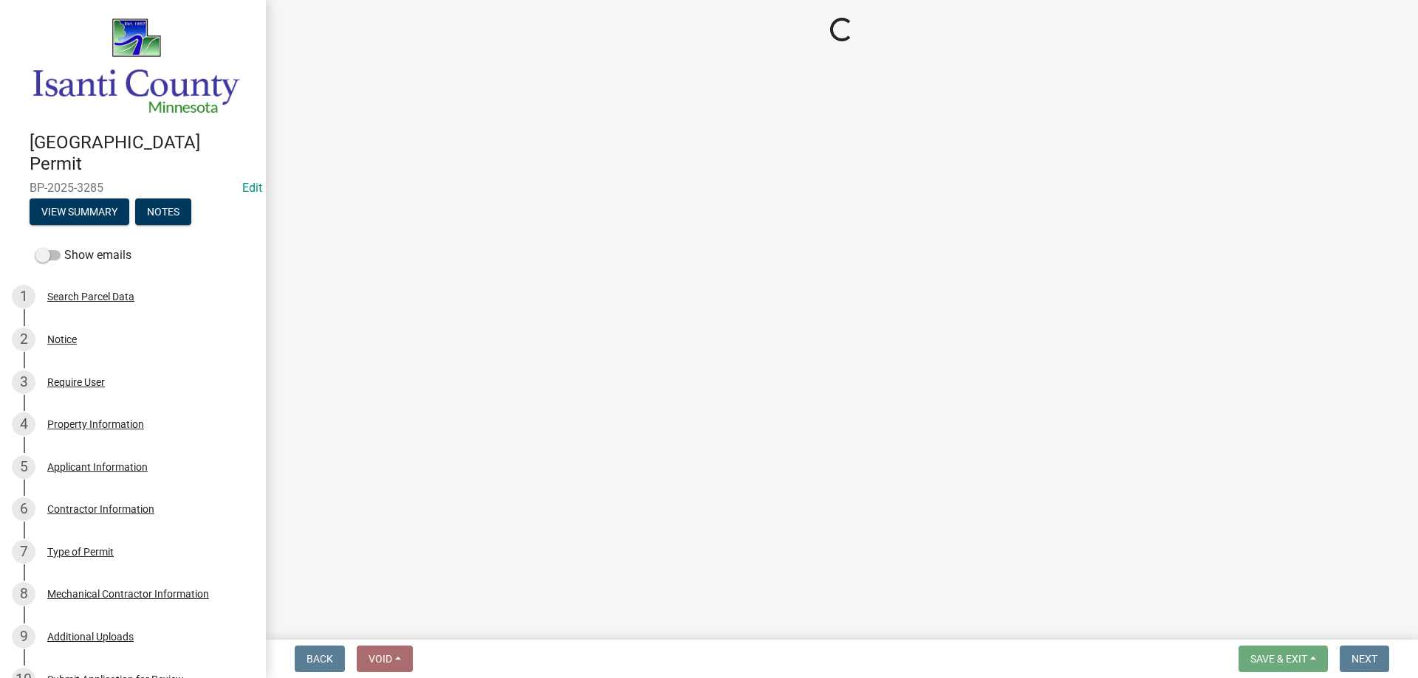
select select "3: 3"
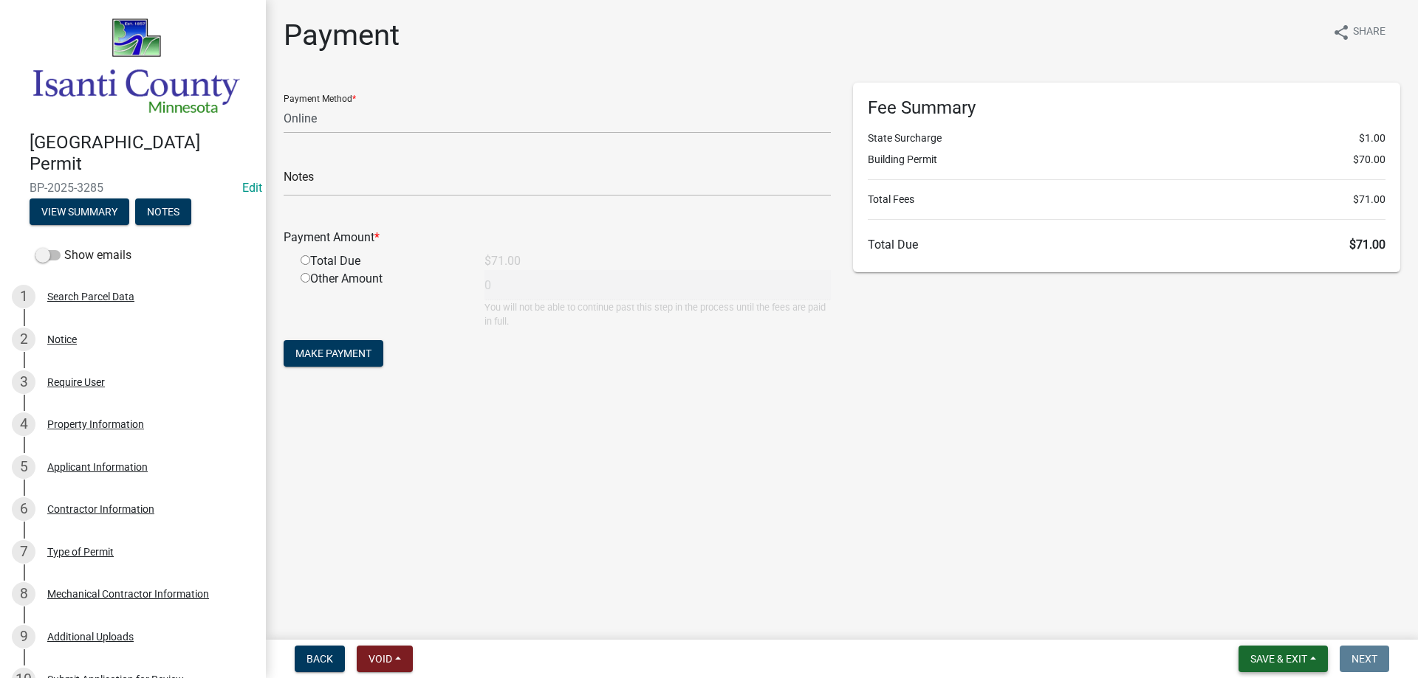
click at [1292, 659] on span "Save & Exit" at bounding box center [1278, 659] width 57 height 12
click at [1262, 627] on button "Save & Exit" at bounding box center [1268, 620] width 118 height 35
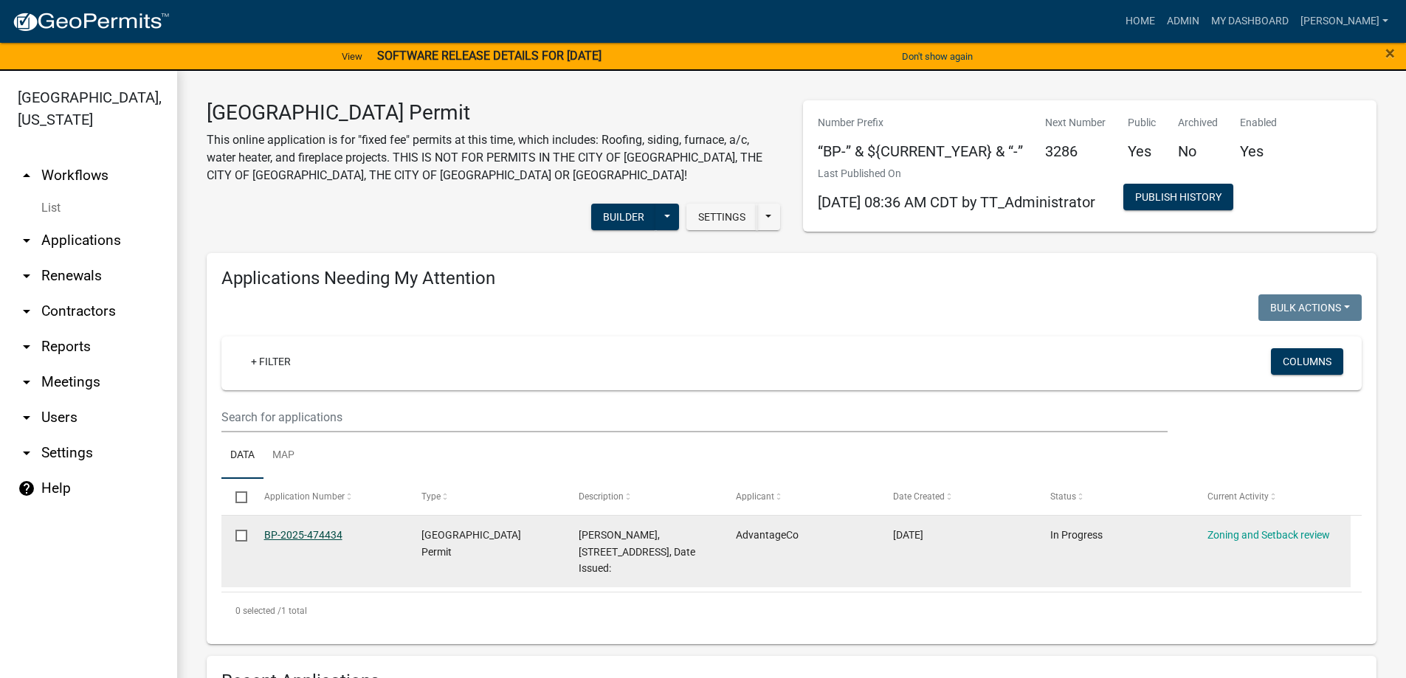
click at [332, 535] on link "BP-2025-474434" at bounding box center [303, 535] width 78 height 12
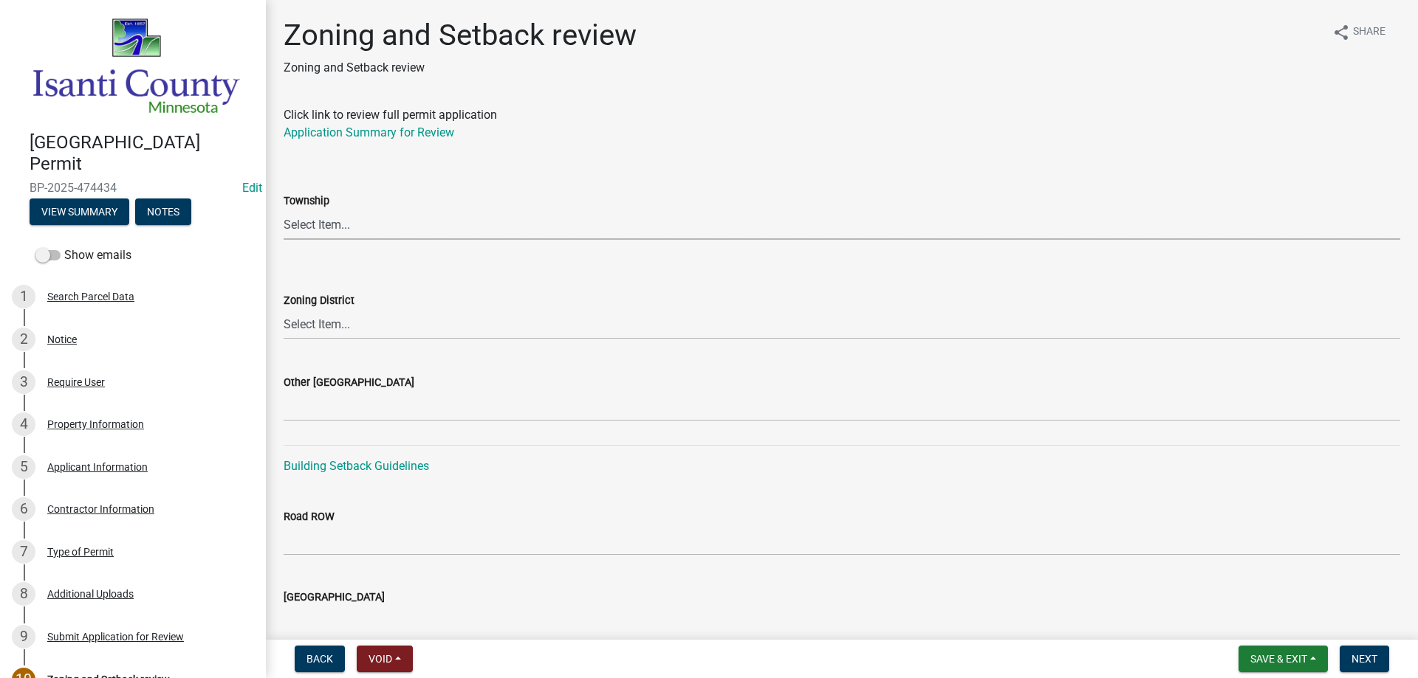
click at [340, 226] on select "Select Item... [PERSON_NAME] Cambridge [PERSON_NAME] Isanti [GEOGRAPHIC_DATA] […" at bounding box center [842, 225] width 1116 height 30
click at [311, 228] on select "Select Item... [PERSON_NAME] Cambridge [PERSON_NAME] Isanti [GEOGRAPHIC_DATA] […" at bounding box center [842, 225] width 1116 height 30
click at [284, 210] on select "Select Item... [PERSON_NAME] Cambridge [PERSON_NAME] Isanti [GEOGRAPHIC_DATA] […" at bounding box center [842, 225] width 1116 height 30
select select "f560308b-53fa-44b5-8e3f-cad33d7127c8"
click at [324, 326] on select "Select Item... Agricultural/Residential (A/R) Tier 1 General Business (B) Indus…" at bounding box center [842, 324] width 1116 height 30
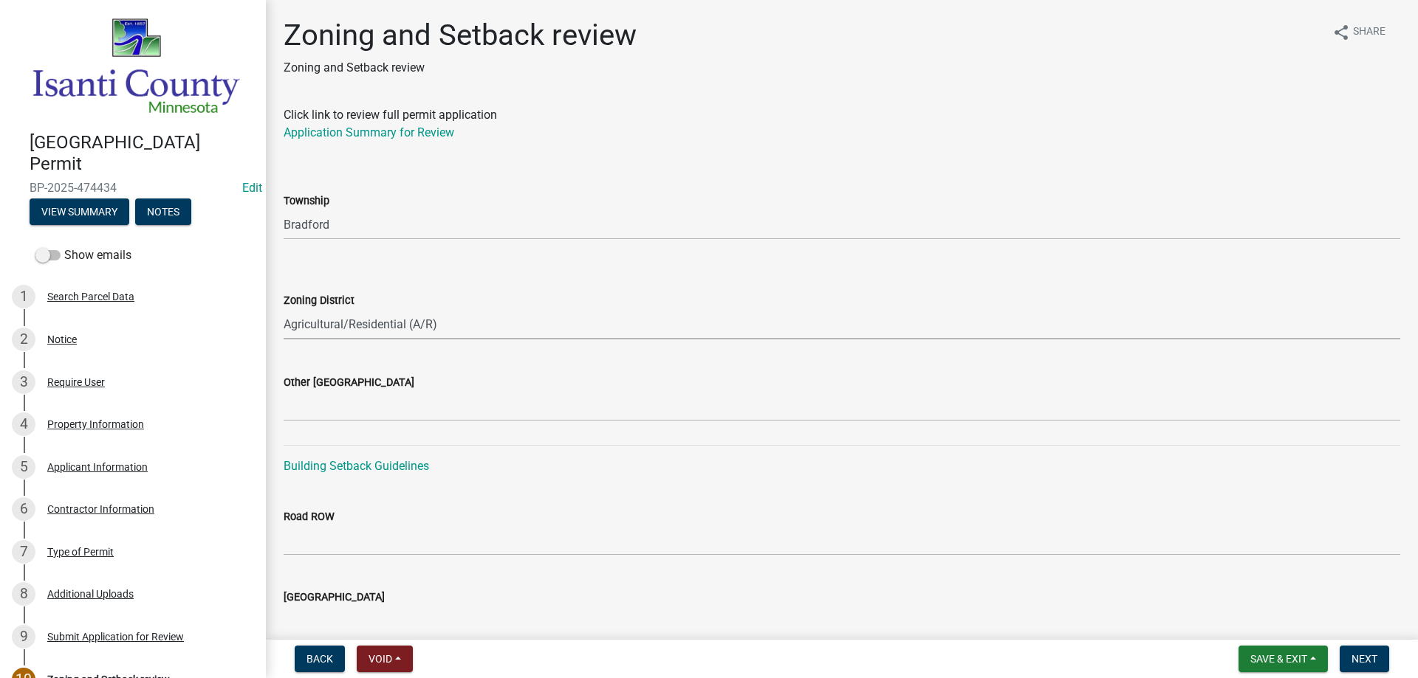
click at [284, 309] on select "Select Item... Agricultural/Residential (A/R) Tier 1 General Business (B) Indus…" at bounding box center [842, 324] width 1116 height 30
select select "55e8a5cf-285f-40b2-b696-56a64a6e31ef"
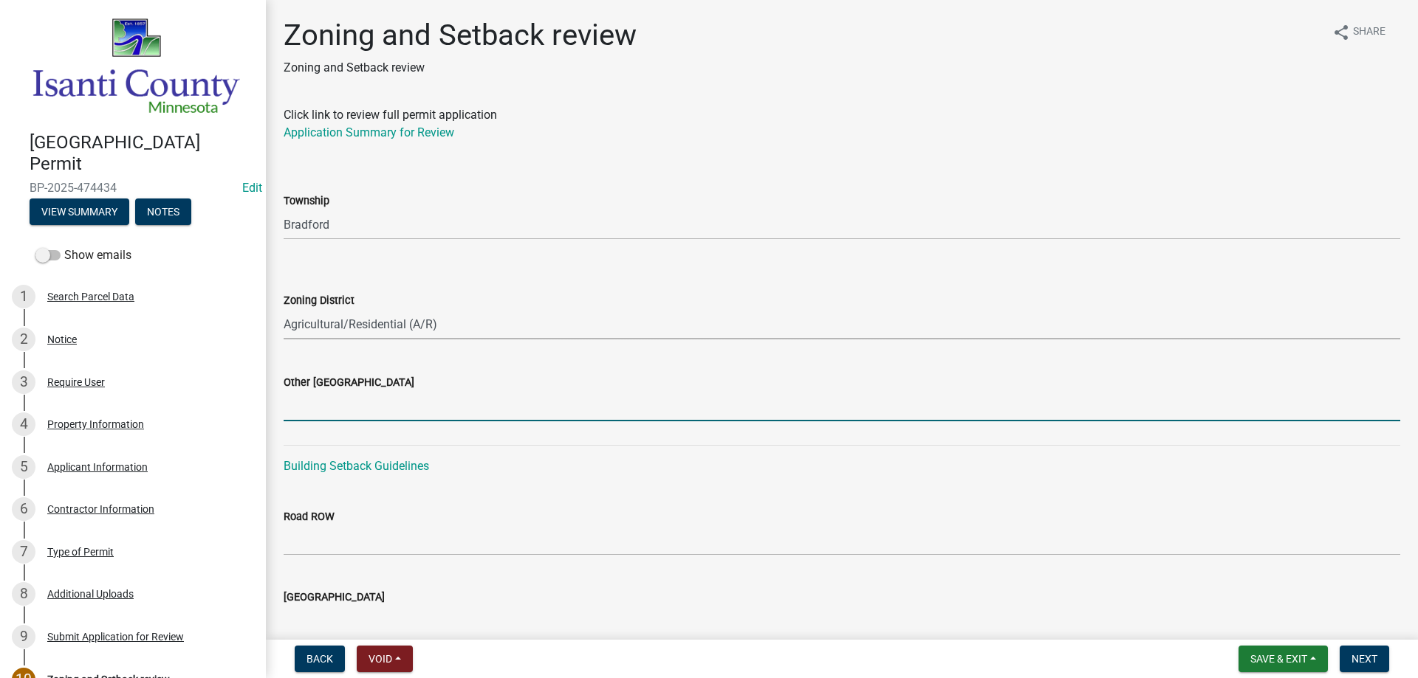
click at [303, 414] on input "Other [GEOGRAPHIC_DATA]" at bounding box center [842, 406] width 1116 height 30
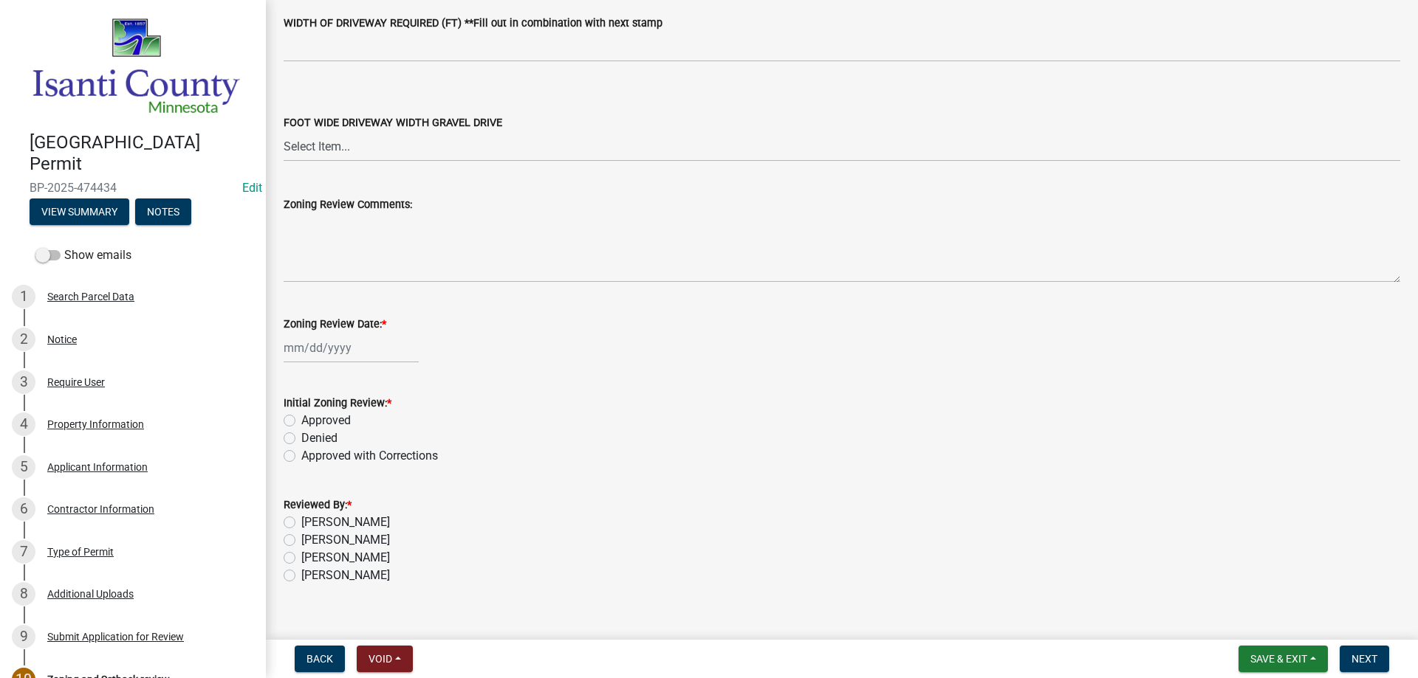
scroll to position [2506, 0]
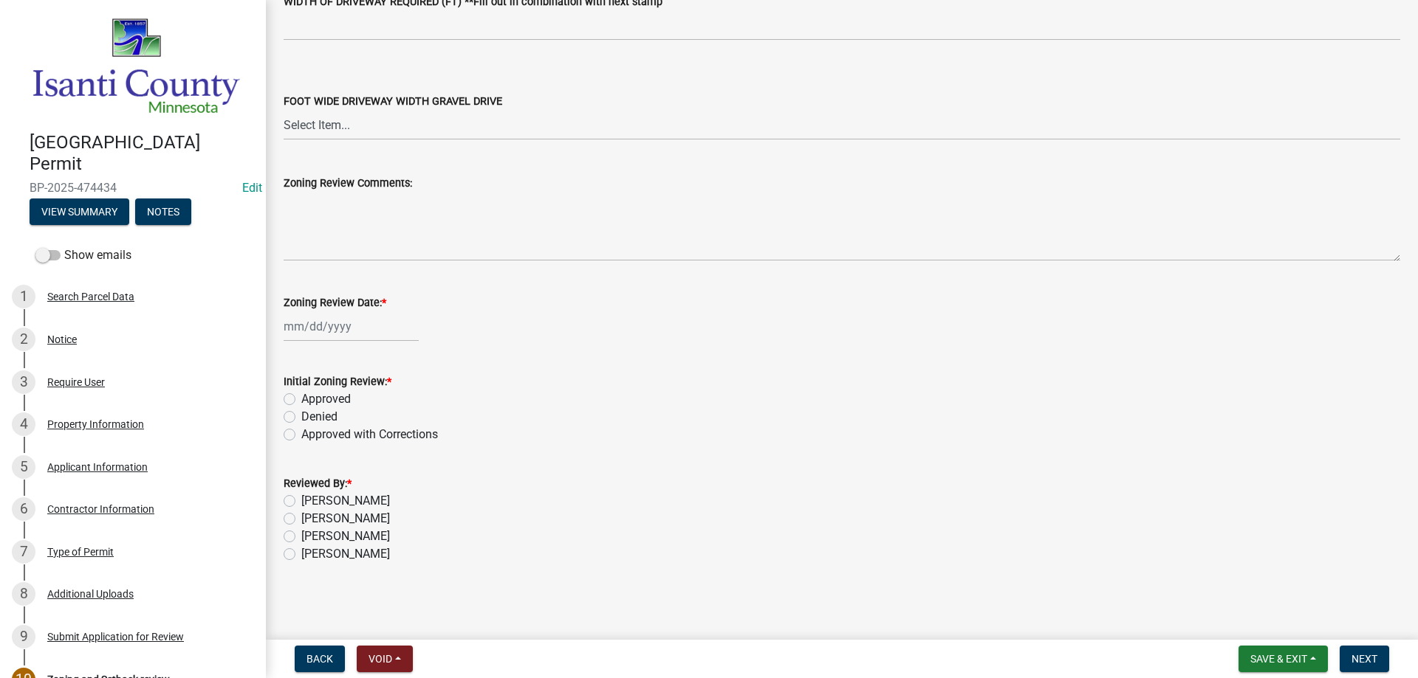
type input "35/35/24"
click at [327, 329] on div at bounding box center [351, 327] width 135 height 30
select select "9"
select select "2025"
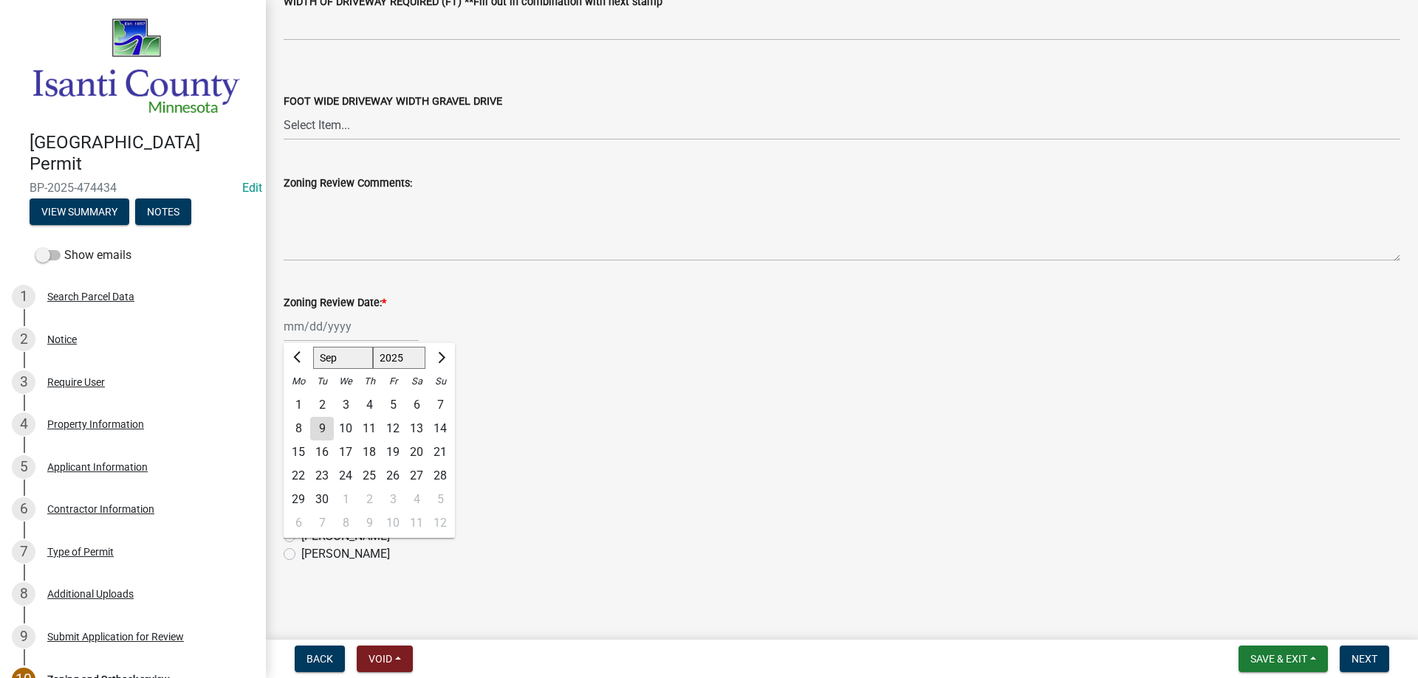
click at [328, 449] on div "16" at bounding box center [322, 453] width 24 height 24
type input "[DATE]"
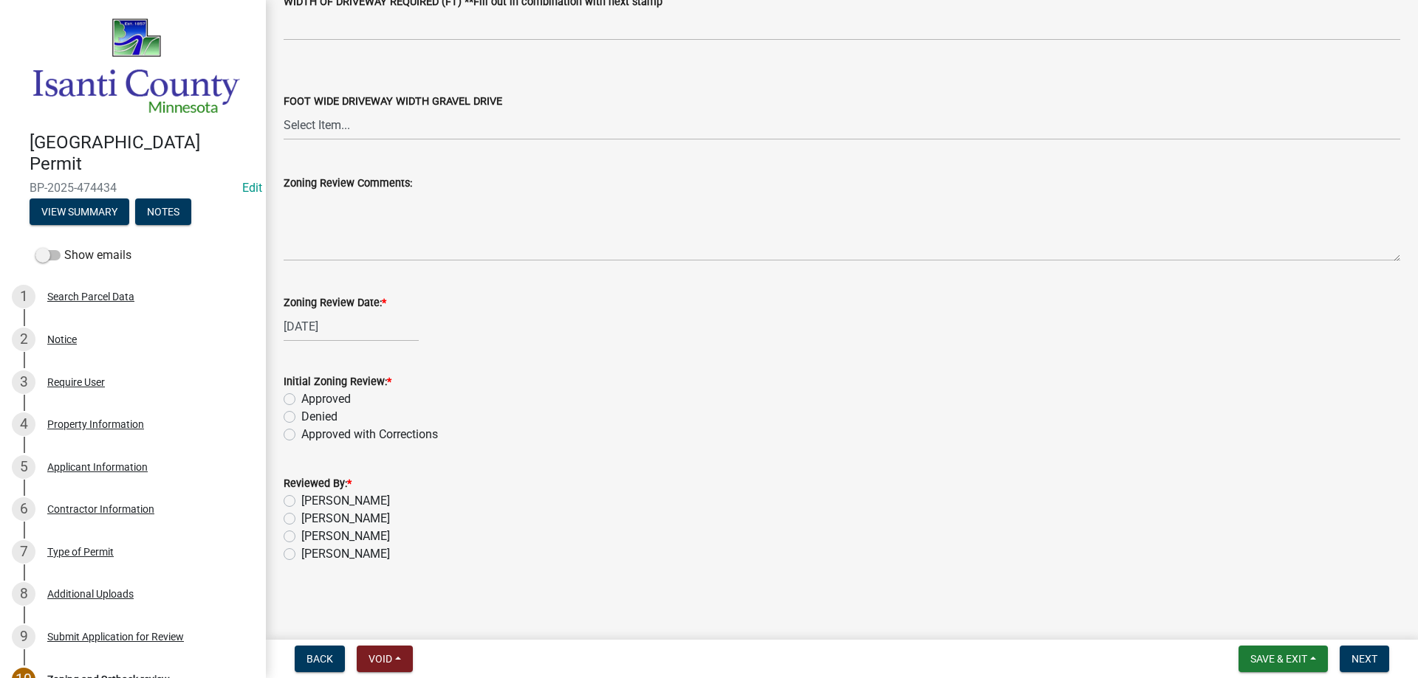
click at [315, 329] on div "[DATE]" at bounding box center [351, 327] width 135 height 30
select select "9"
select select "2025"
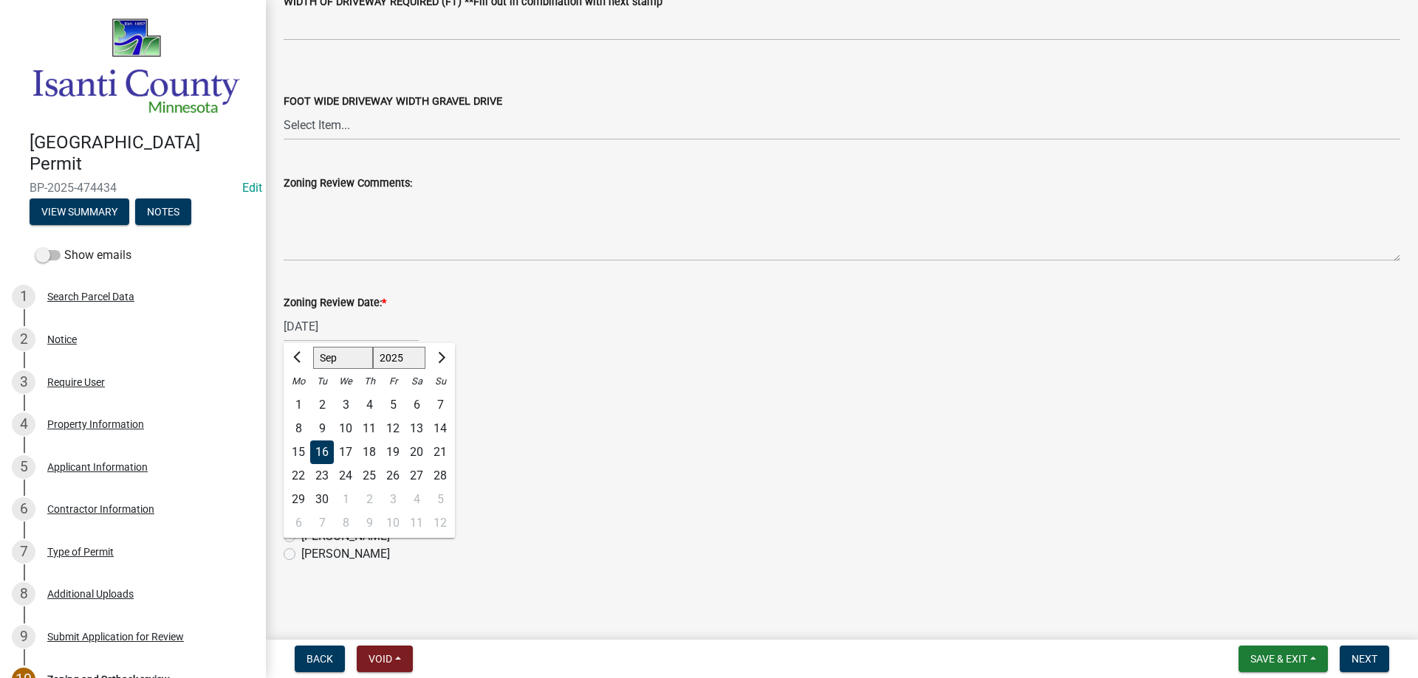
click at [316, 429] on div "9" at bounding box center [322, 429] width 24 height 24
type input "[DATE]"
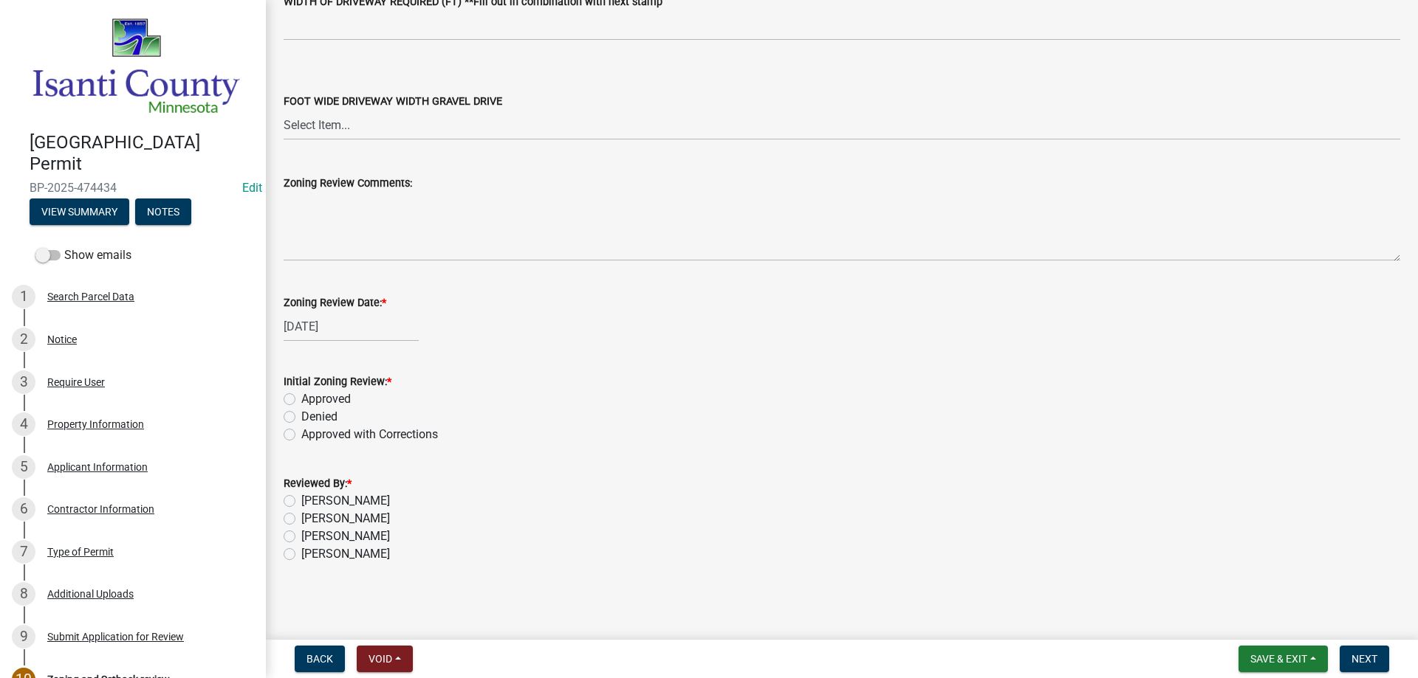
click at [301, 396] on label "Approved" at bounding box center [325, 400] width 49 height 18
click at [301, 396] on input "Approved" at bounding box center [306, 396] width 10 height 10
radio input "true"
click at [301, 556] on label "[PERSON_NAME]" at bounding box center [345, 555] width 89 height 18
click at [301, 555] on input "[PERSON_NAME]" at bounding box center [306, 551] width 10 height 10
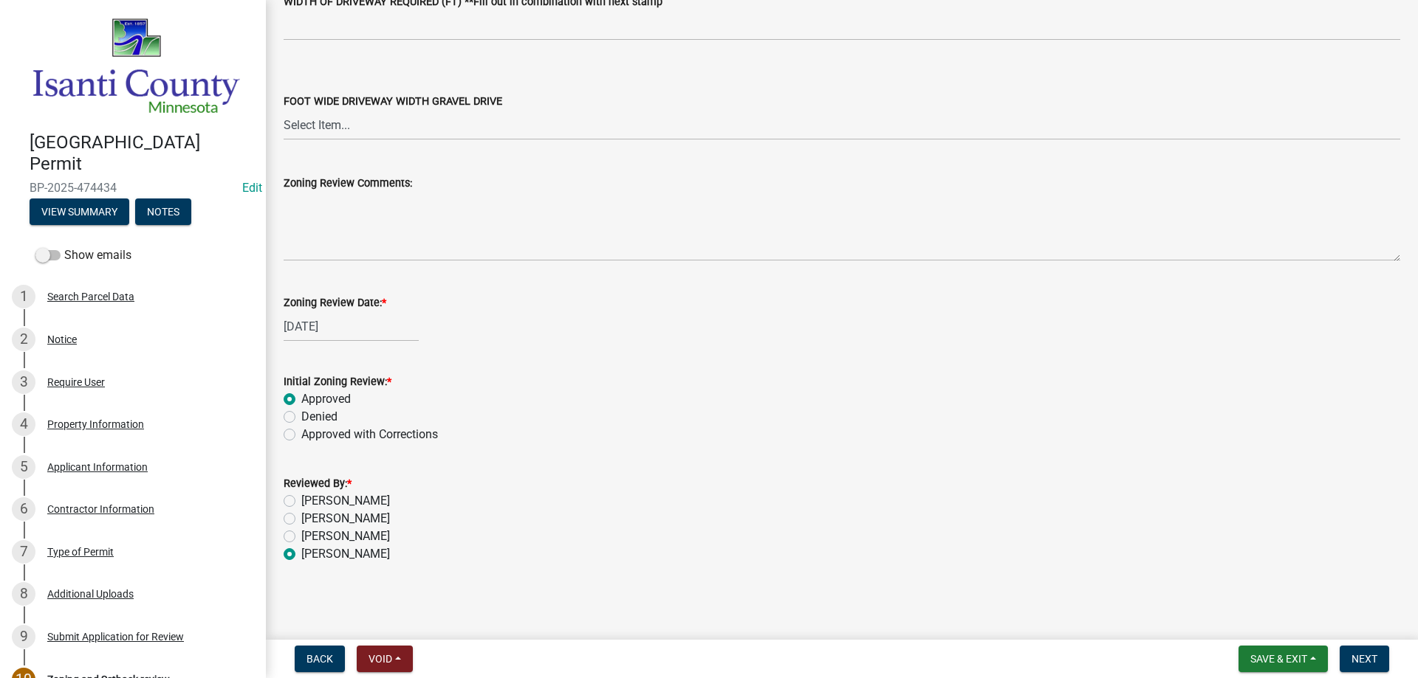
radio input "true"
click at [1365, 662] on span "Next" at bounding box center [1364, 659] width 26 height 12
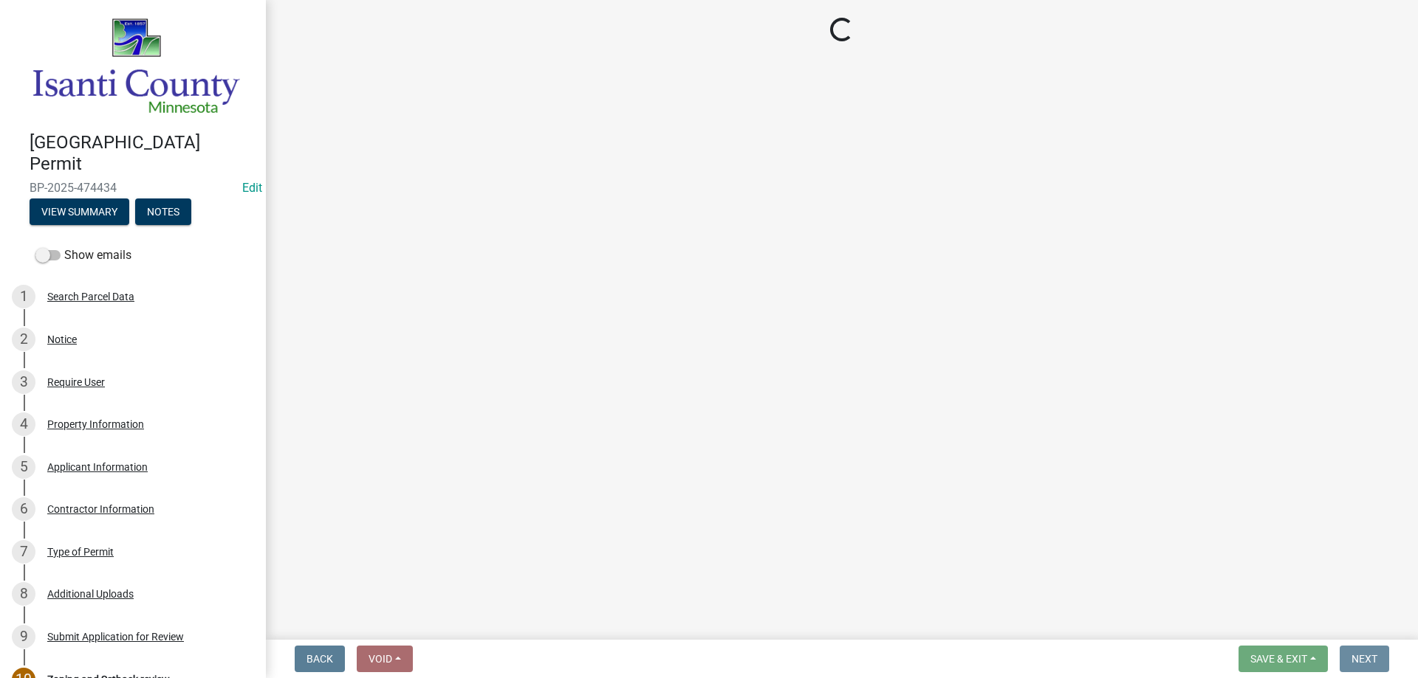
scroll to position [0, 0]
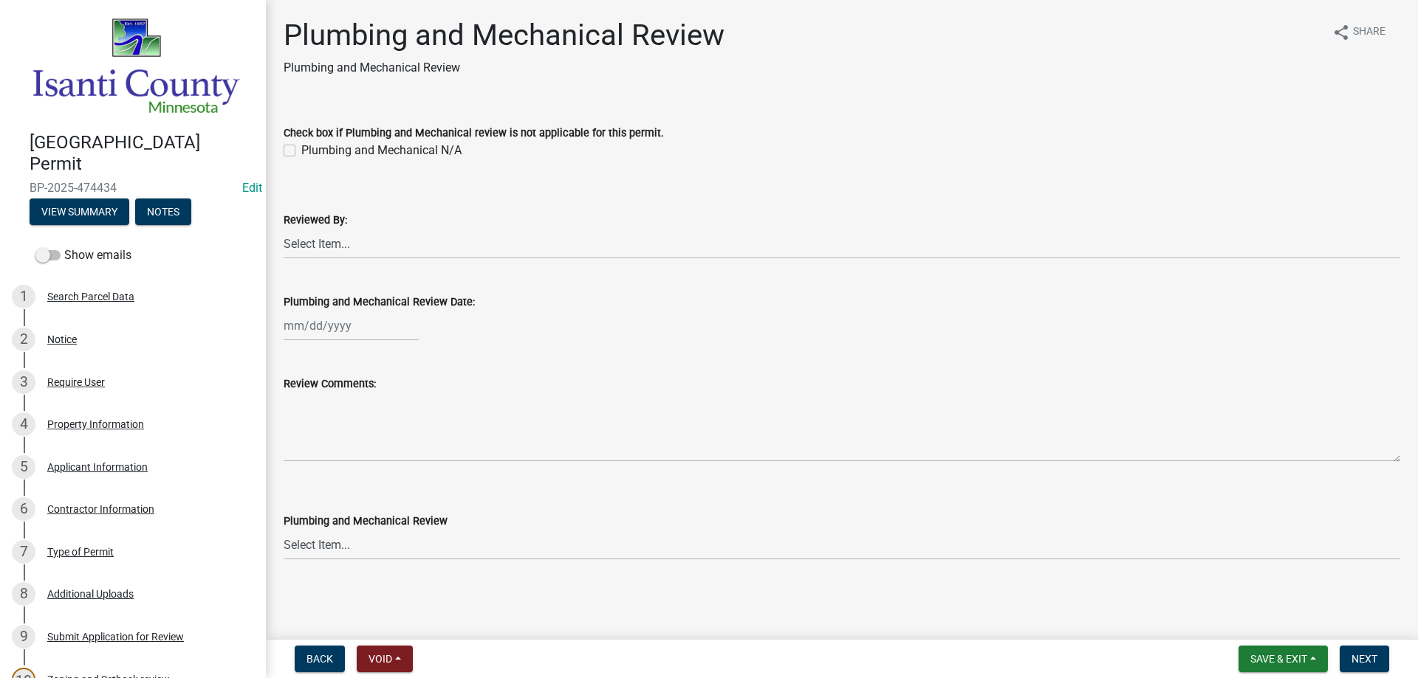
click at [288, 133] on label "Check box if Plumbing and Mechanical review is not applicable for this permit." at bounding box center [474, 133] width 380 height 10
click at [301, 150] on label "Plumbing and Mechanical N/A" at bounding box center [381, 151] width 160 height 18
click at [301, 150] on input "Plumbing and Mechanical N/A" at bounding box center [306, 147] width 10 height 10
checkbox input "true"
click at [312, 247] on select "Select Item... [PERSON_NAME] [PERSON_NAME] [PERSON_NAME] [PERSON_NAME] [PERSON_…" at bounding box center [842, 244] width 1116 height 30
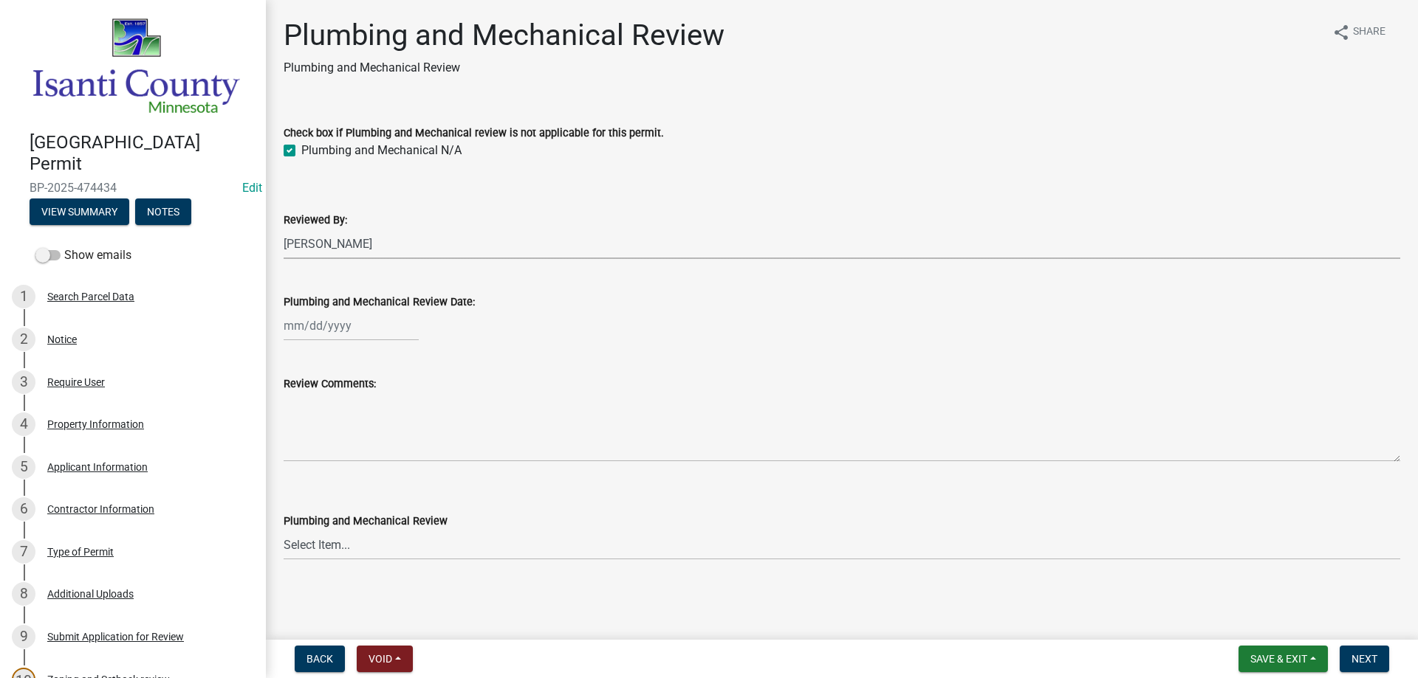
click at [284, 229] on select "Select Item... [PERSON_NAME] [PERSON_NAME] [PERSON_NAME] [PERSON_NAME] [PERSON_…" at bounding box center [842, 244] width 1116 height 30
select select "81bc52f6-788d-4852-bfd8-0afa9d74c98d"
click at [320, 325] on div at bounding box center [351, 326] width 135 height 30
select select "9"
select select "2025"
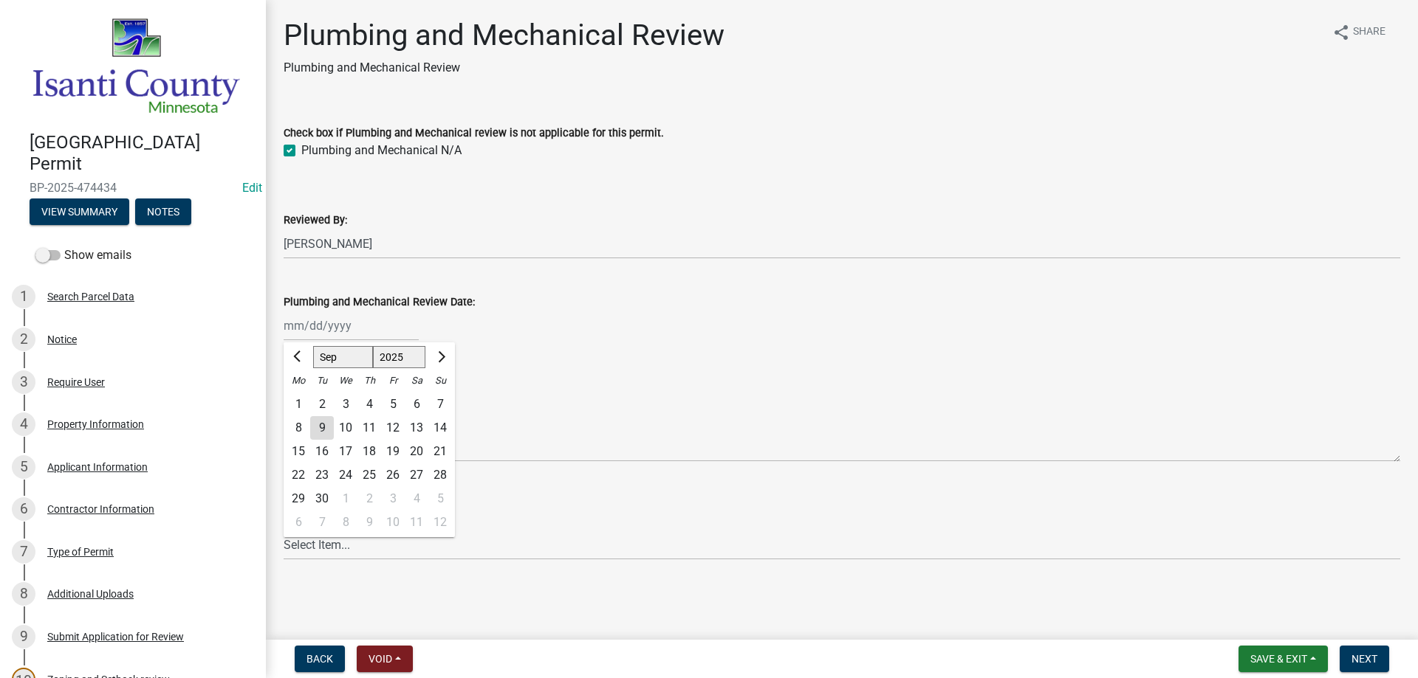
click at [319, 430] on div "9" at bounding box center [322, 428] width 24 height 24
type input "[DATE]"
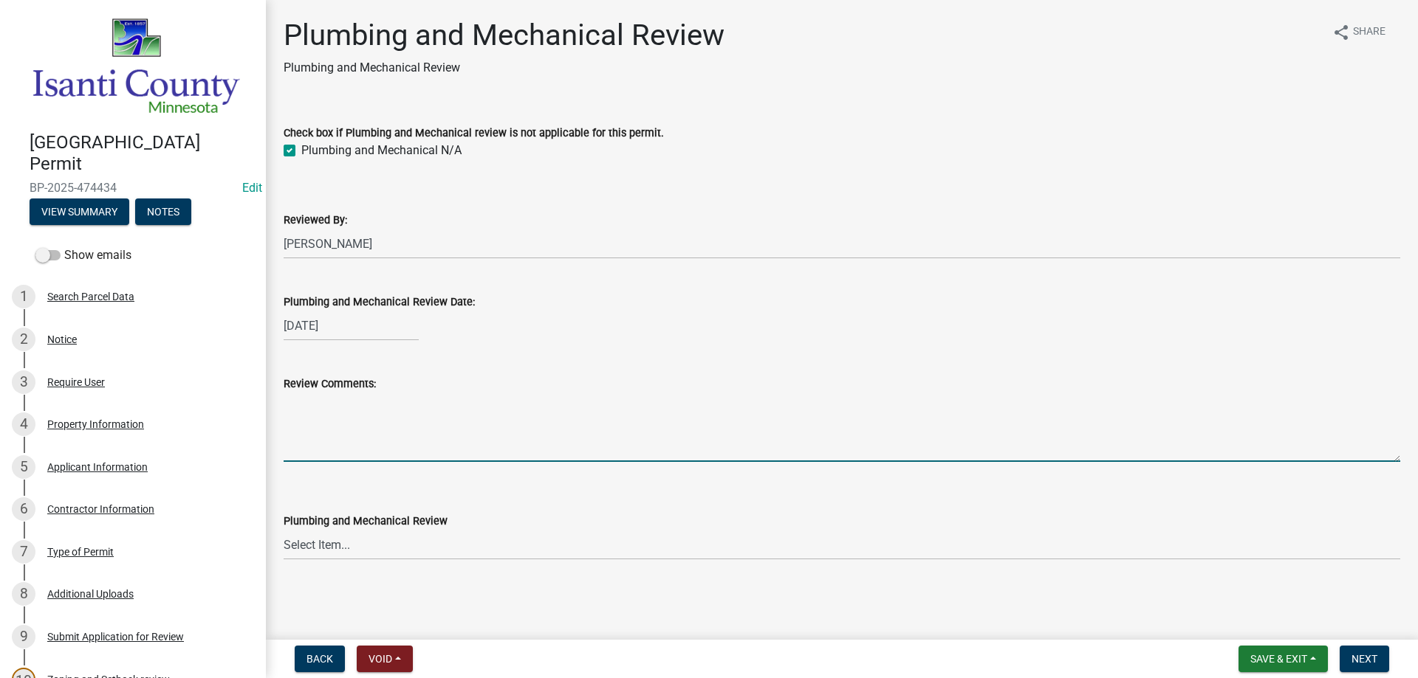
click at [319, 430] on textarea "Review Comments:" at bounding box center [842, 427] width 1116 height 69
click at [321, 549] on select "Select Item... Approved Denied Approved with Corrections" at bounding box center [842, 545] width 1116 height 30
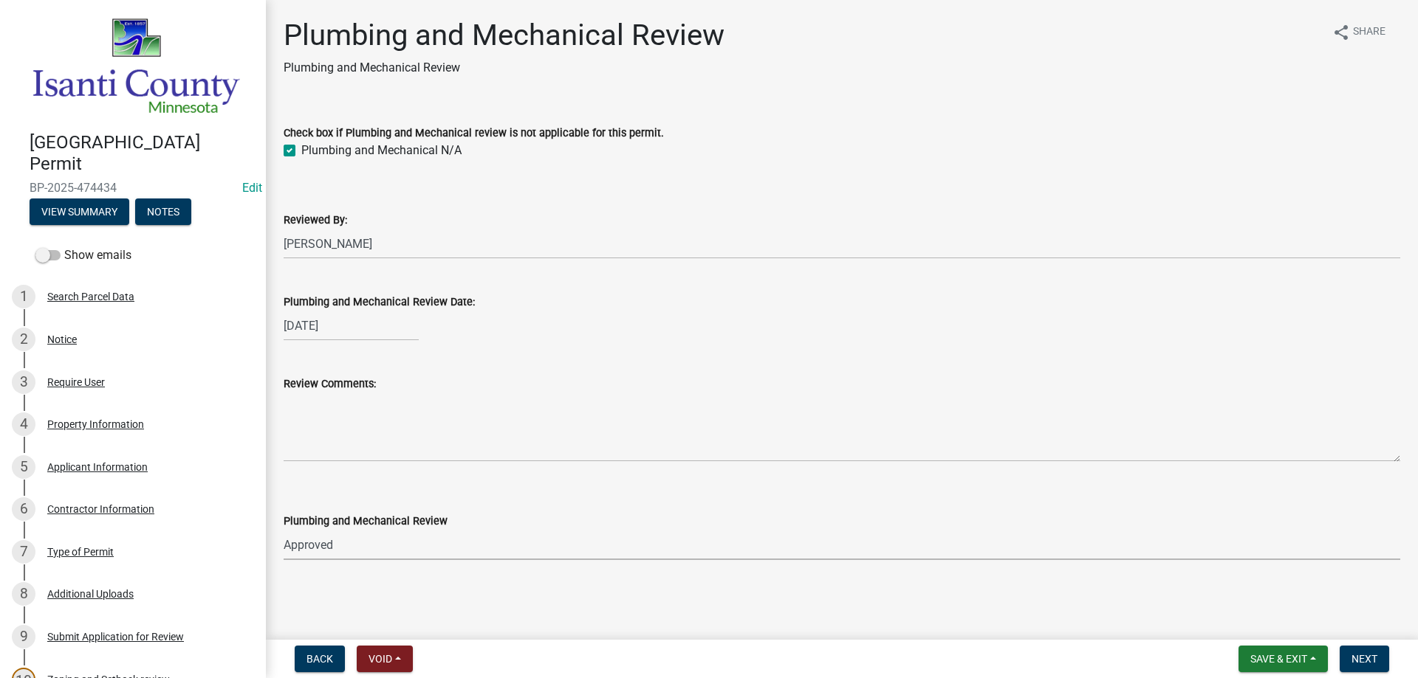
click at [284, 530] on select "Select Item... Approved Denied Approved with Corrections" at bounding box center [842, 545] width 1116 height 30
select select "060b00b2-ca65-431e-8b4a-bae5a2e790db"
click at [1360, 655] on span "Next" at bounding box center [1364, 659] width 26 height 12
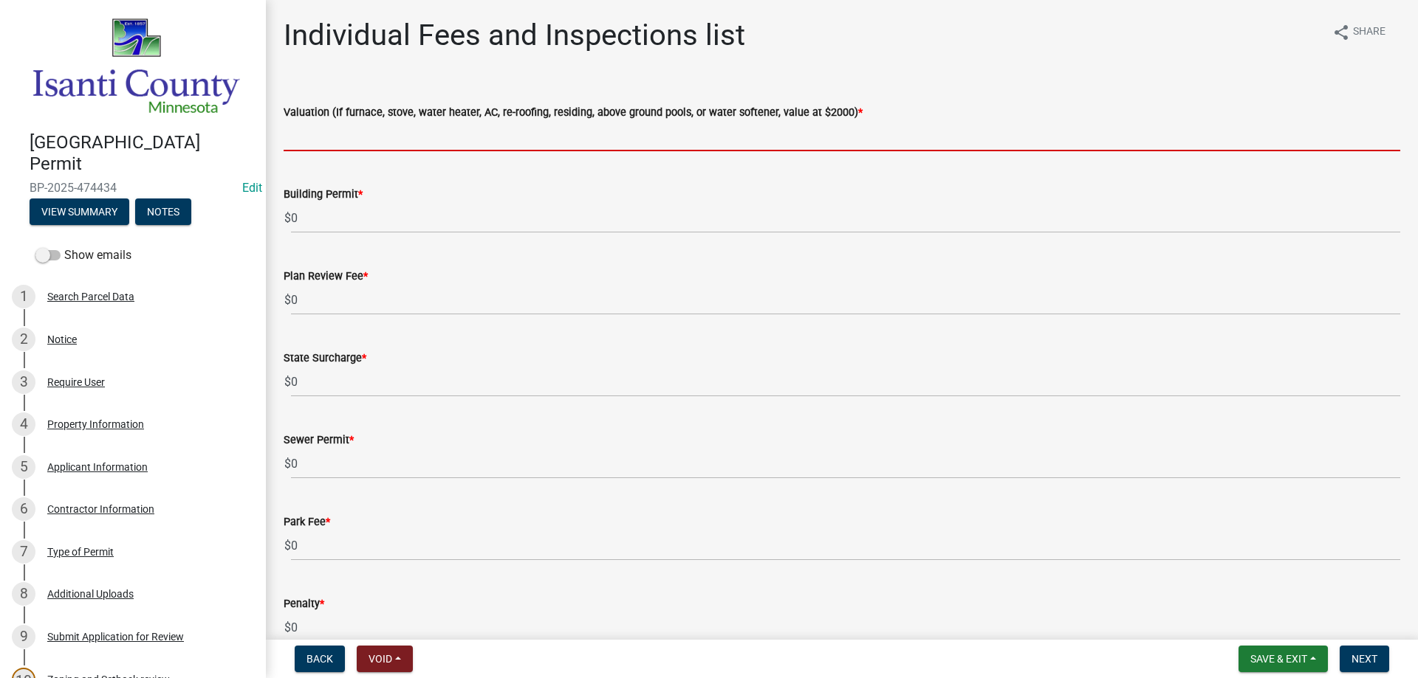
click at [317, 138] on input "text" at bounding box center [842, 136] width 1116 height 30
type input "2000"
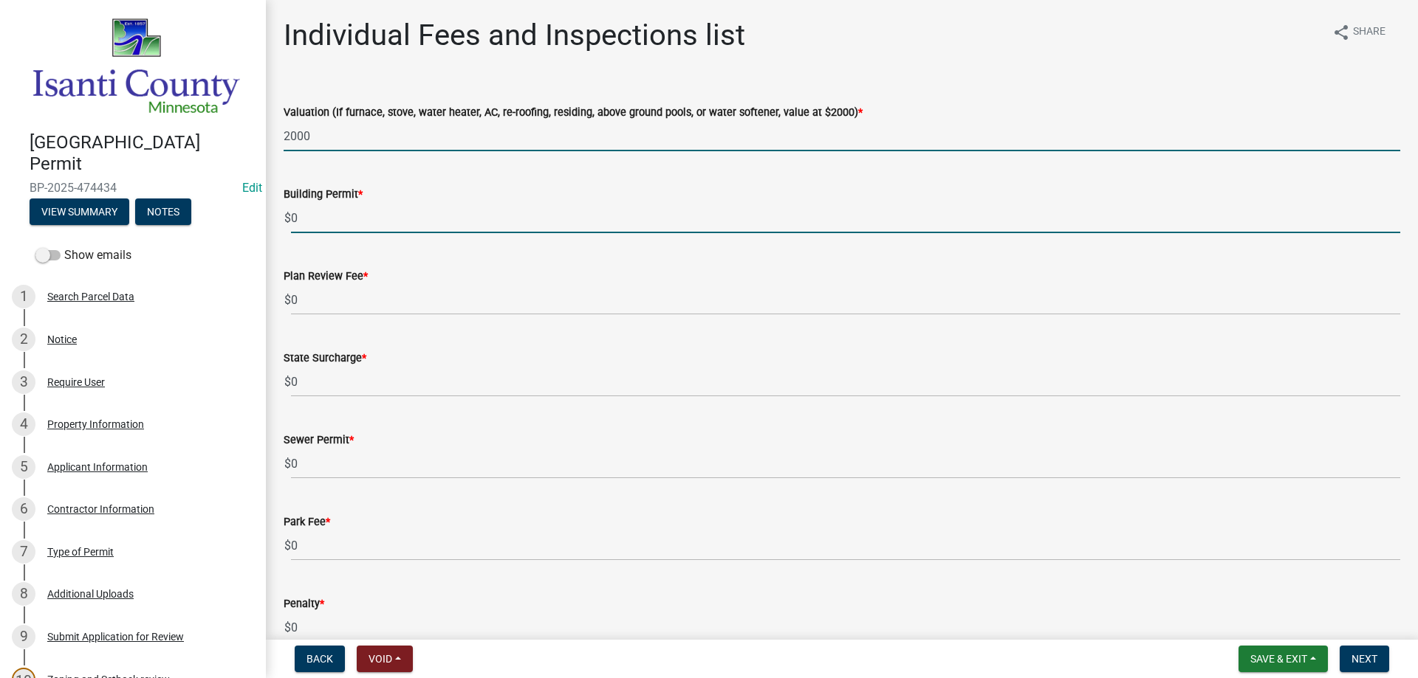
drag, startPoint x: 281, startPoint y: 212, endPoint x: 261, endPoint y: 213, distance: 20.0
click at [260, 213] on div "[GEOGRAPHIC_DATA] Permit BP-2025-474434 Edit View Summary Notes Show emails 1 S…" at bounding box center [709, 339] width 1418 height 678
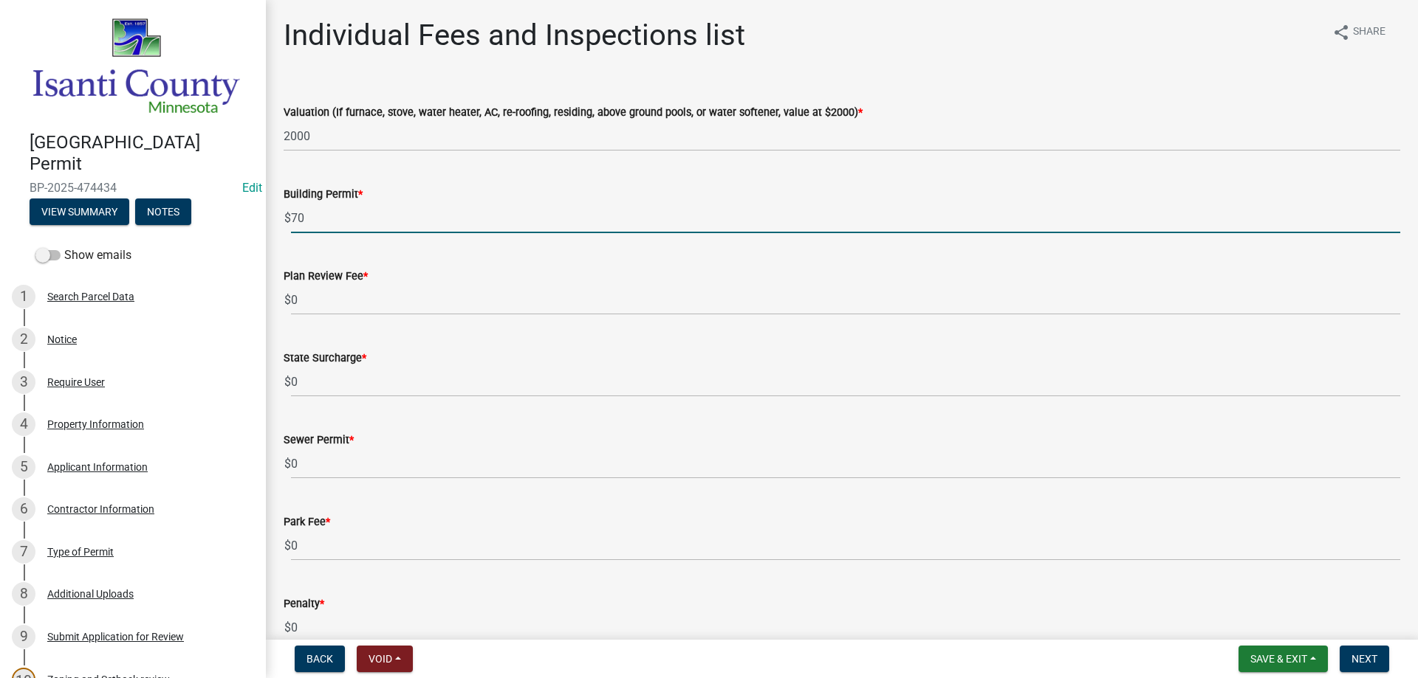
type input "70"
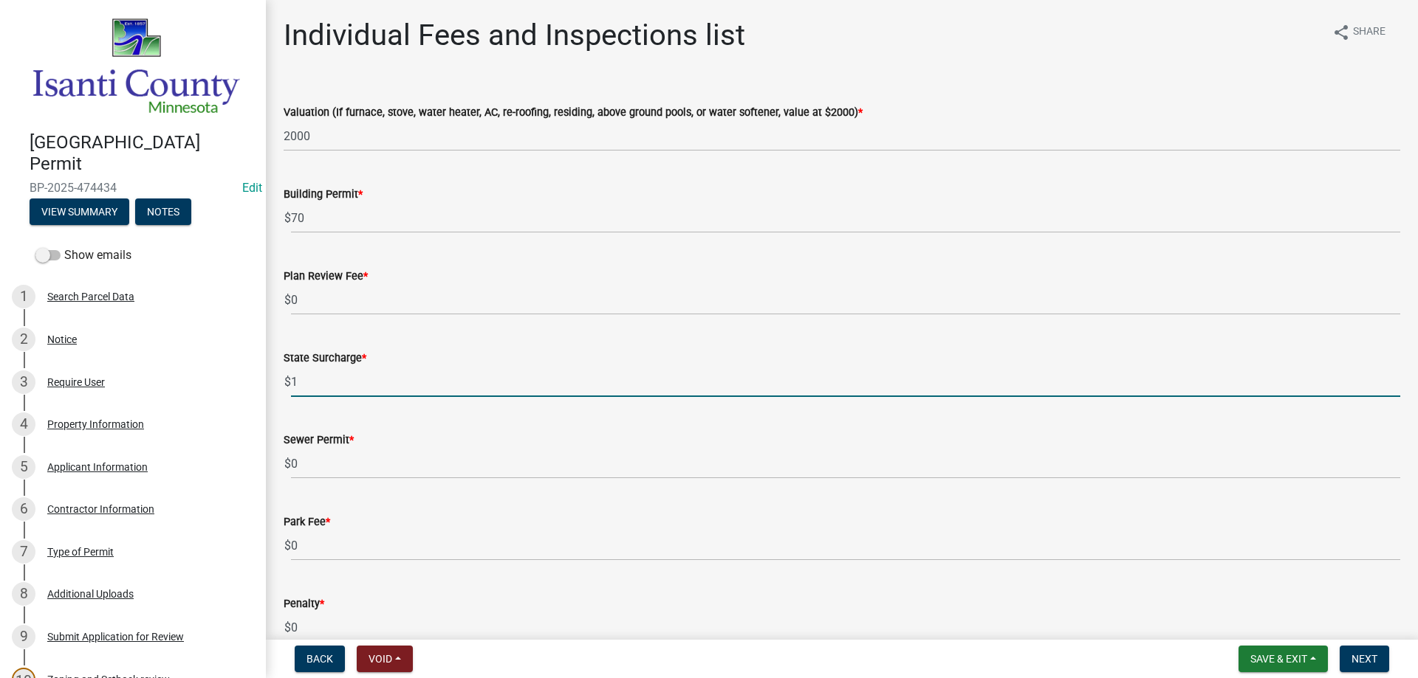
type input "1"
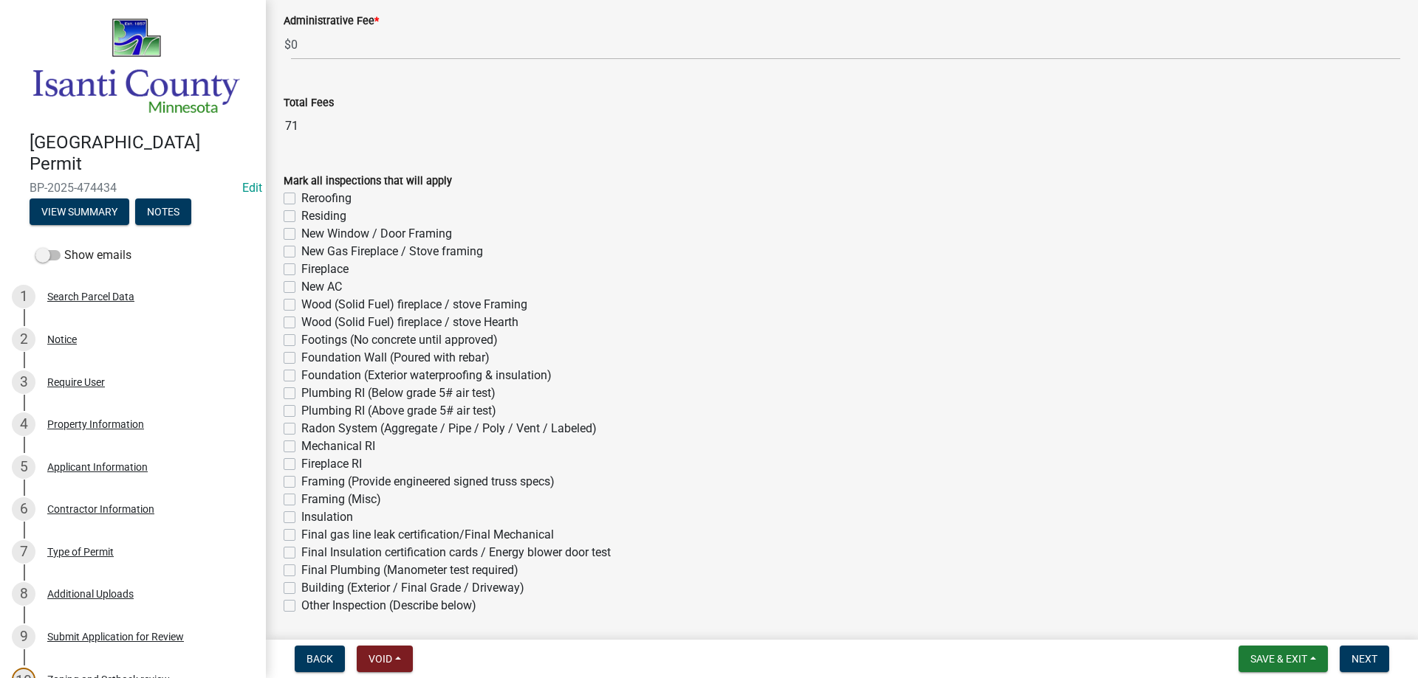
scroll to position [797, 0]
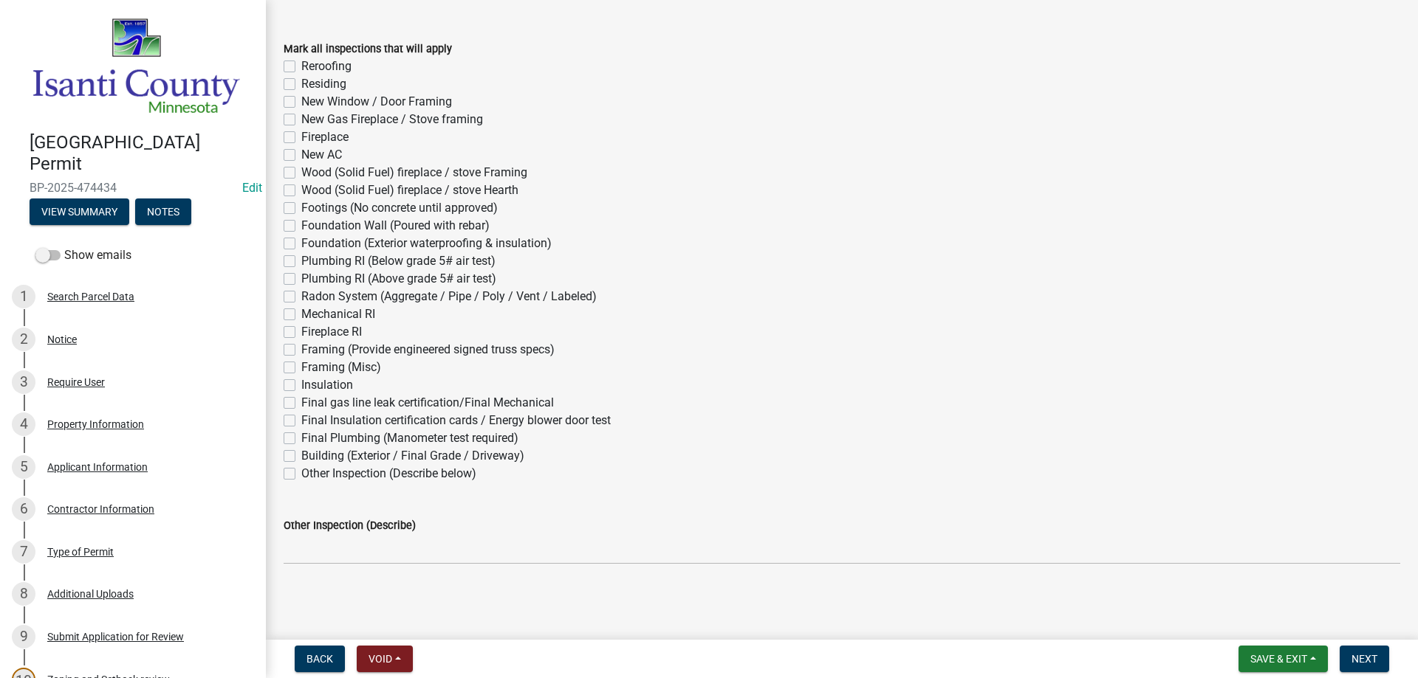
click at [301, 84] on label "Residing" at bounding box center [323, 84] width 45 height 18
click at [301, 84] on input "Residing" at bounding box center [306, 80] width 10 height 10
checkbox input "true"
checkbox input "false"
checkbox input "true"
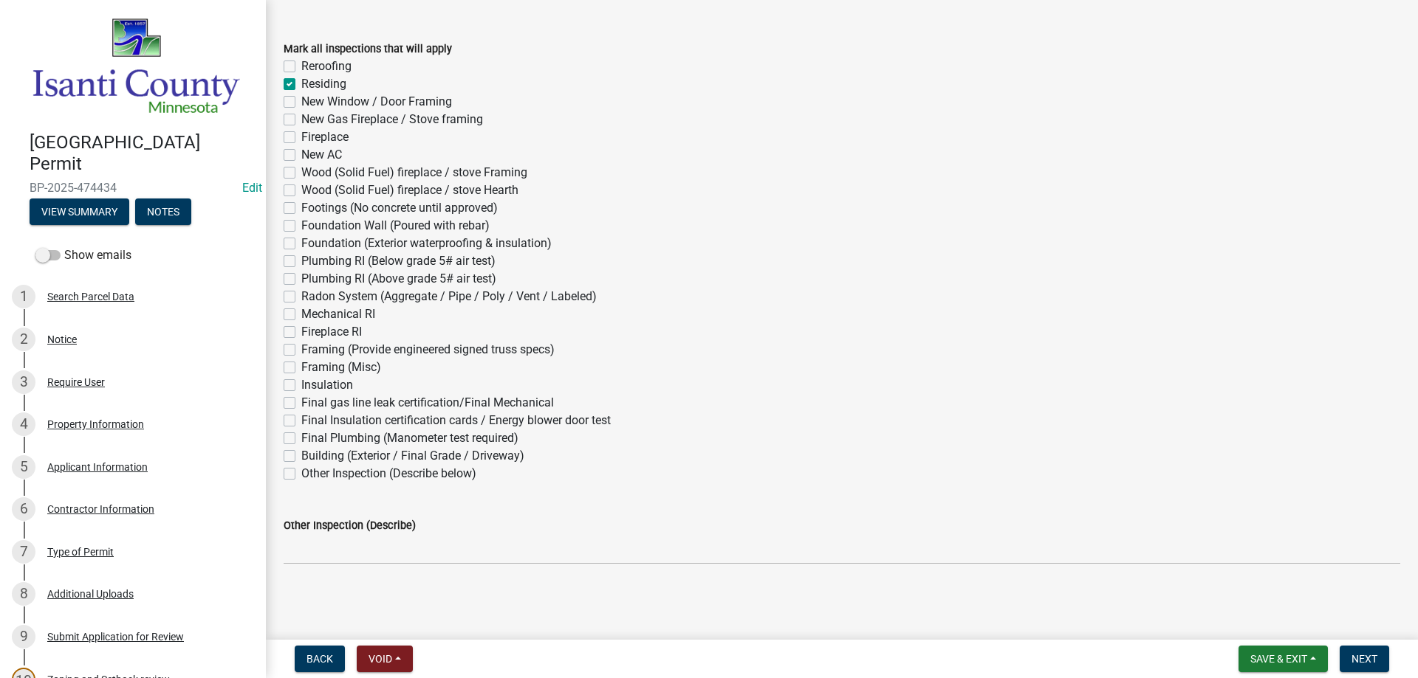
checkbox input "false"
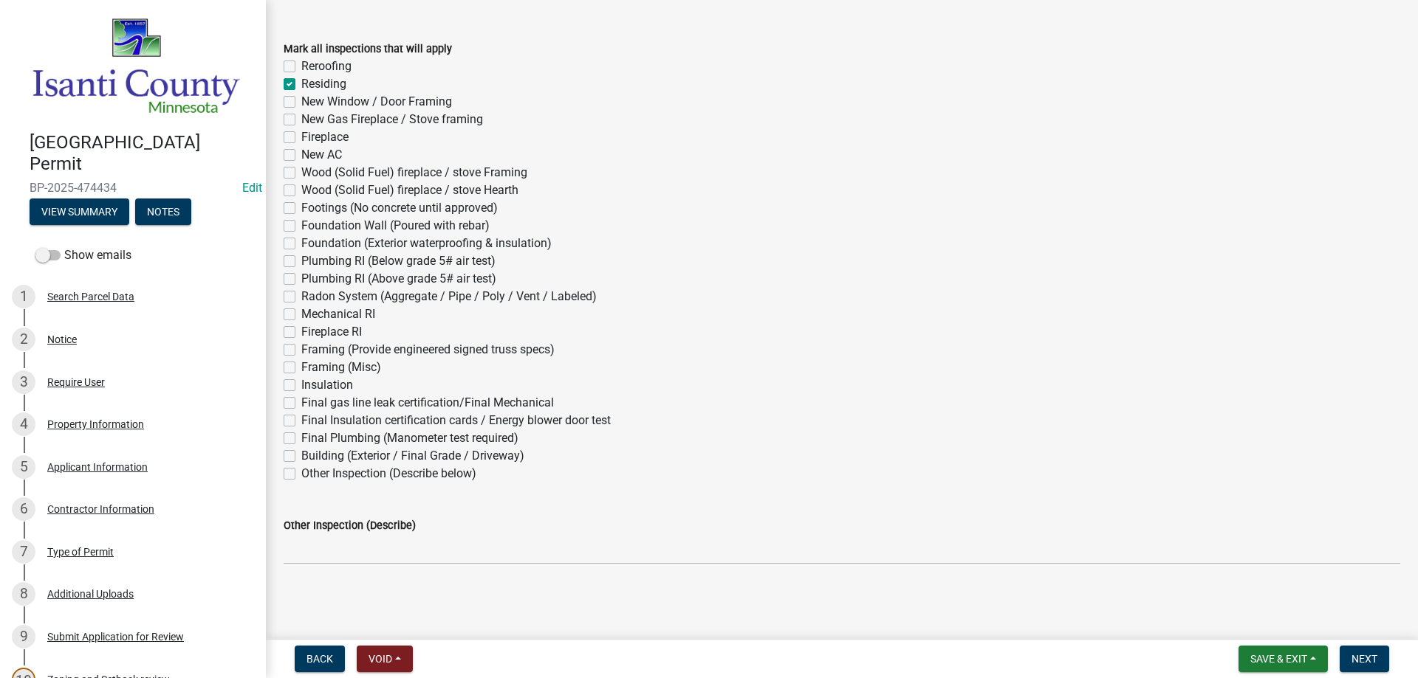
checkbox input "false"
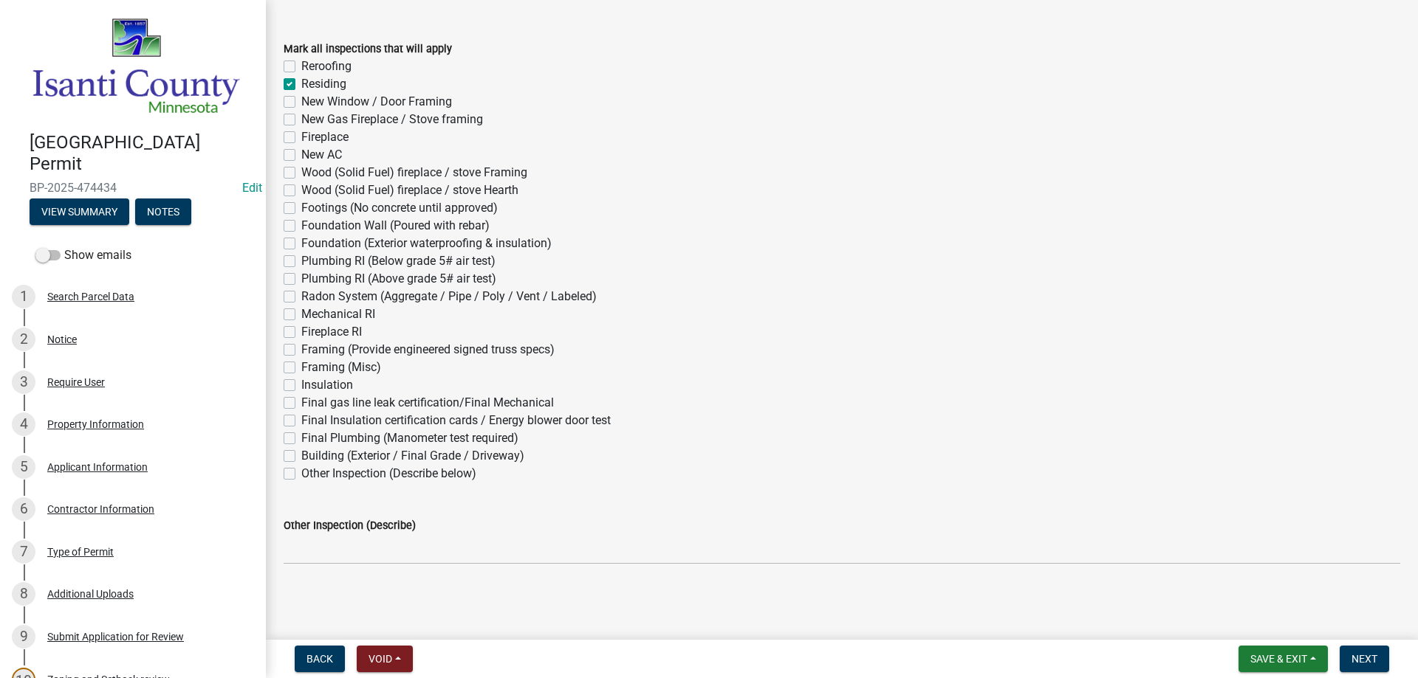
checkbox input "false"
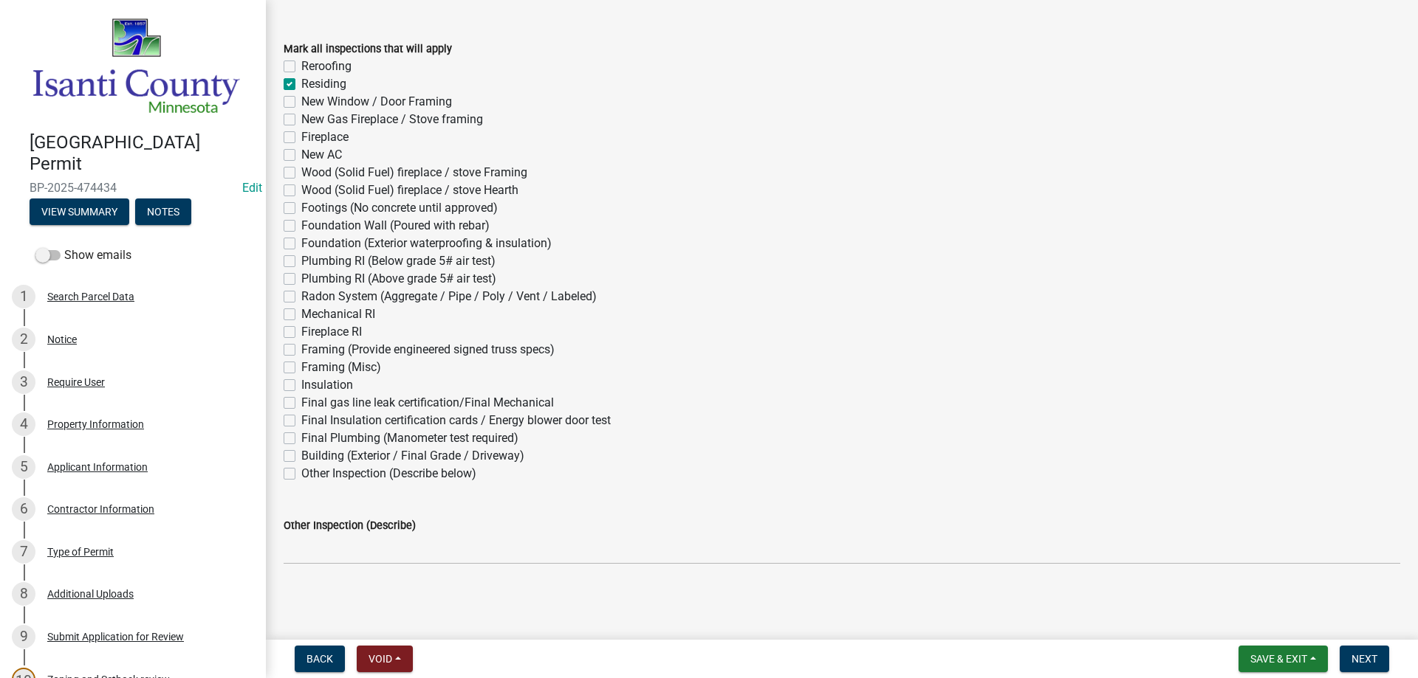
checkbox input "false"
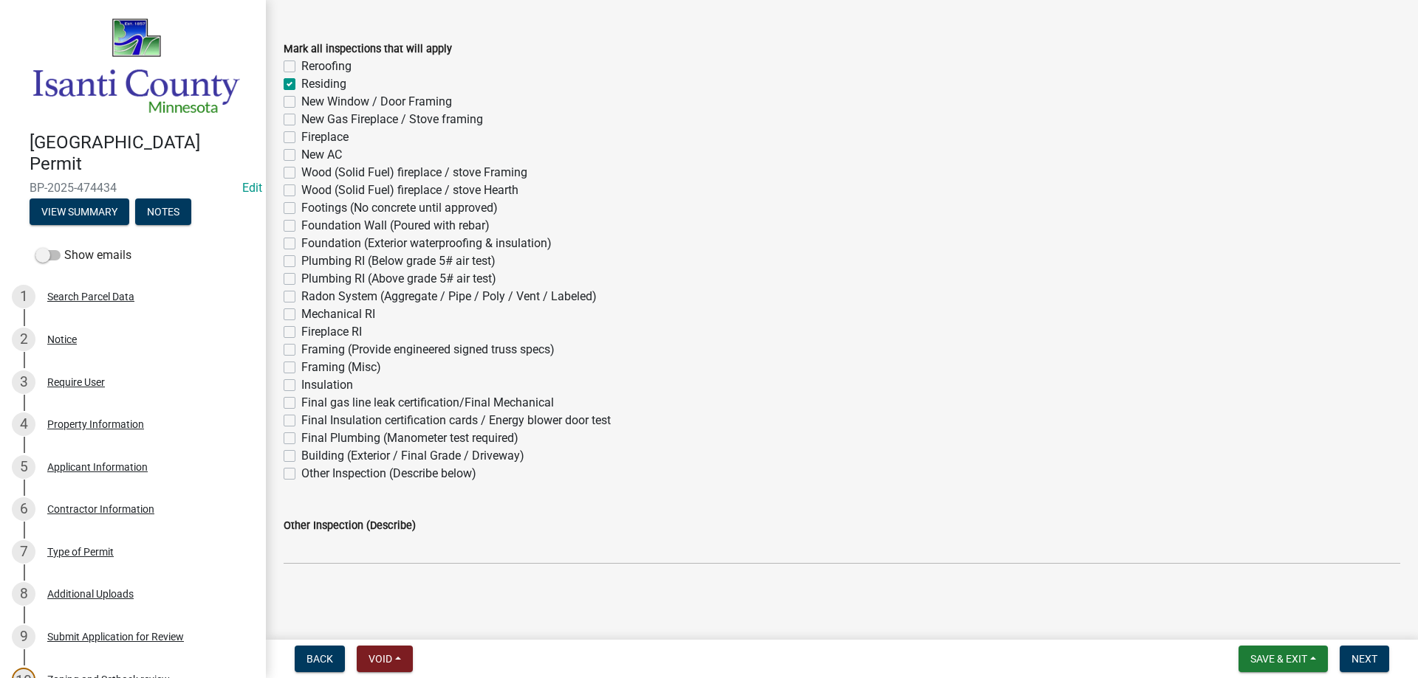
checkbox input "false"
click at [1346, 664] on button "Next" at bounding box center [1363, 659] width 49 height 27
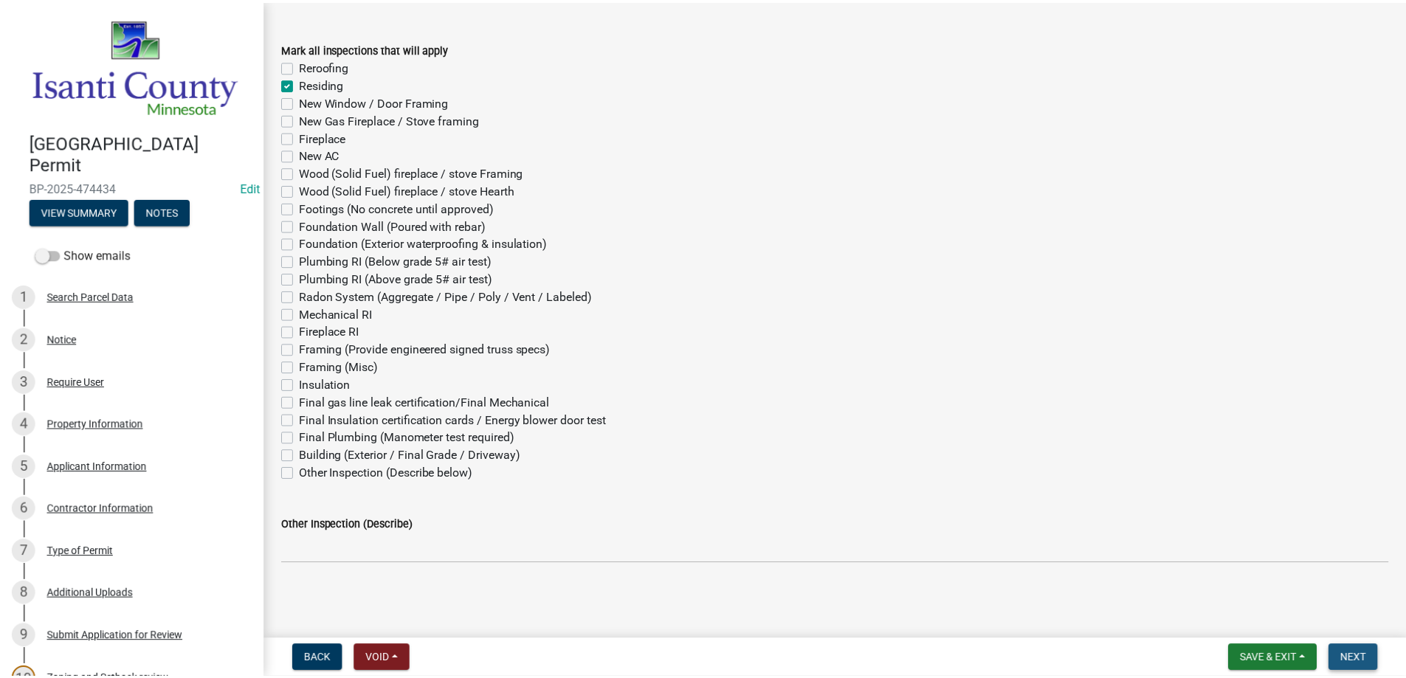
scroll to position [0, 0]
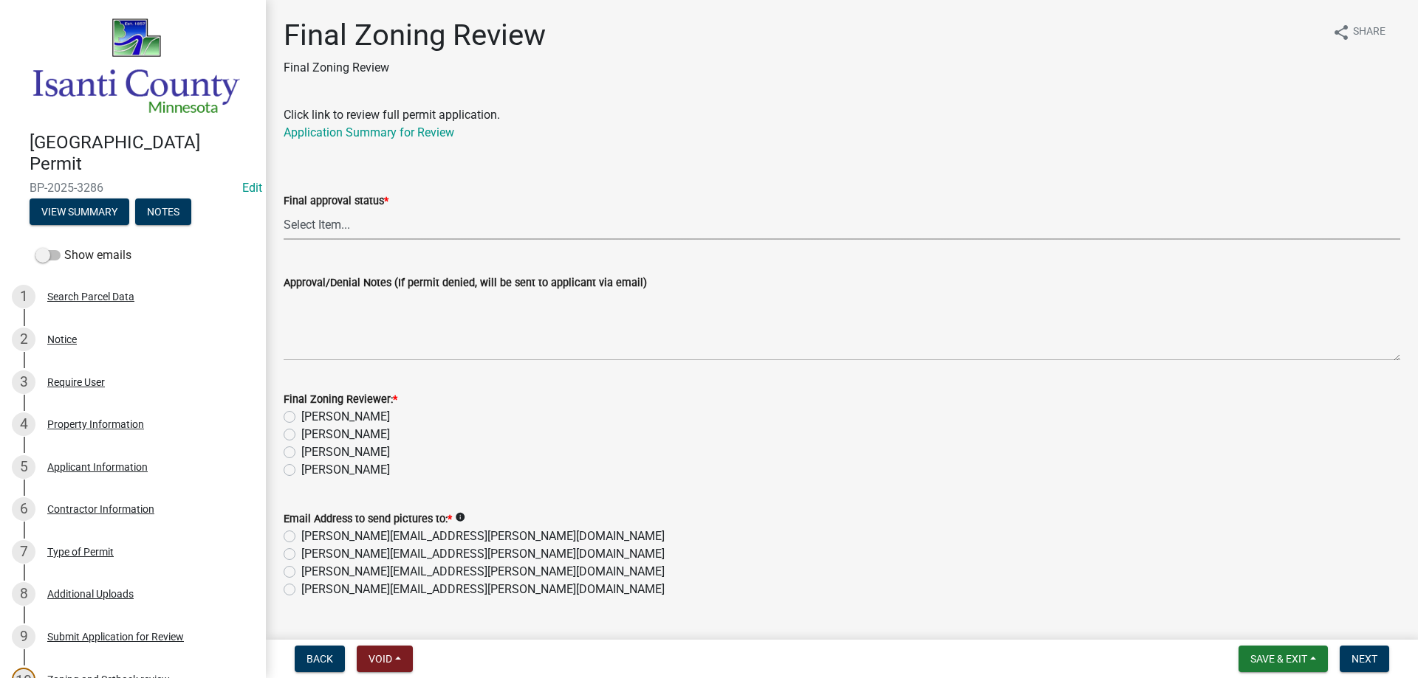
click at [324, 221] on select "Select Item... Approved Denied" at bounding box center [842, 225] width 1116 height 30
click at [284, 210] on select "Select Item... Approved Denied" at bounding box center [842, 225] width 1116 height 30
select select "ea18257a-8a04-42cc-b171-77fc38c97f37"
click at [301, 472] on label "[PERSON_NAME]" at bounding box center [345, 470] width 89 height 18
click at [301, 471] on input "[PERSON_NAME]" at bounding box center [306, 466] width 10 height 10
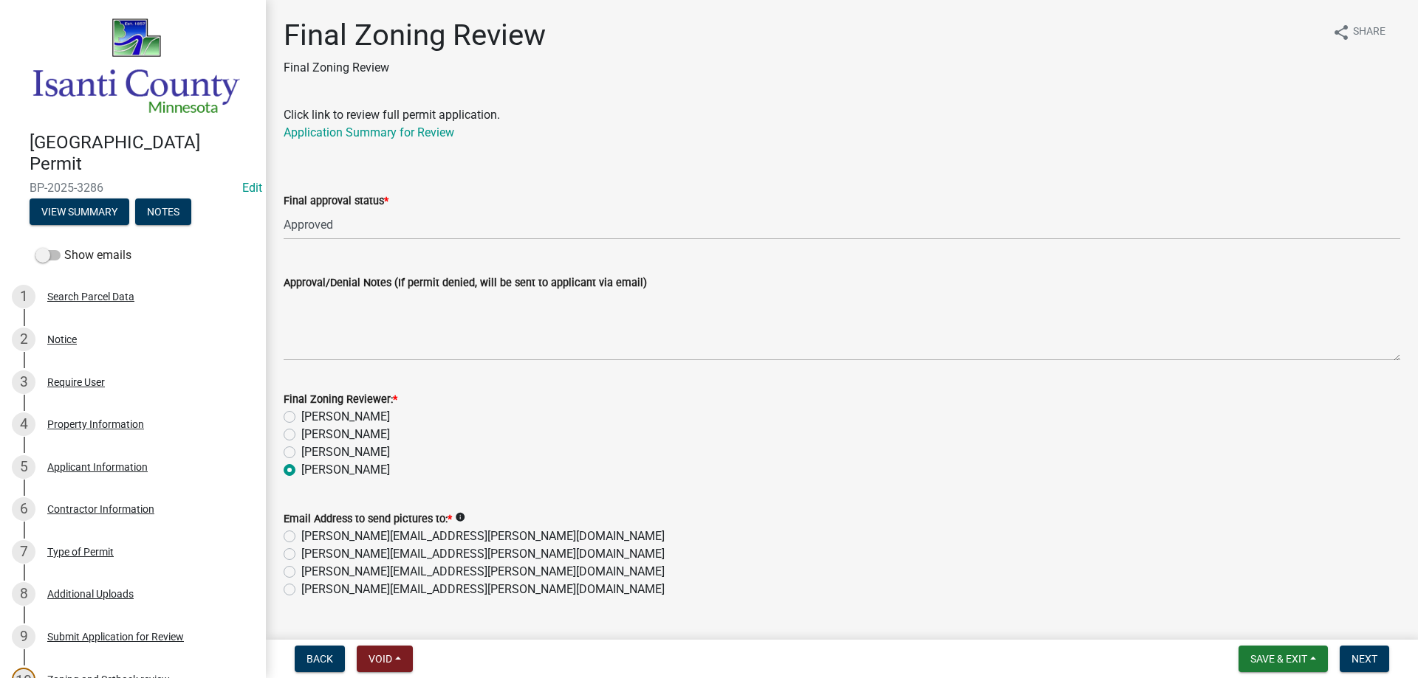
radio input "true"
click at [301, 591] on label "[PERSON_NAME][EMAIL_ADDRESS][PERSON_NAME][DOMAIN_NAME]" at bounding box center [482, 590] width 363 height 18
click at [301, 591] on input "[PERSON_NAME][EMAIL_ADDRESS][PERSON_NAME][DOMAIN_NAME]" at bounding box center [306, 586] width 10 height 10
radio input "true"
click at [1366, 656] on span "Next" at bounding box center [1364, 659] width 26 height 12
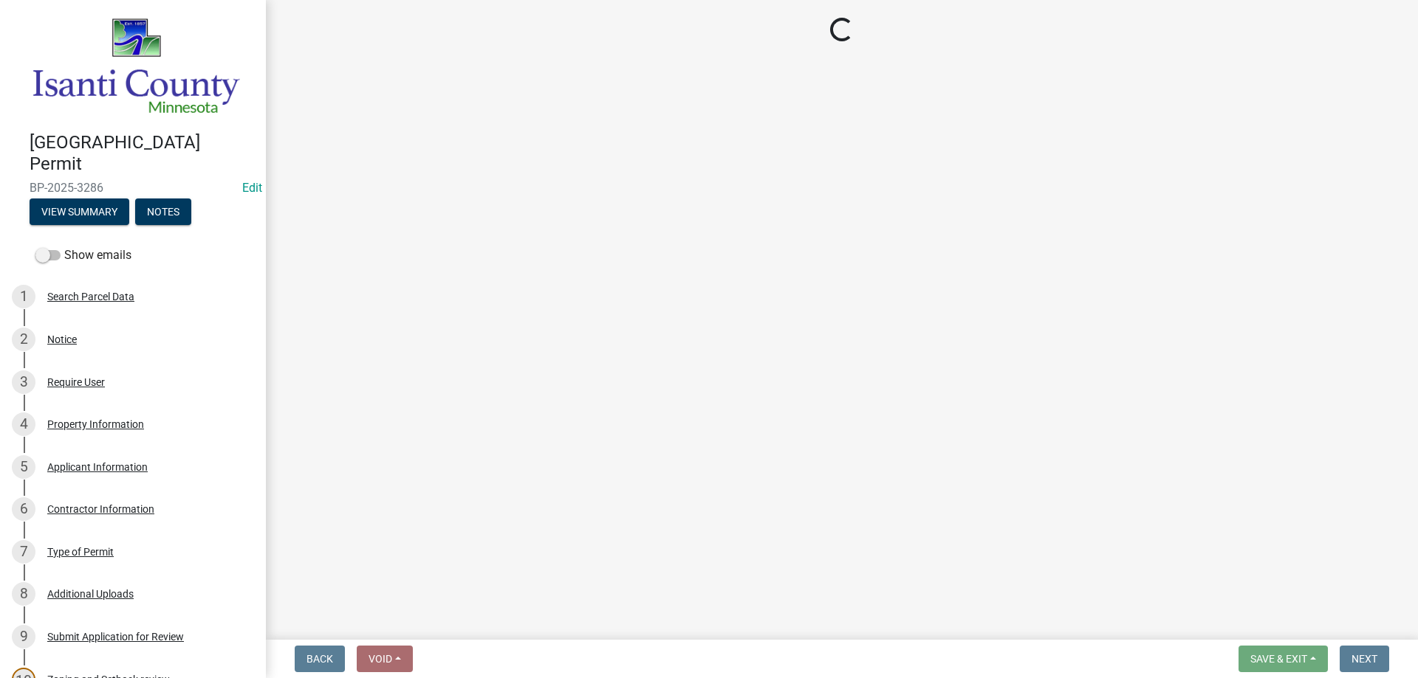
select select "3: 3"
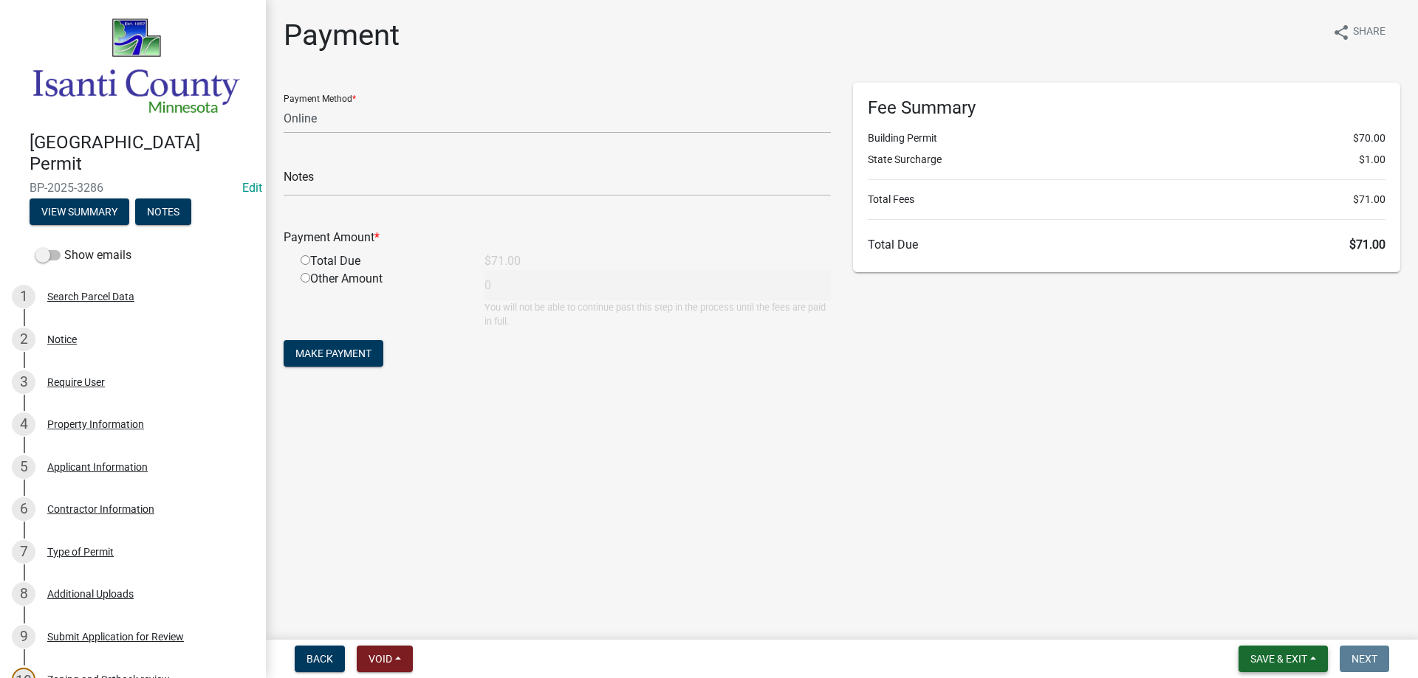
click at [1280, 656] on span "Save & Exit" at bounding box center [1278, 659] width 57 height 12
click at [1269, 624] on button "Save & Exit" at bounding box center [1268, 620] width 118 height 35
